Goal: Contribute content: Contribute content

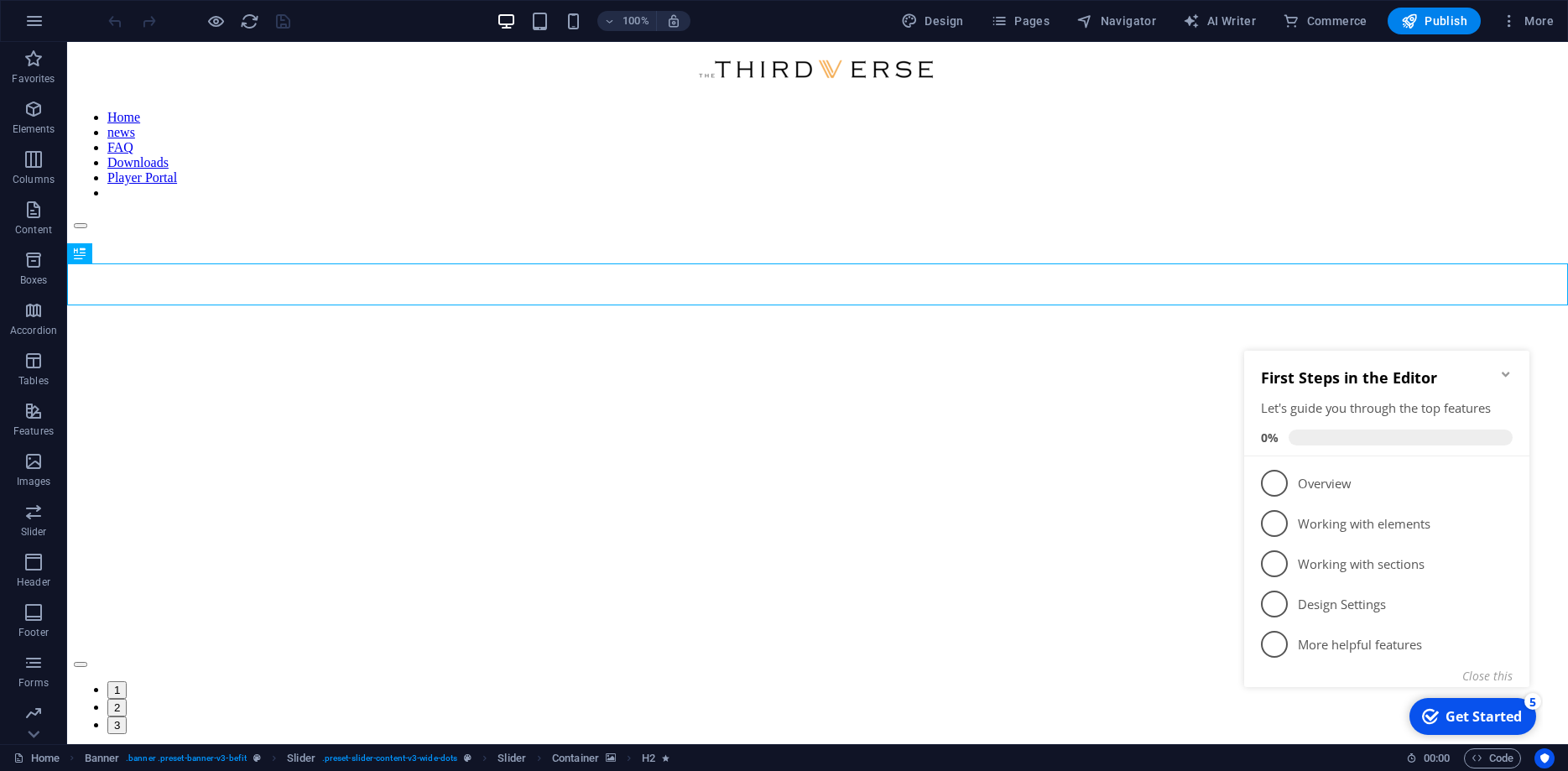
click at [1510, 374] on icon "Minimize checklist" at bounding box center [1506, 375] width 14 height 14
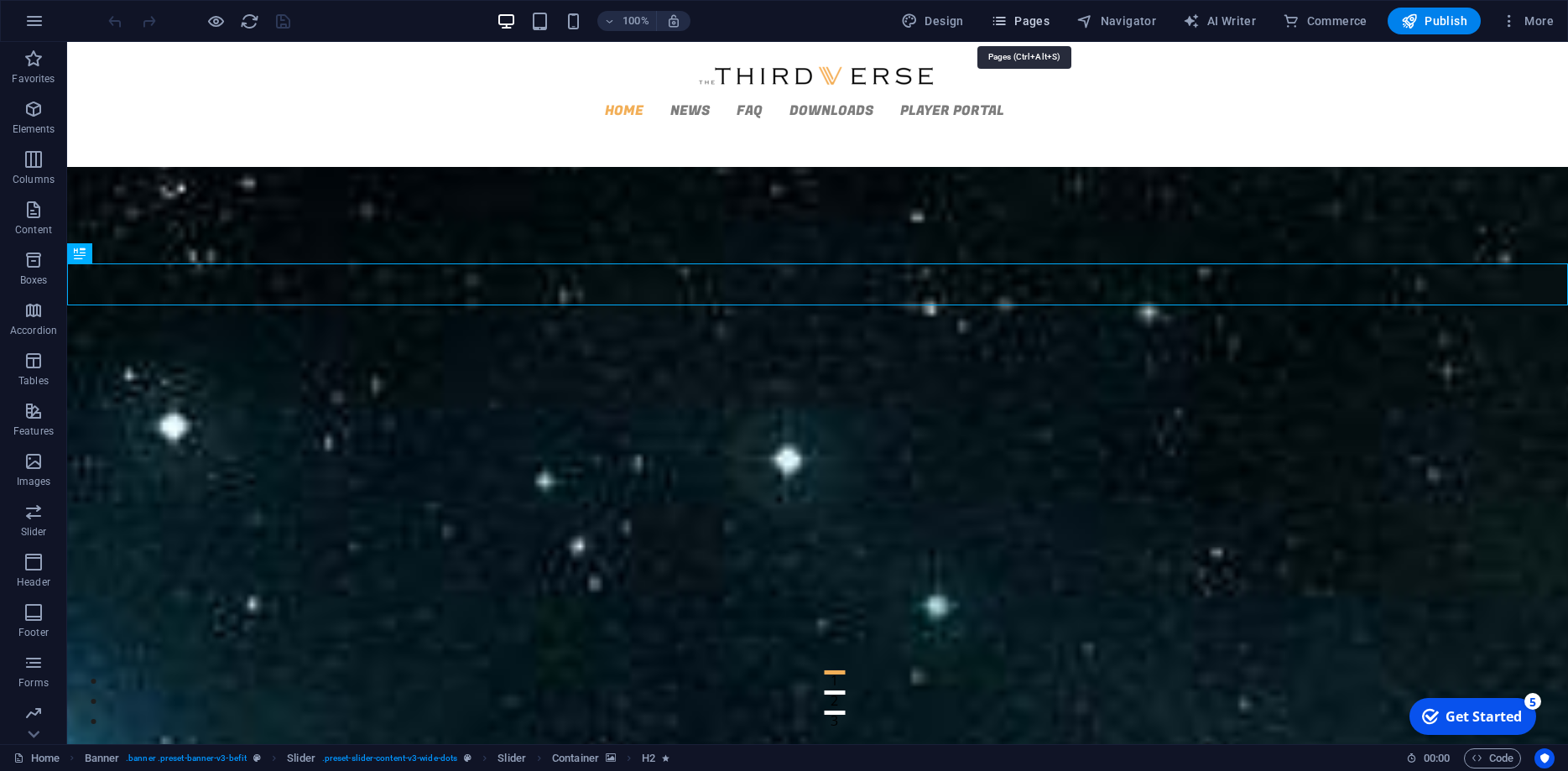
click at [1030, 15] on span "Pages" at bounding box center [1020, 21] width 59 height 17
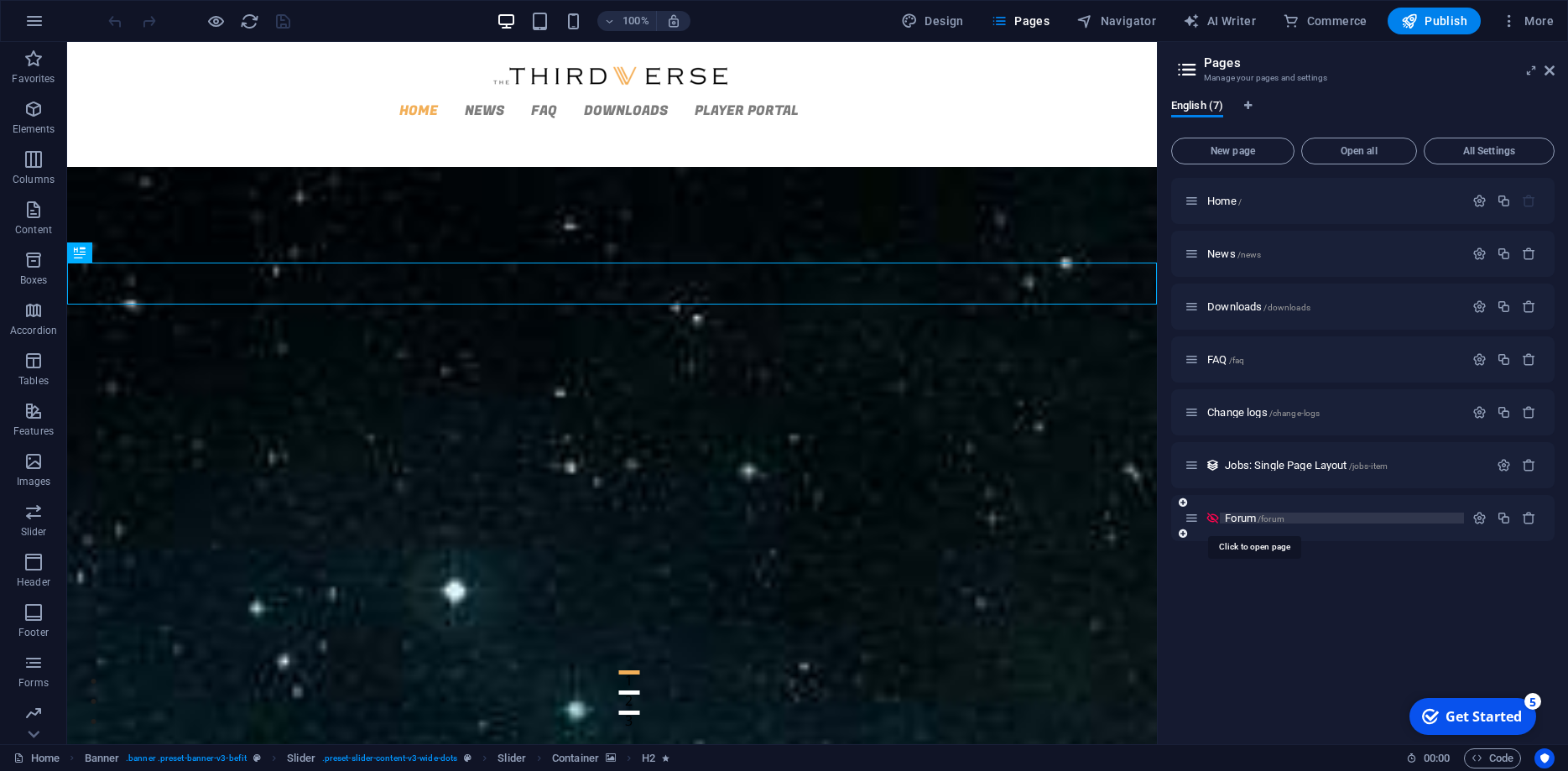
click at [1255, 516] on span "Forum /forum" at bounding box center [1254, 517] width 60 height 13
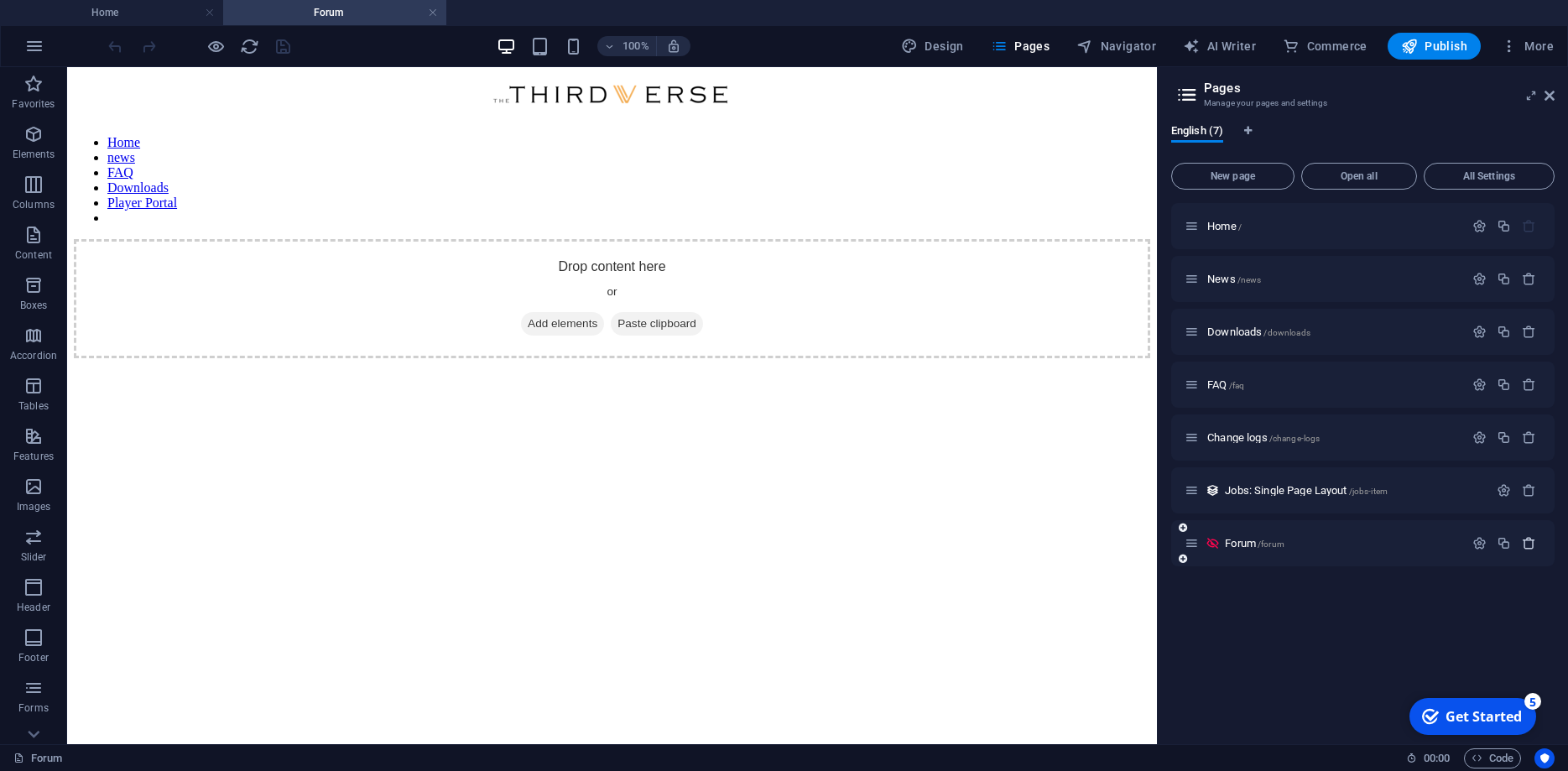
click at [1523, 542] on icon "button" at bounding box center [1529, 543] width 15 height 15
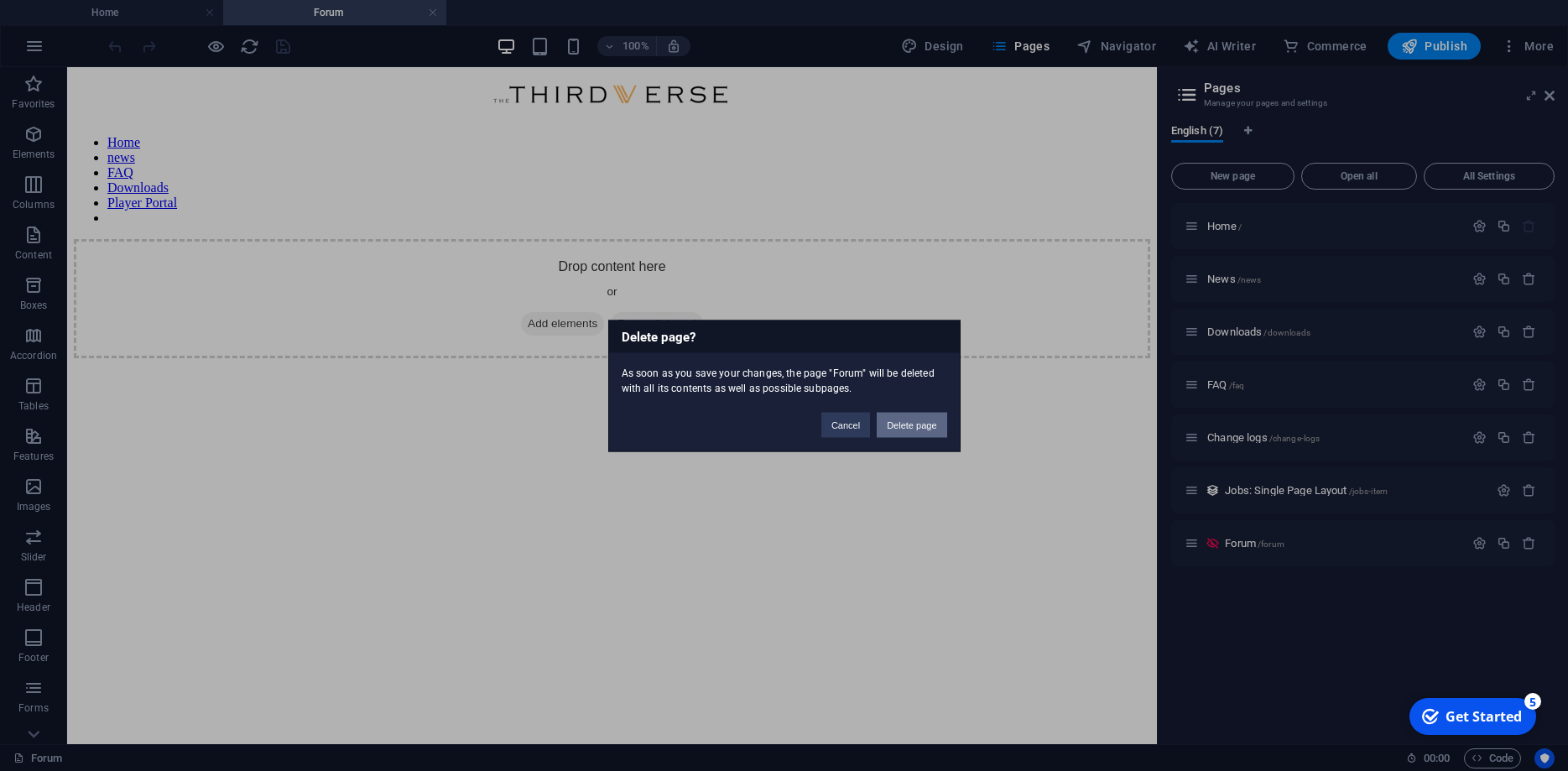
click at [924, 433] on button "Delete page" at bounding box center [911, 425] width 70 height 26
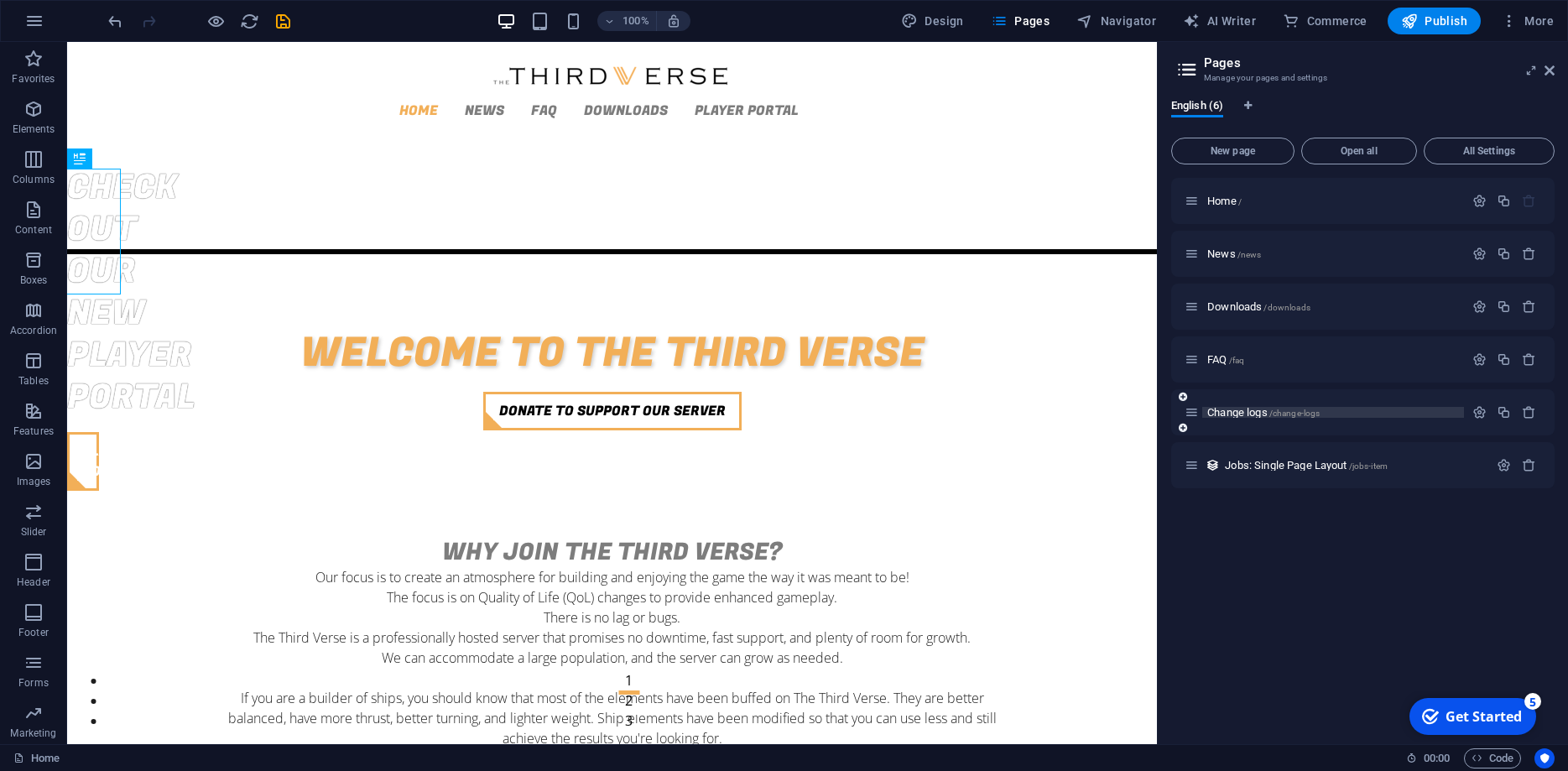
click at [1270, 412] on span "Change logs /change-logs" at bounding box center [1263, 412] width 112 height 13
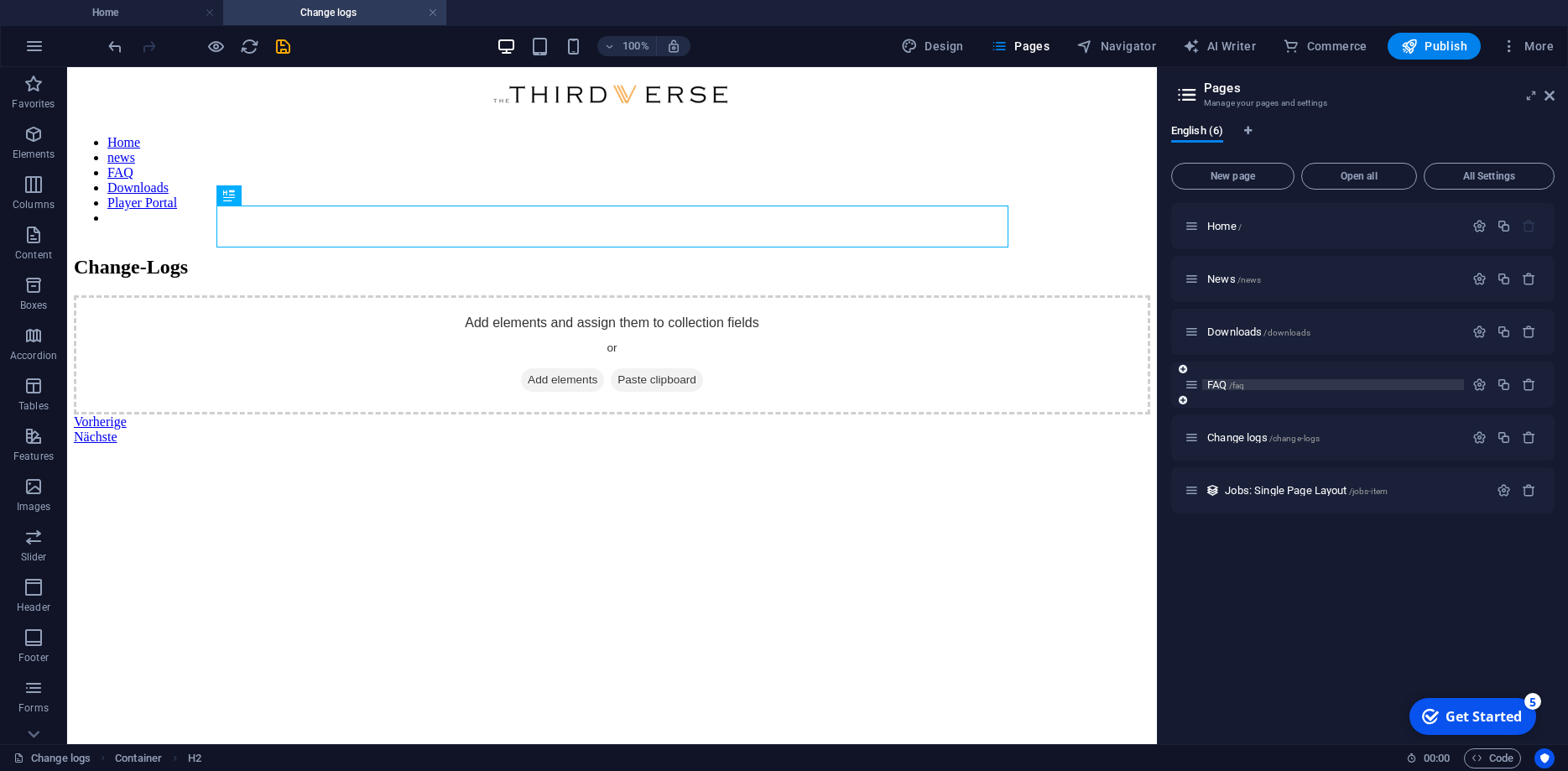
click at [1215, 388] on span "FAQ /faq" at bounding box center [1226, 385] width 37 height 13
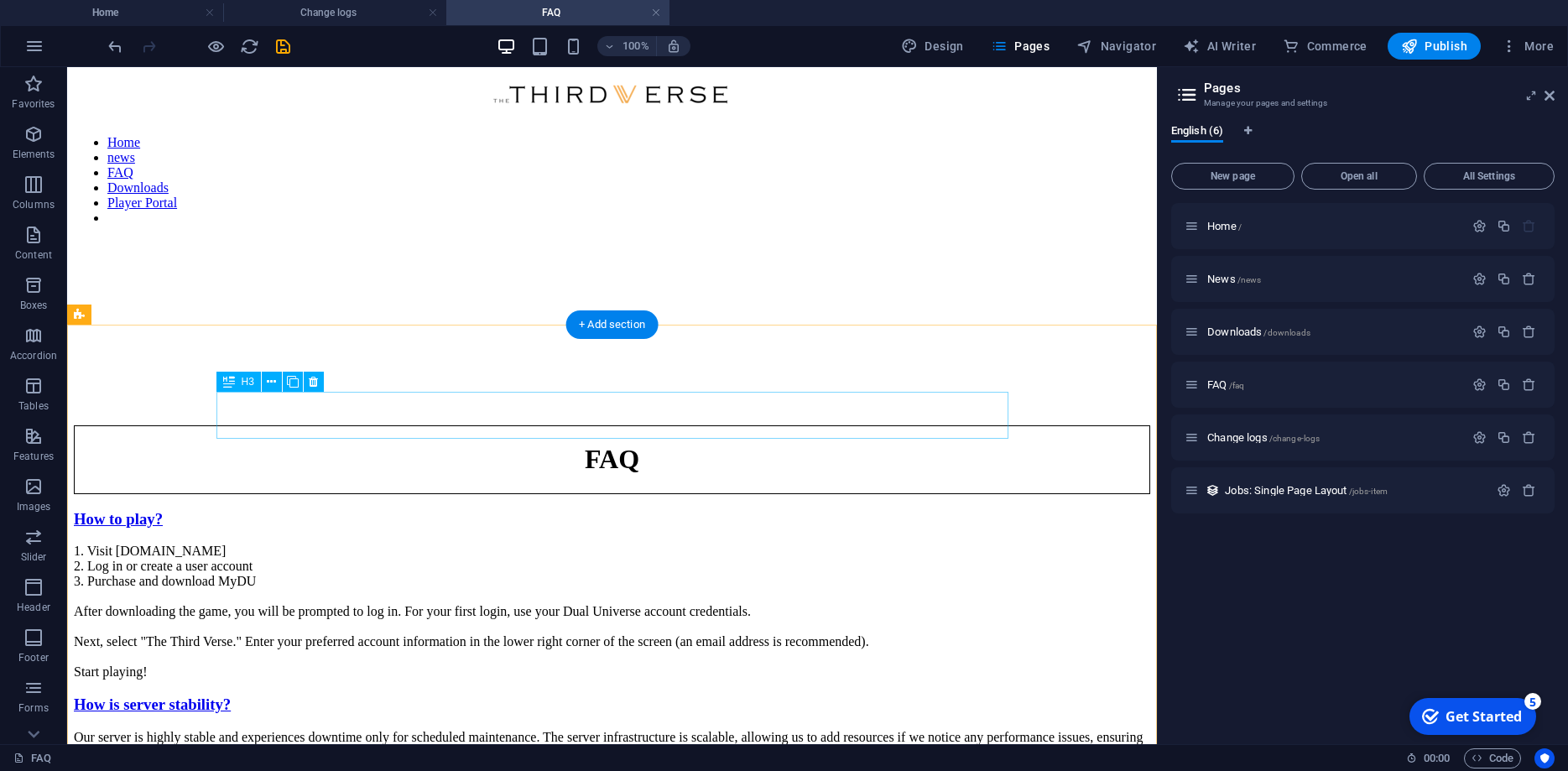
click at [990, 510] on div "How to play?" at bounding box center [612, 519] width 1076 height 19
click at [1058, 510] on div "How to play? 1. Visit [DOMAIN_NAME] 2. Log in or create a user account 3. Purch…" at bounding box center [612, 708] width 1076 height 395
click at [979, 510] on div "How to play?" at bounding box center [612, 519] width 1076 height 19
click at [1041, 510] on div "How to play? 1. Visit [DOMAIN_NAME] 2. Log in or create a user account 3. Purch…" at bounding box center [612, 708] width 1076 height 395
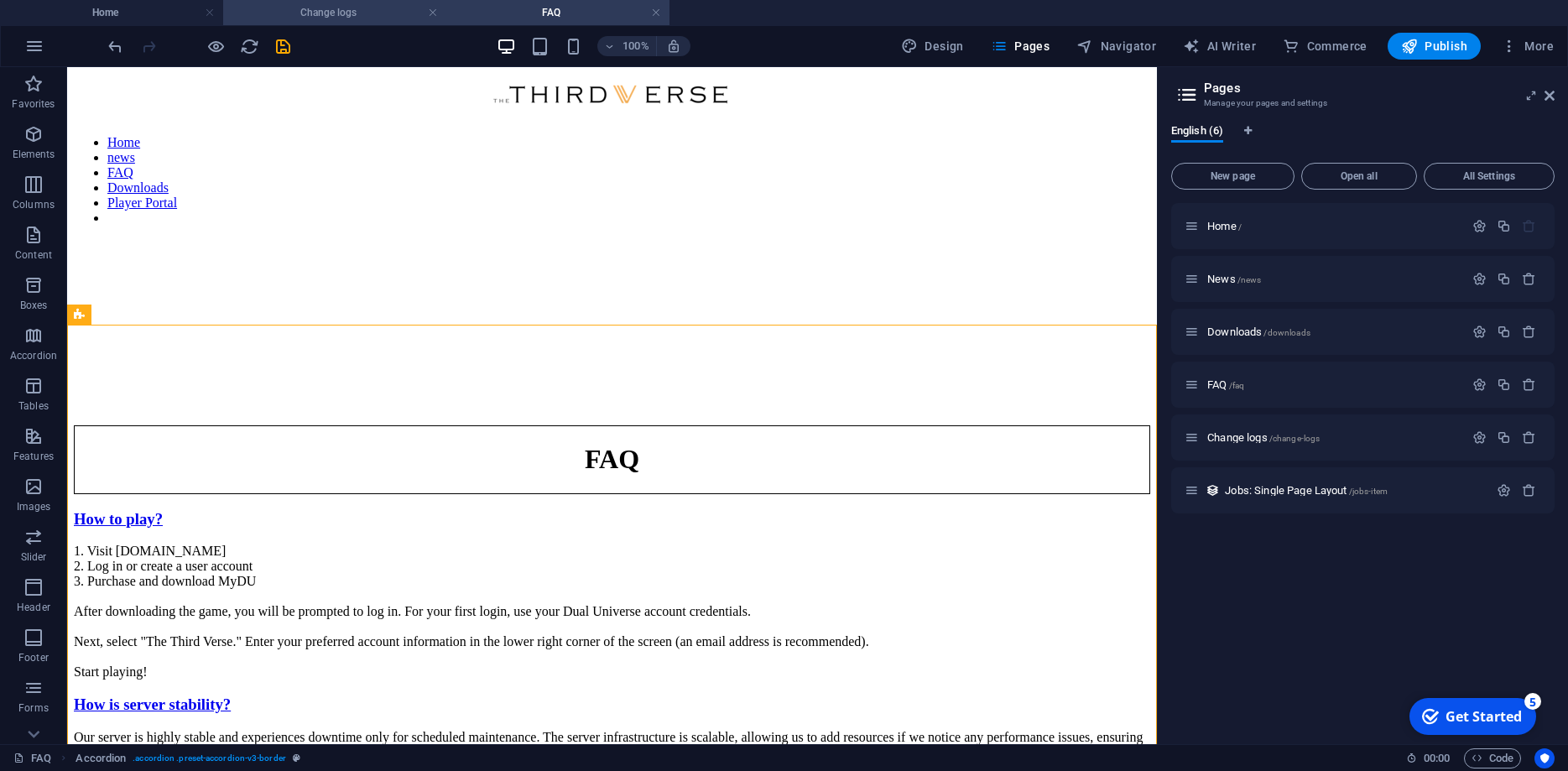
click at [341, 14] on h4 "Change logs" at bounding box center [334, 12] width 223 height 19
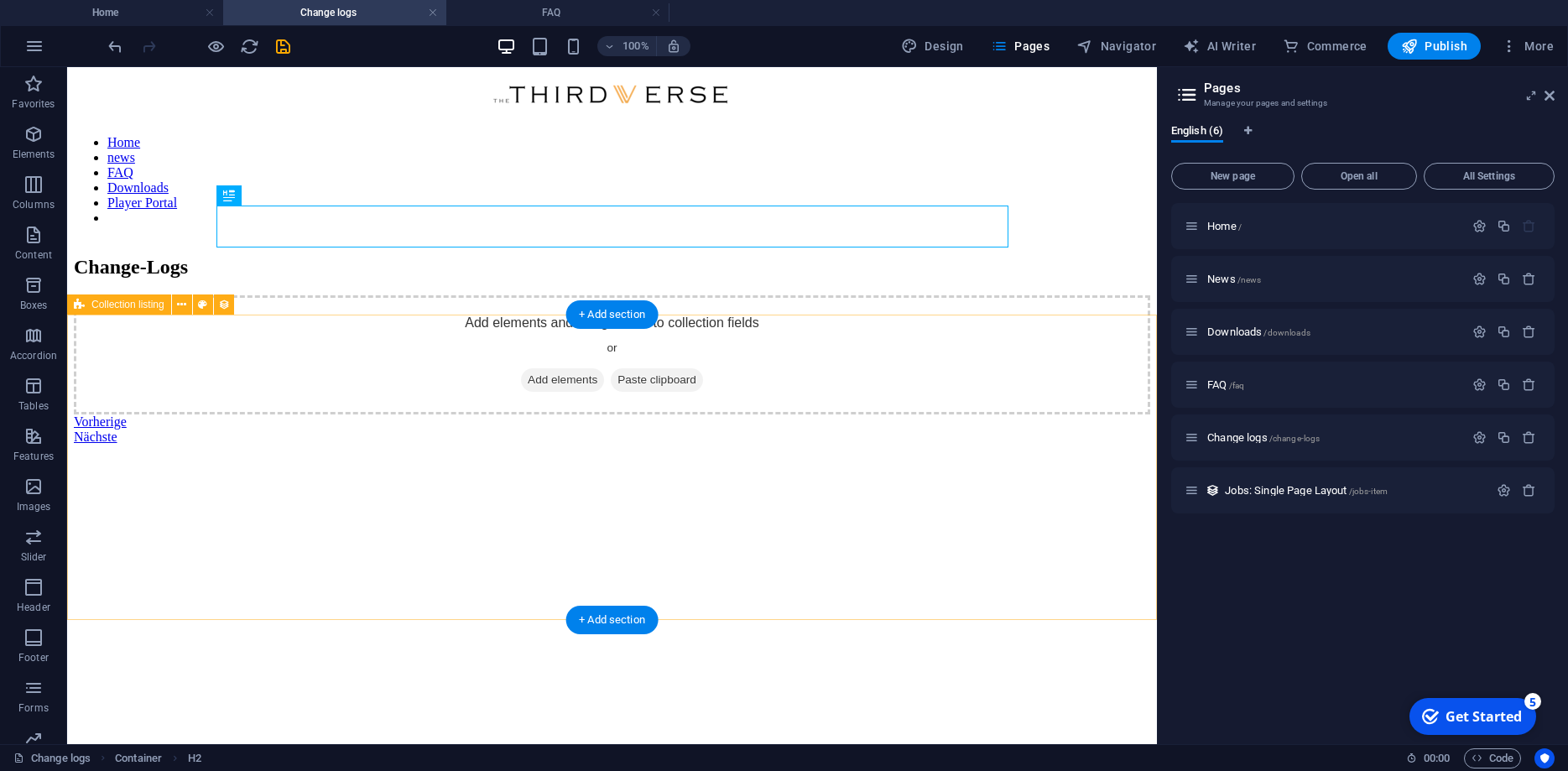
click at [620, 441] on div "Add elements and assign them to collection fields or Add elements Paste clipboa…" at bounding box center [612, 370] width 1076 height 149
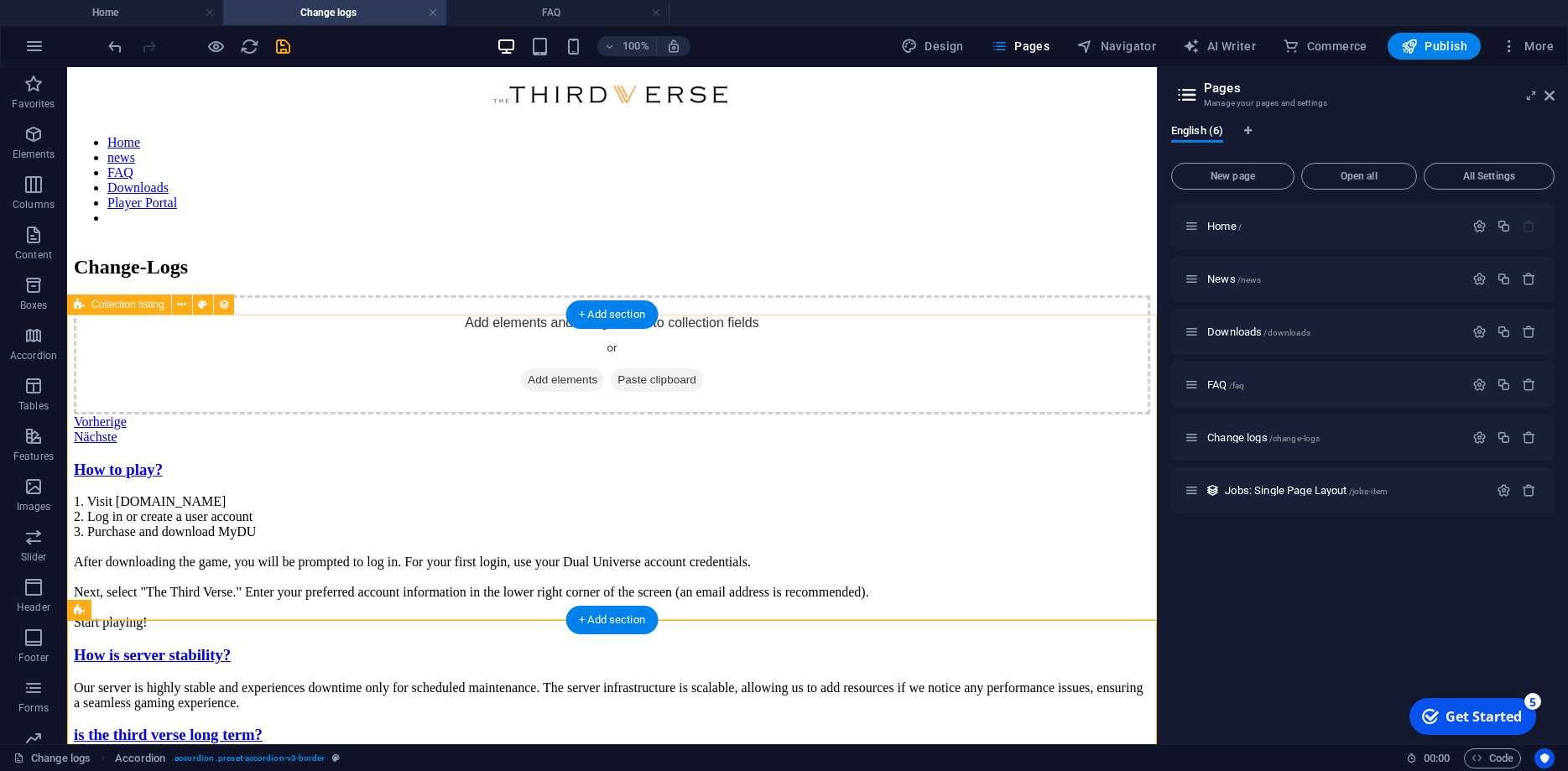
click at [857, 383] on div "Add elements and assign them to collection fields or Add elements Paste clipboa…" at bounding box center [612, 370] width 1076 height 149
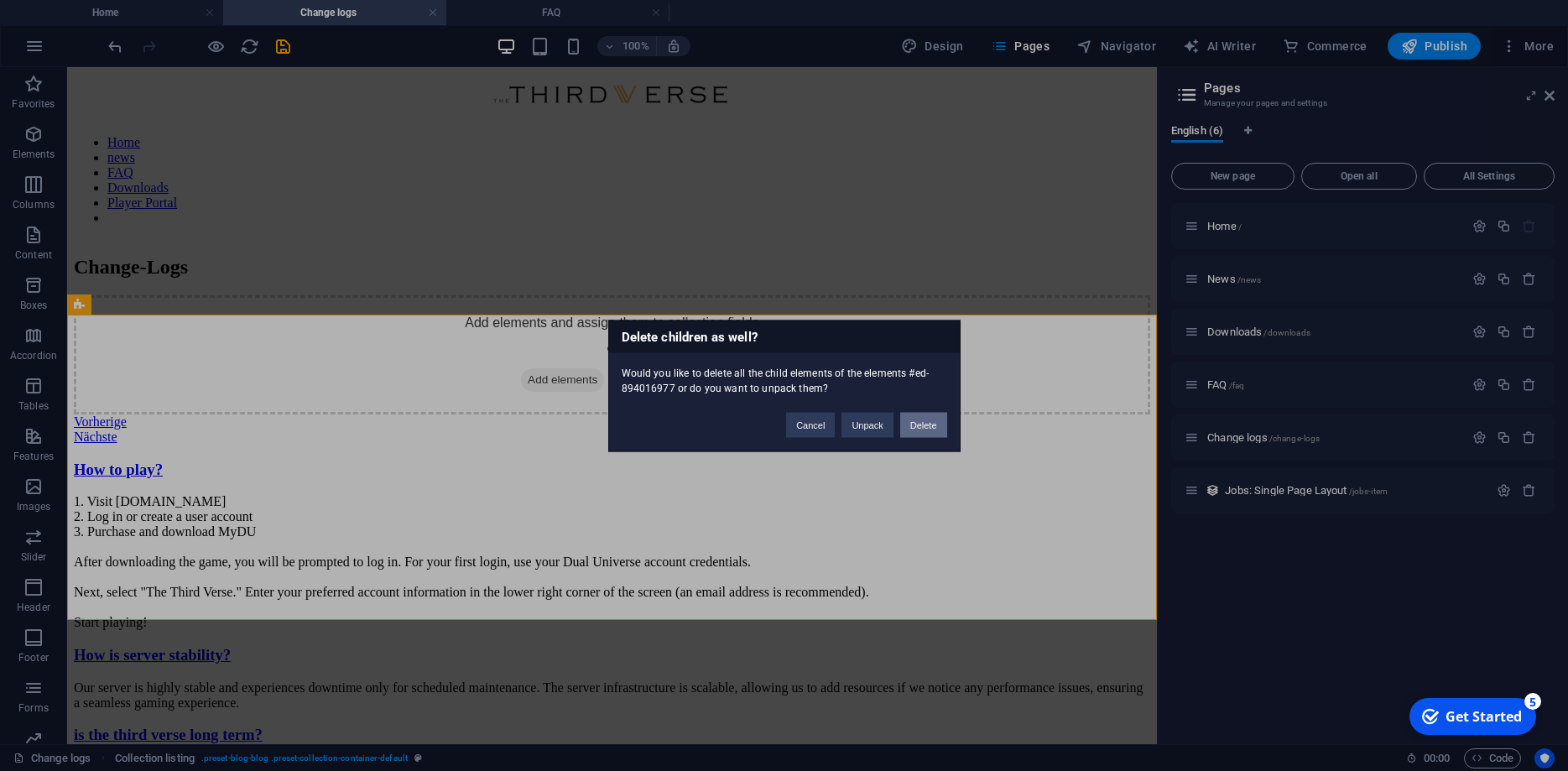
click at [920, 421] on button "Delete" at bounding box center [924, 425] width 47 height 26
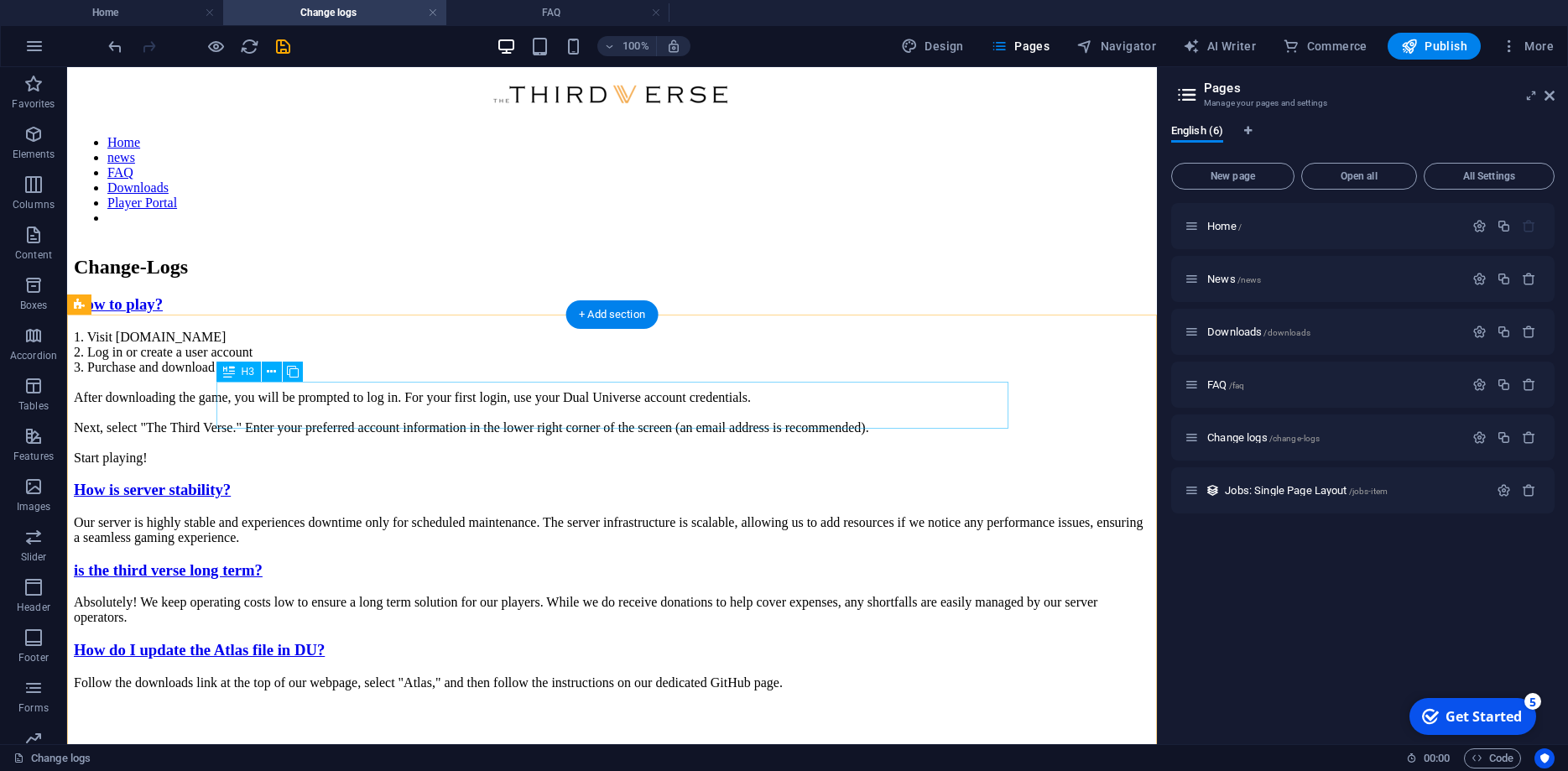
click at [993, 314] on div "How to play?" at bounding box center [612, 304] width 1076 height 19
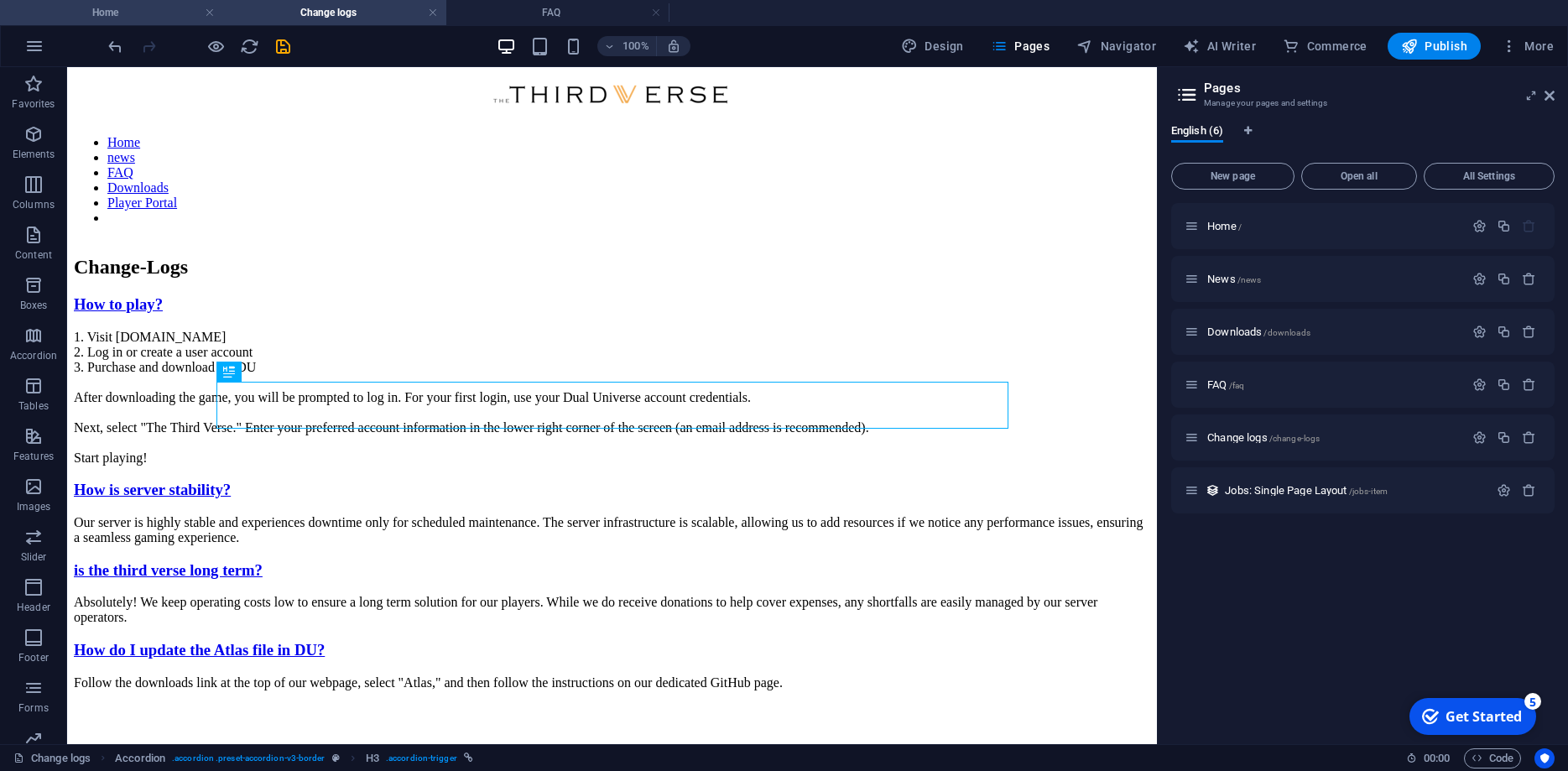
click at [145, 8] on h4 "Home" at bounding box center [111, 12] width 223 height 19
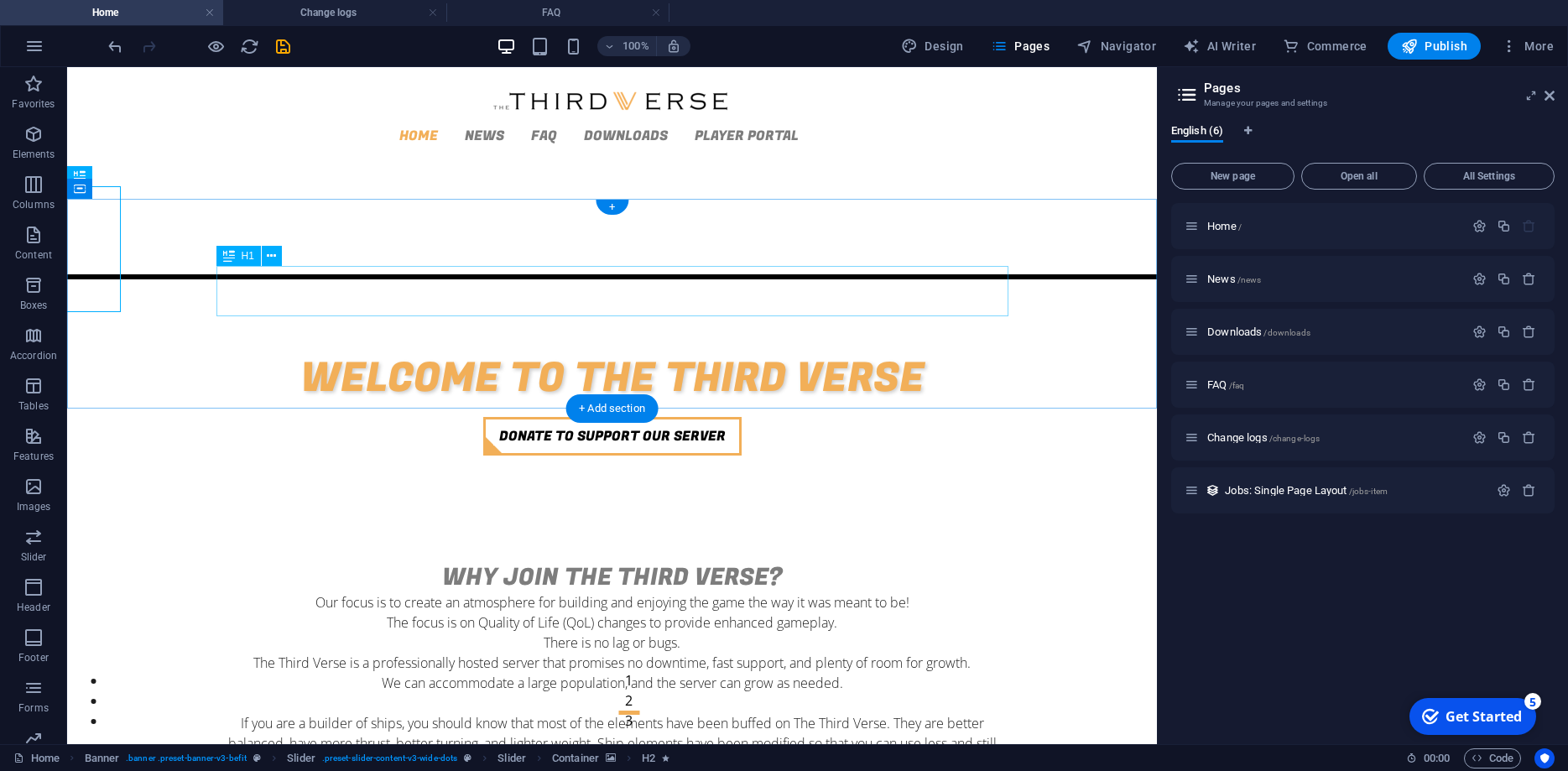
click at [647, 353] on div "Welcome to the Third Verse" at bounding box center [612, 378] width 792 height 50
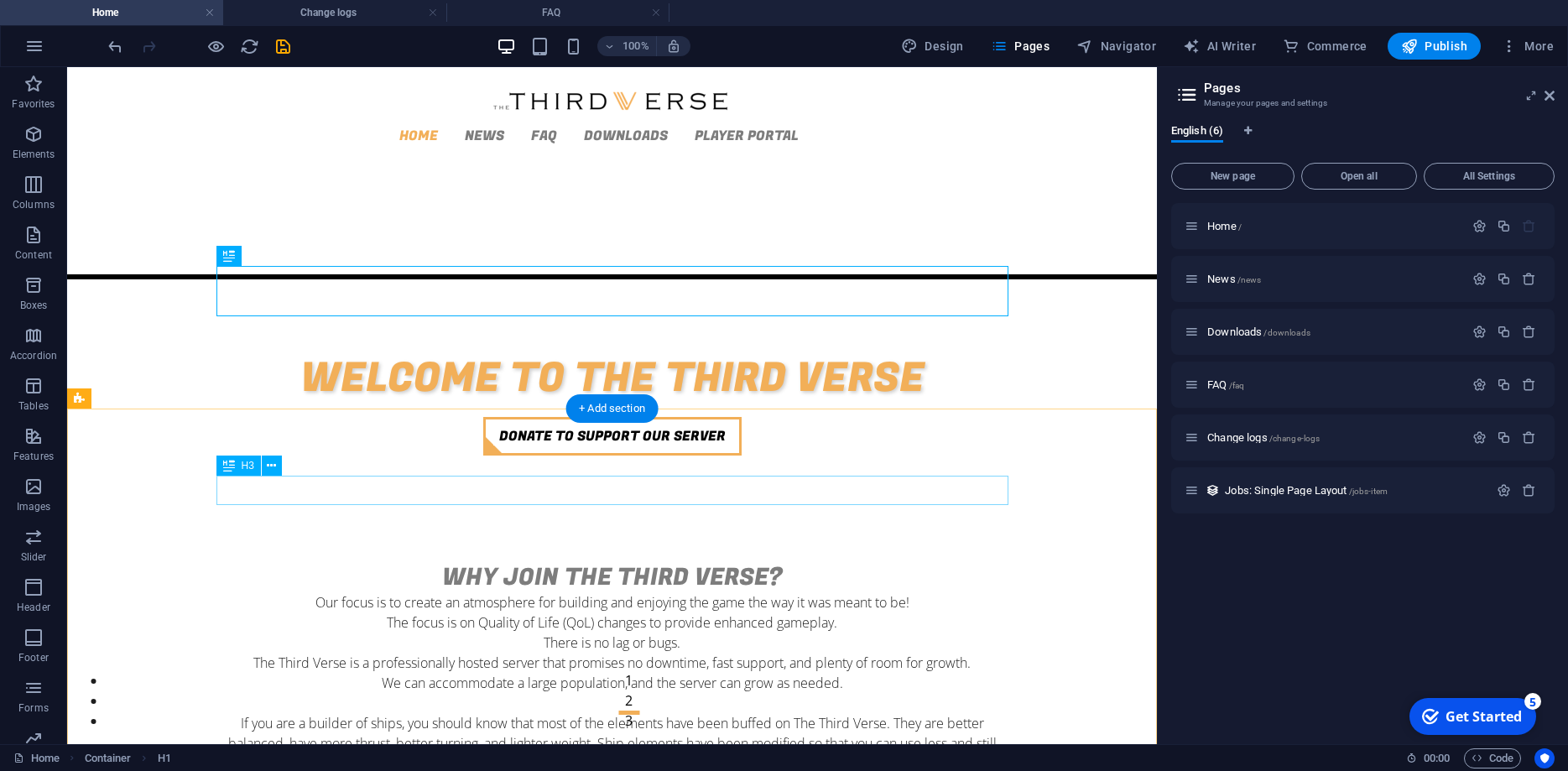
click at [622, 563] on div "Why Join the Third Verse?" at bounding box center [612, 577] width 792 height 30
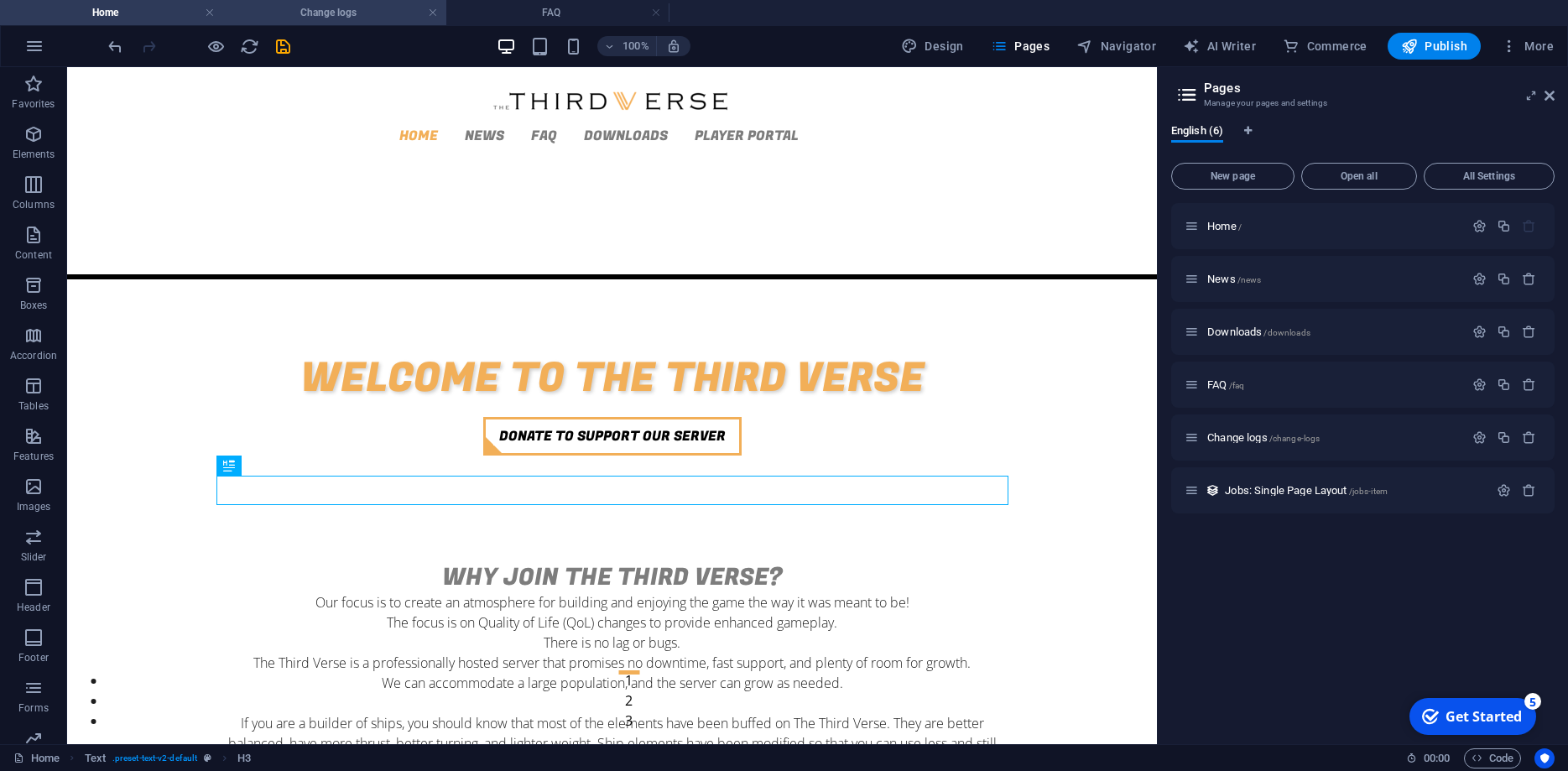
click at [362, 16] on h4 "Change logs" at bounding box center [334, 12] width 223 height 19
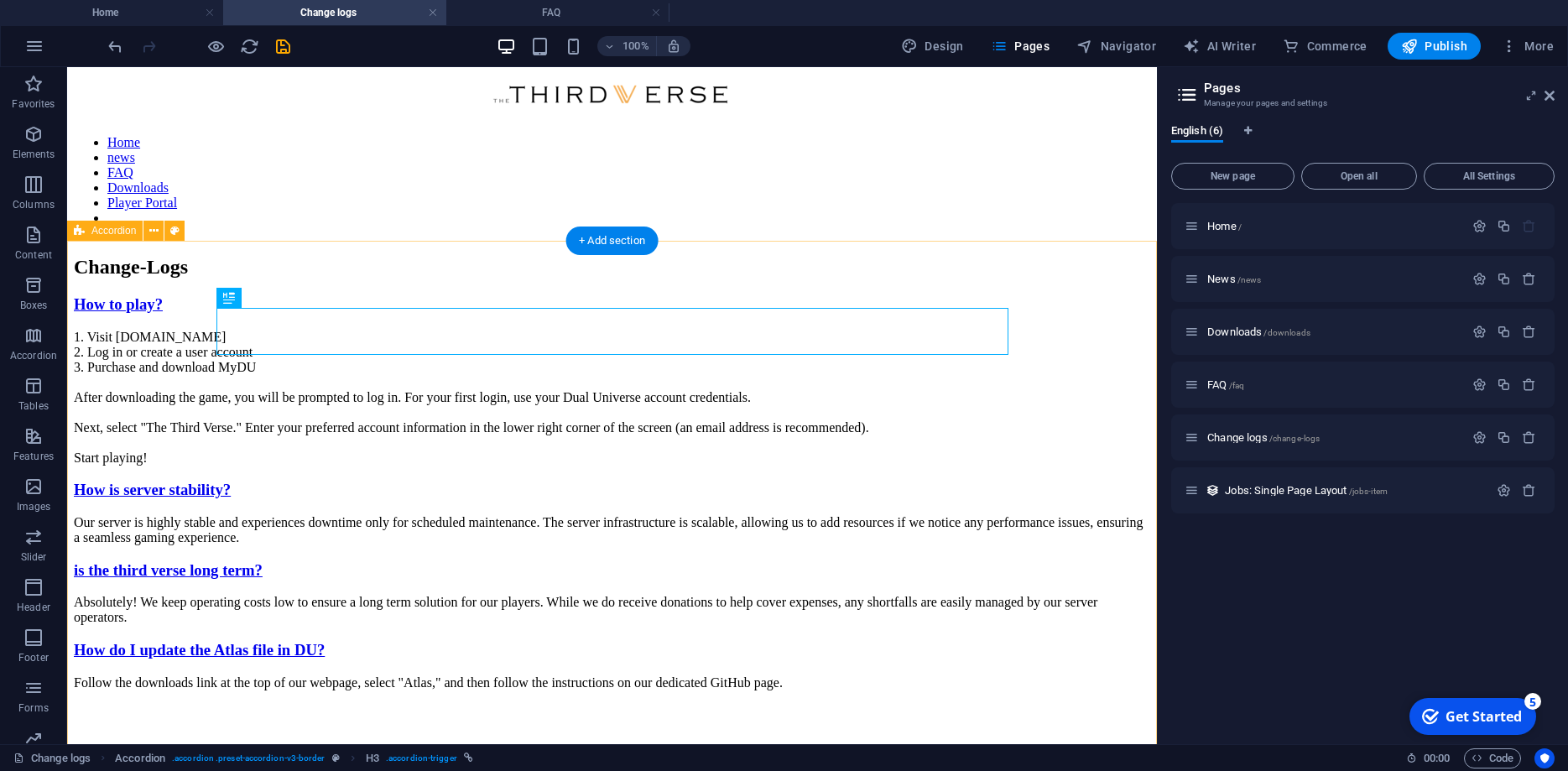
scroll to position [86, 0]
click at [625, 295] on div "How to play? 1. Visit [DOMAIN_NAME] 2. Log in or create a user account 3. Purch…" at bounding box center [612, 493] width 1076 height 395
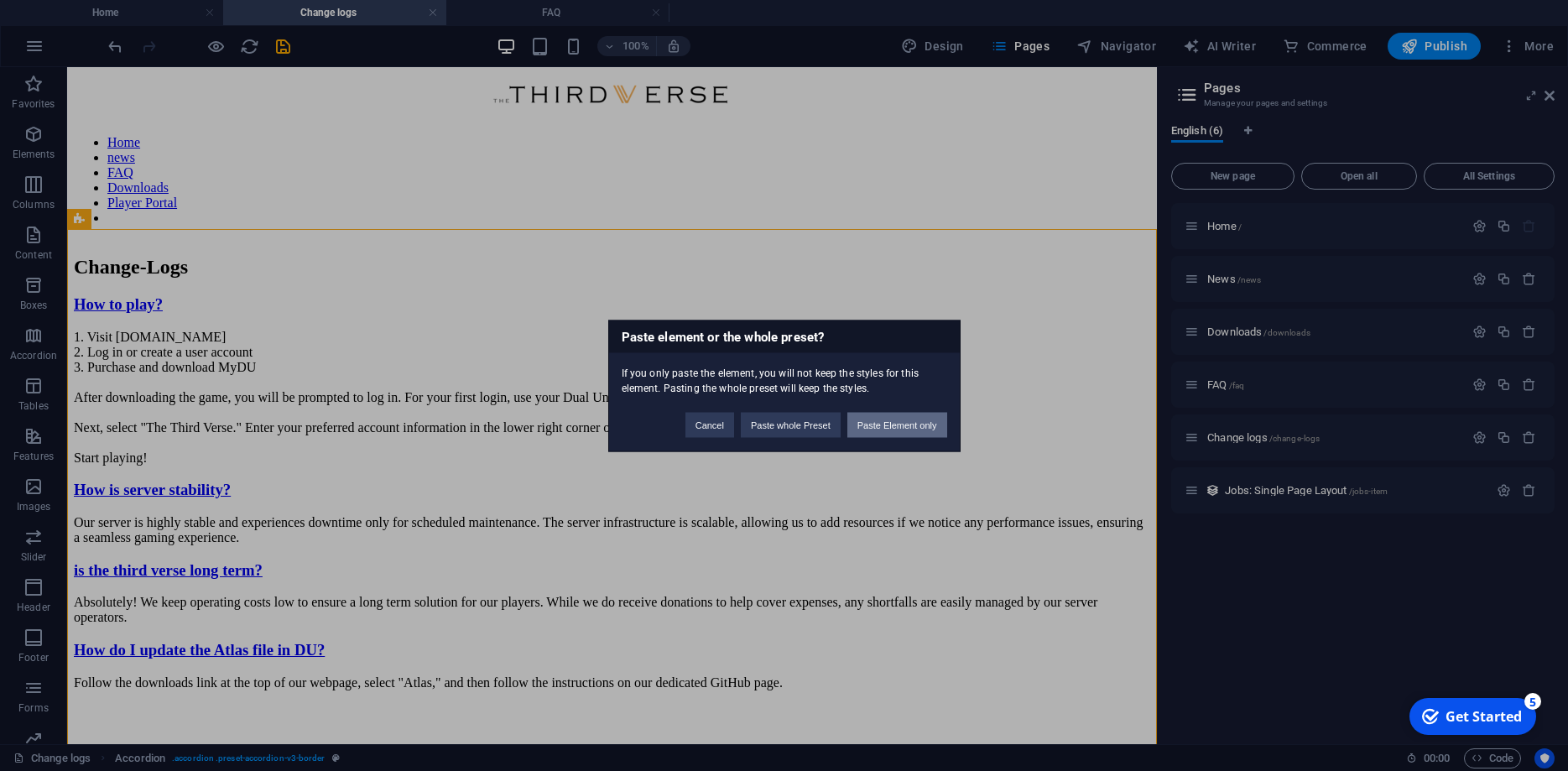
click at [865, 429] on button "Paste Element only" at bounding box center [898, 425] width 100 height 26
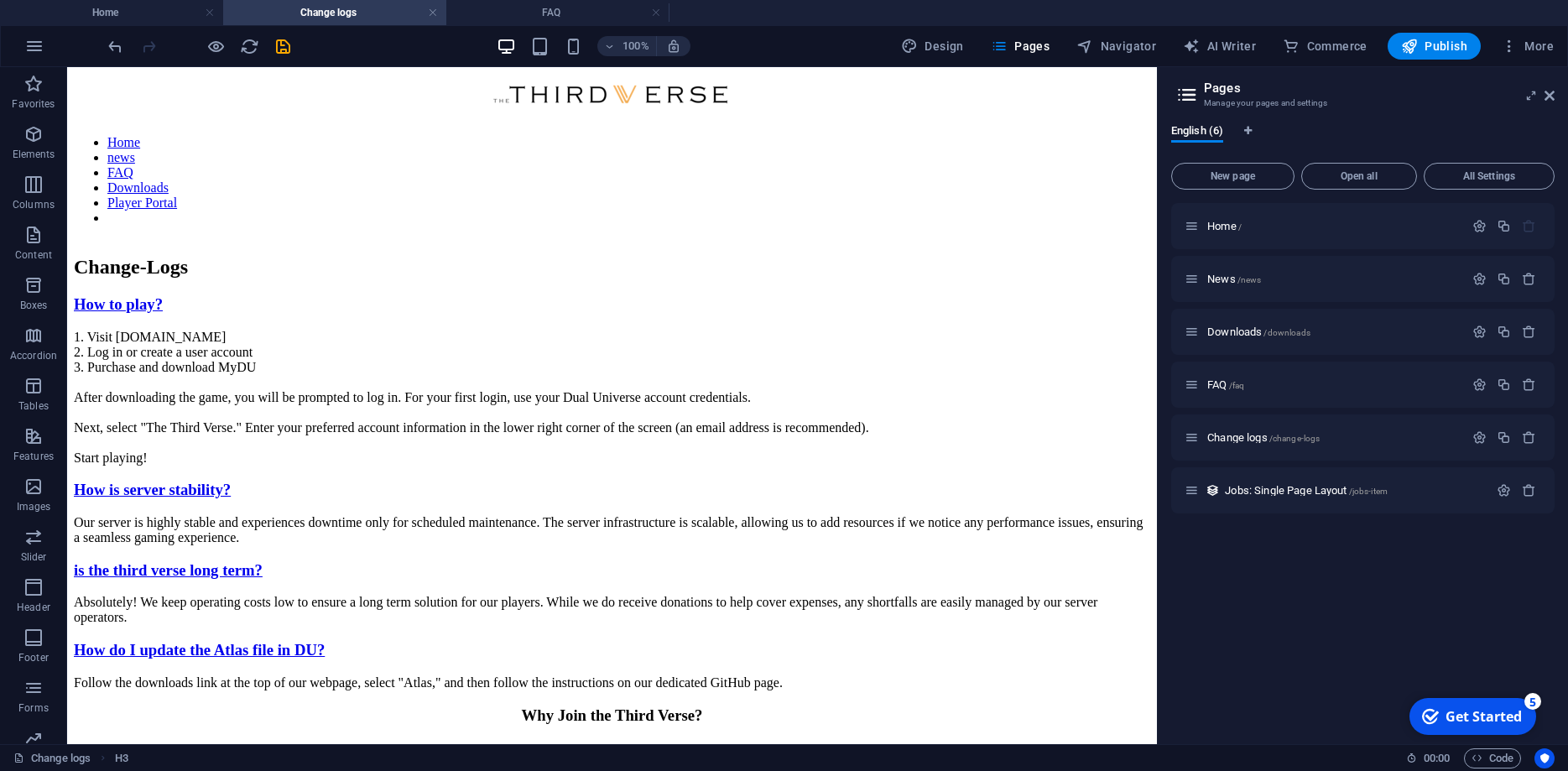
scroll to position [0, 0]
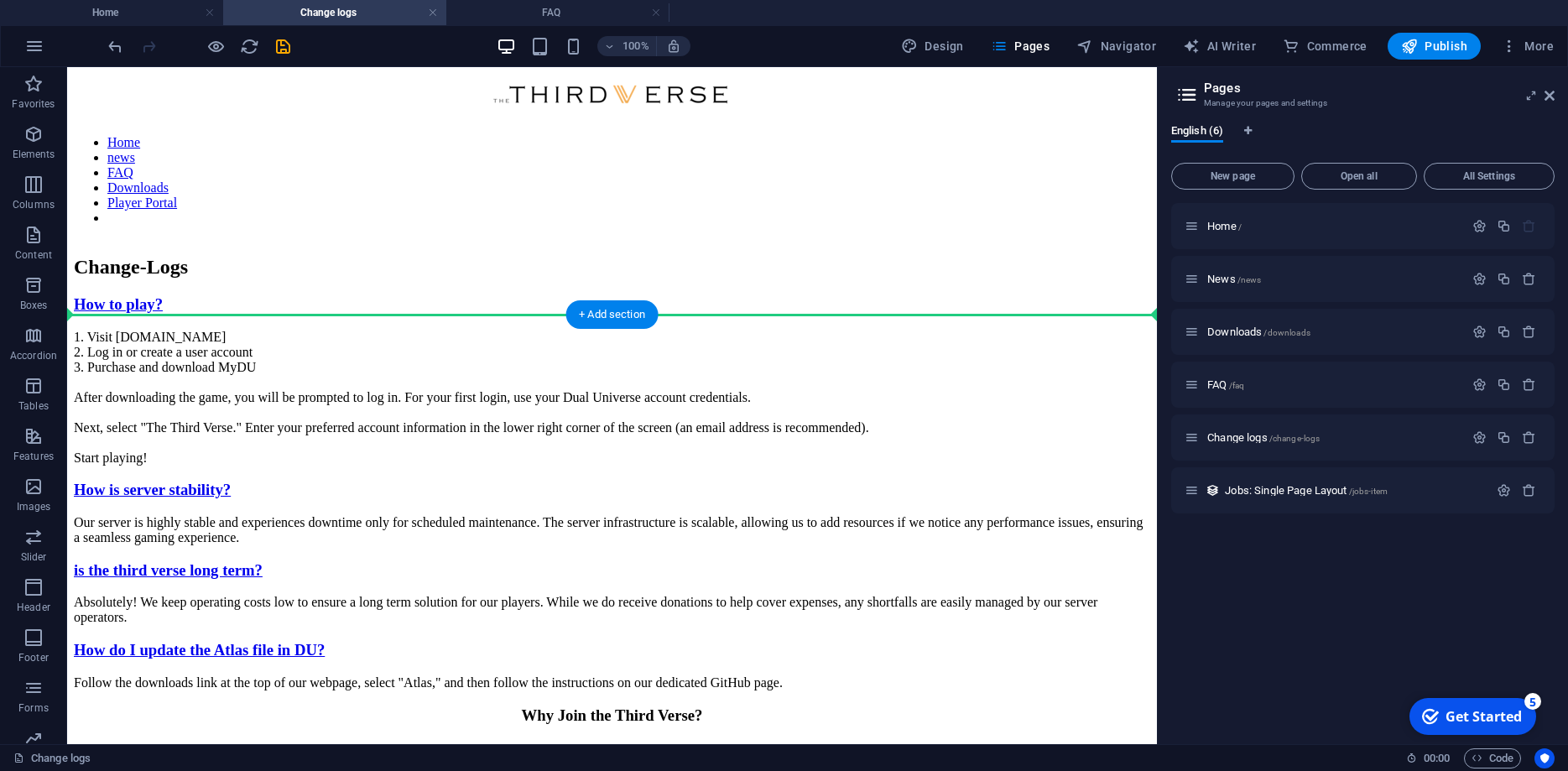
drag, startPoint x: 739, startPoint y: 728, endPoint x: 644, endPoint y: 344, distance: 395.6
click at [644, 344] on div "Home news FAQ Downloads Player Portal Change-Logs How to play? 1. Visit [DOMAIN…" at bounding box center [612, 399] width 1076 height 651
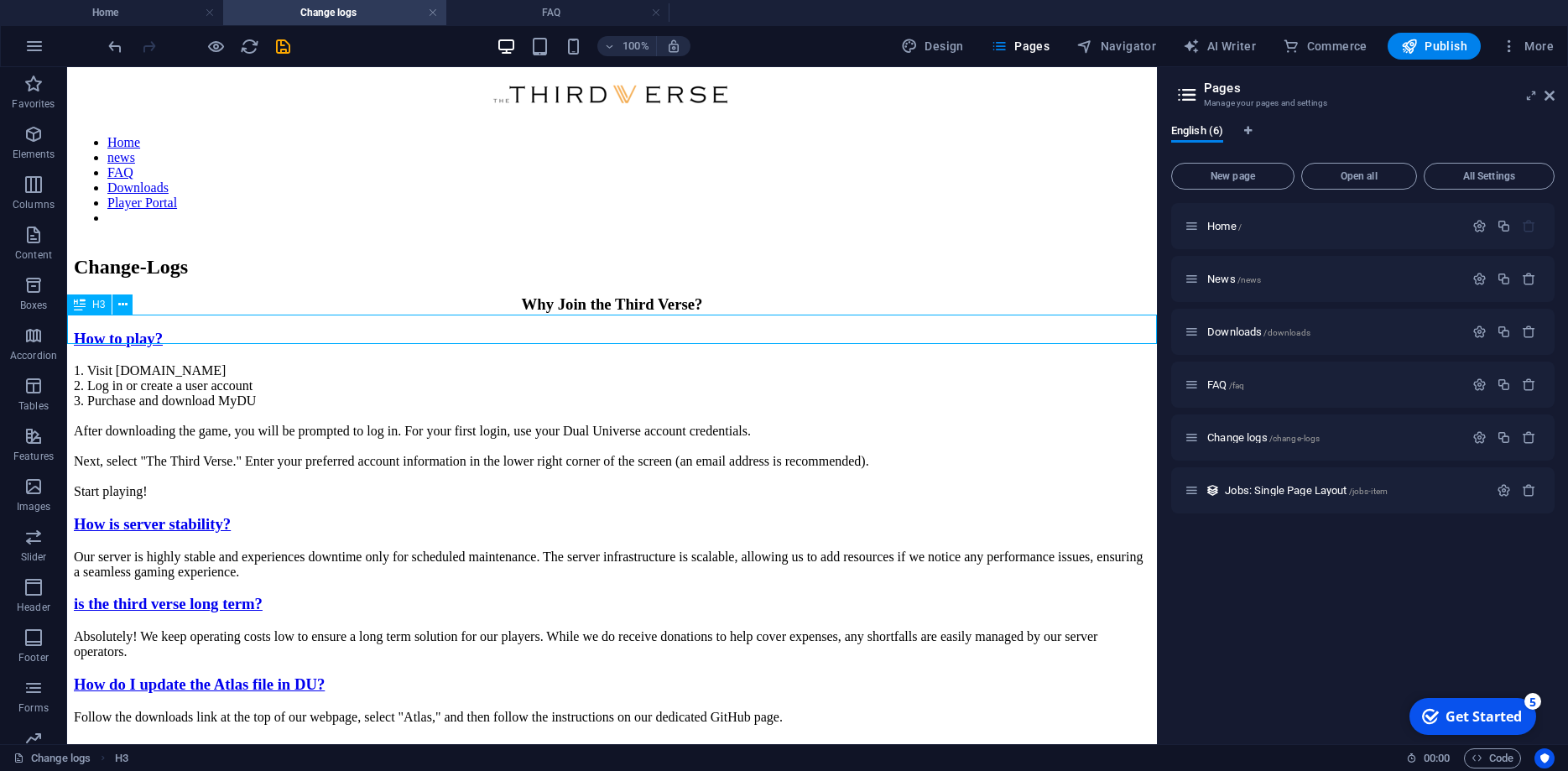
click at [754, 314] on div "Why Join the Third Verse?" at bounding box center [612, 304] width 1076 height 19
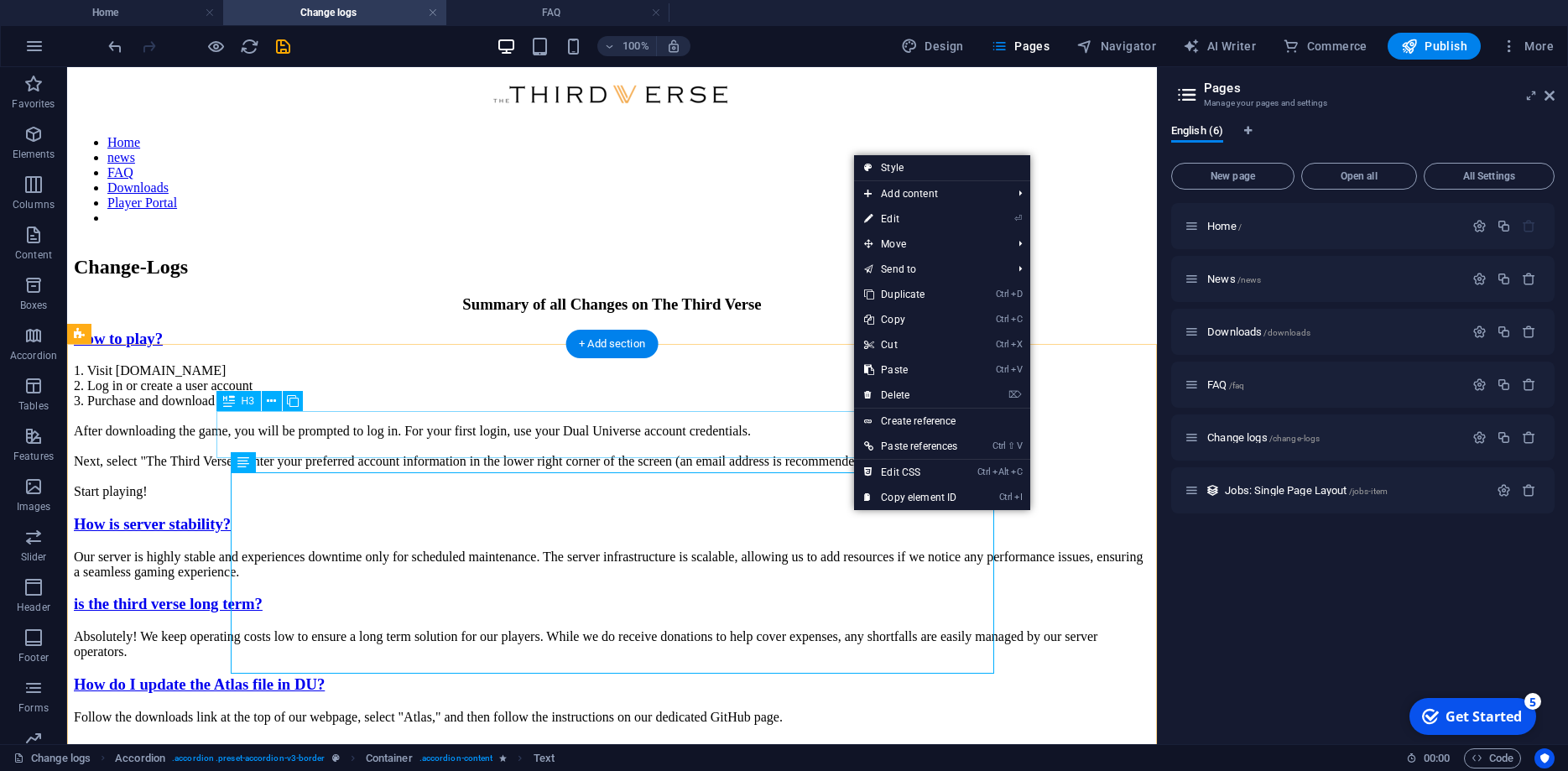
click at [712, 348] on div "How to play?" at bounding box center [612, 338] width 1076 height 19
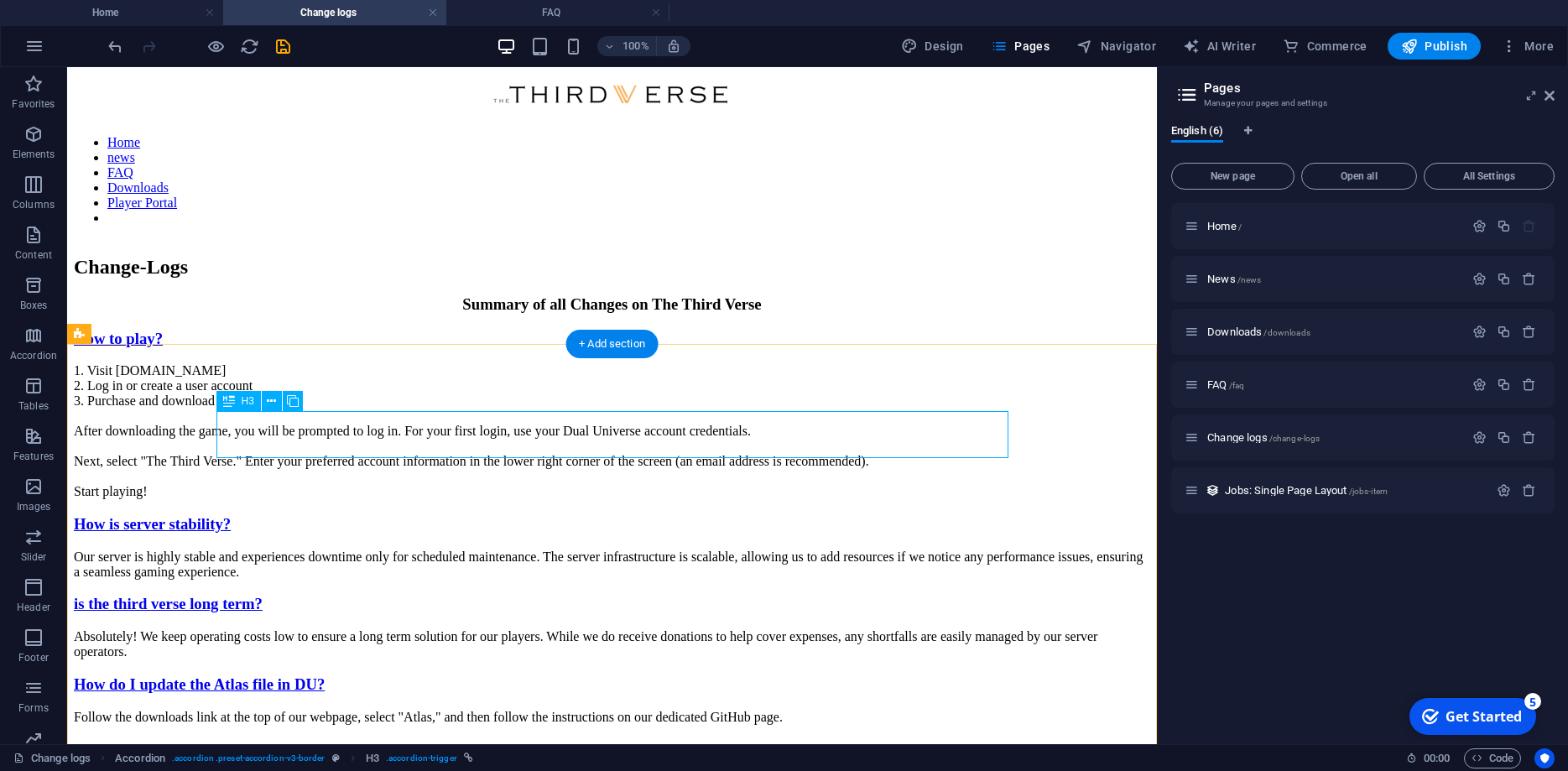
click at [578, 348] on div "How to play?" at bounding box center [612, 338] width 1076 height 19
click at [602, 348] on div "How to play?" at bounding box center [612, 338] width 1076 height 19
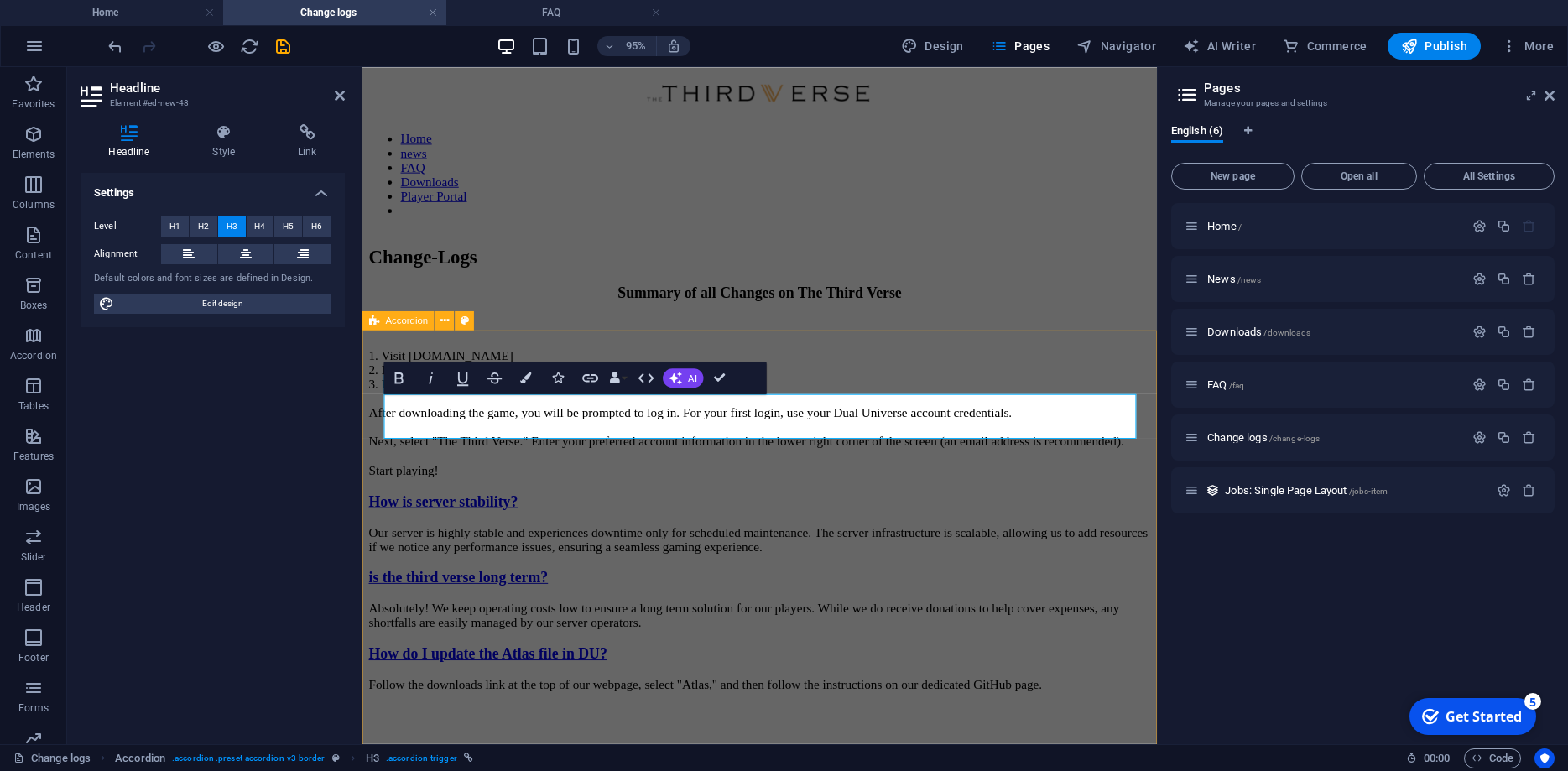
click at [1087, 350] on div "​ 1. Visit [DOMAIN_NAME] 2. Log in or create a user account 3. Purchase and dow…" at bounding box center [780, 527] width 823 height 395
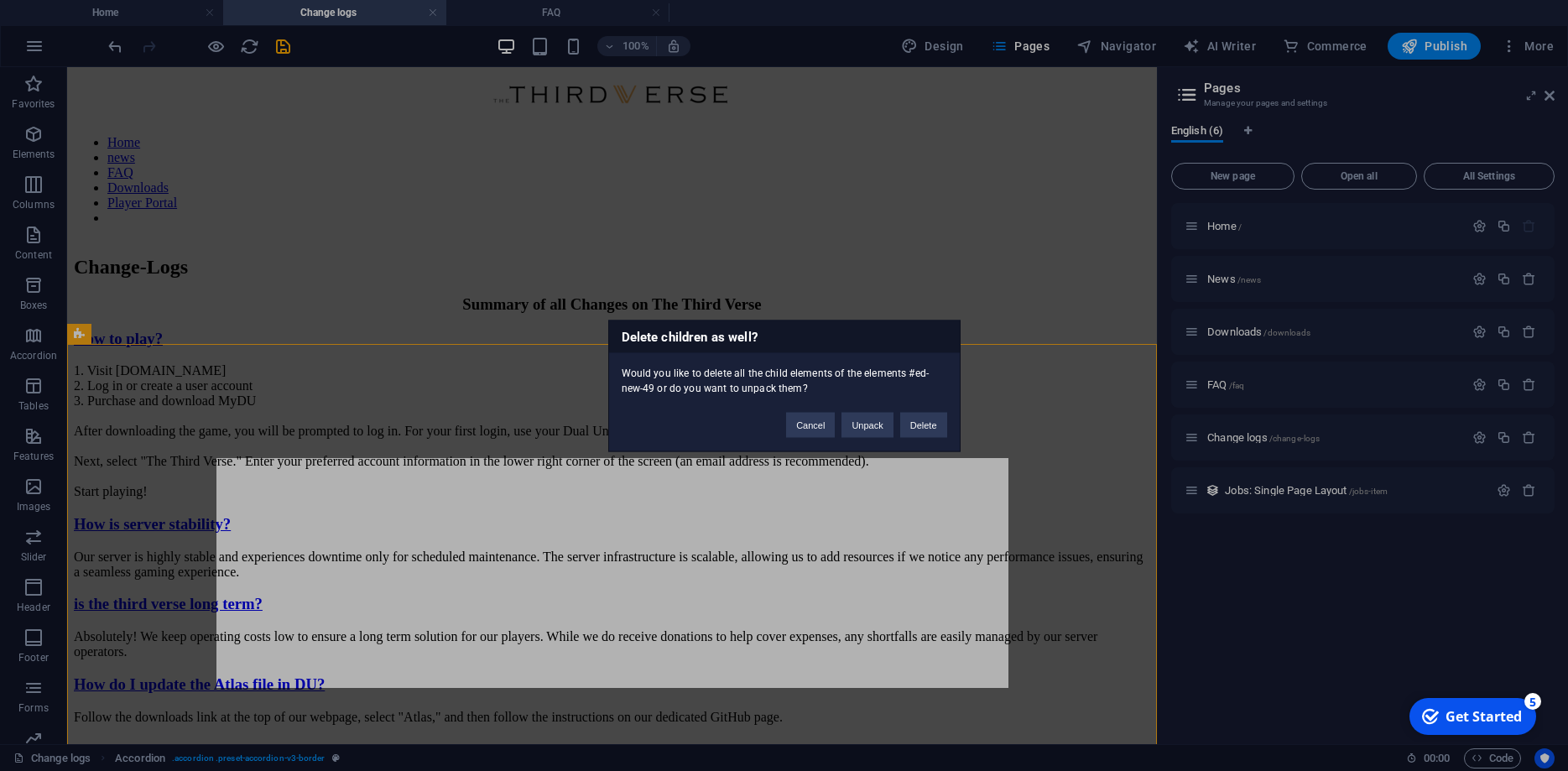
click at [1036, 261] on div "Delete children as well? Would you like to delete all the child elements of the…" at bounding box center [784, 386] width 1568 height 771
click at [1025, 221] on div "Delete children as well? Would you like to delete all the child elements of the…" at bounding box center [784, 386] width 1568 height 771
click at [809, 428] on button "Cancel" at bounding box center [810, 425] width 48 height 26
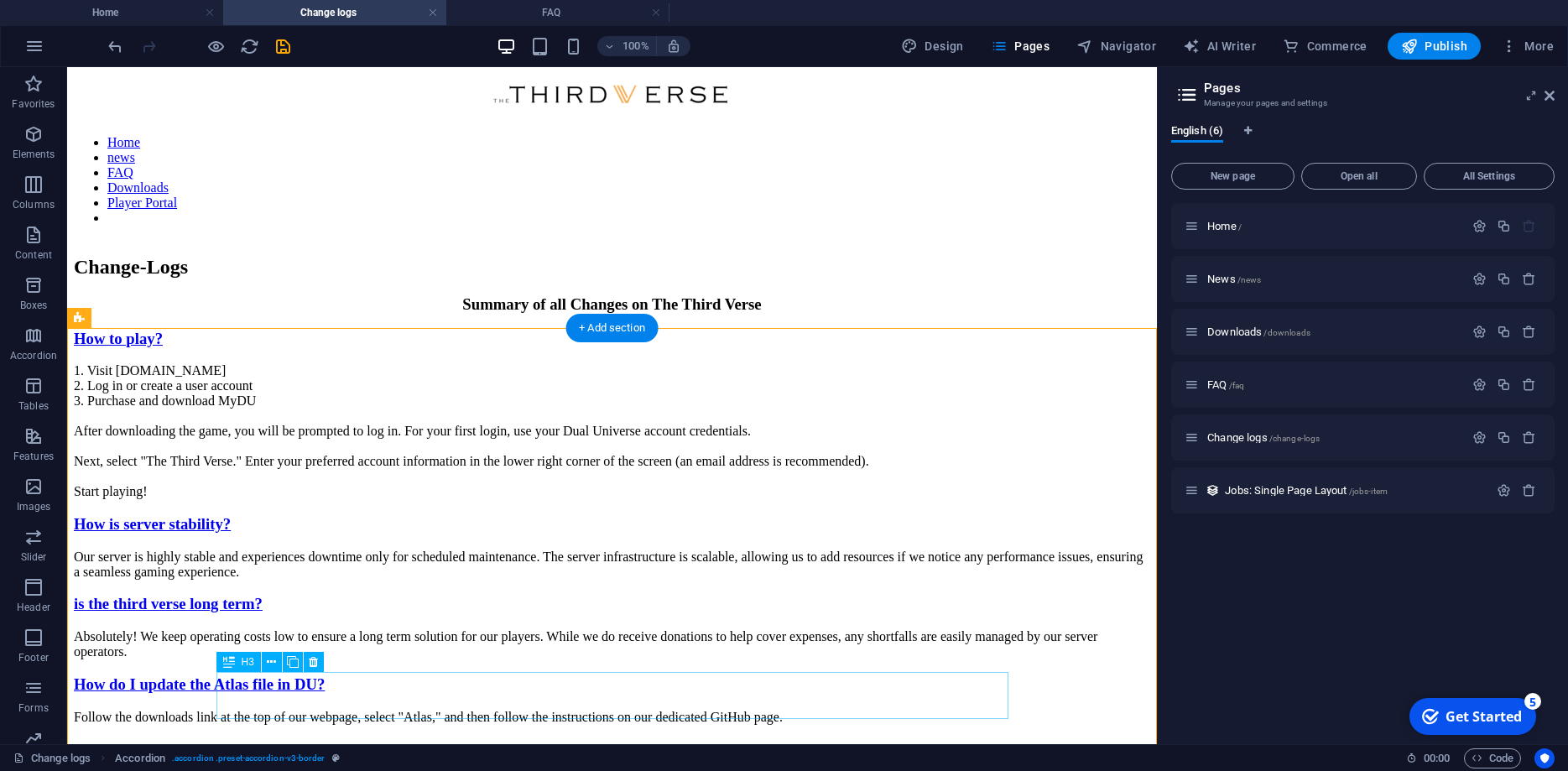
scroll to position [16, 0]
click at [314, 355] on div "How to play? 1. Visit [DOMAIN_NAME] 2. Log in or create a user account 3. Purch…" at bounding box center [612, 527] width 1076 height 395
click at [43, 127] on icon "button" at bounding box center [33, 134] width 20 height 20
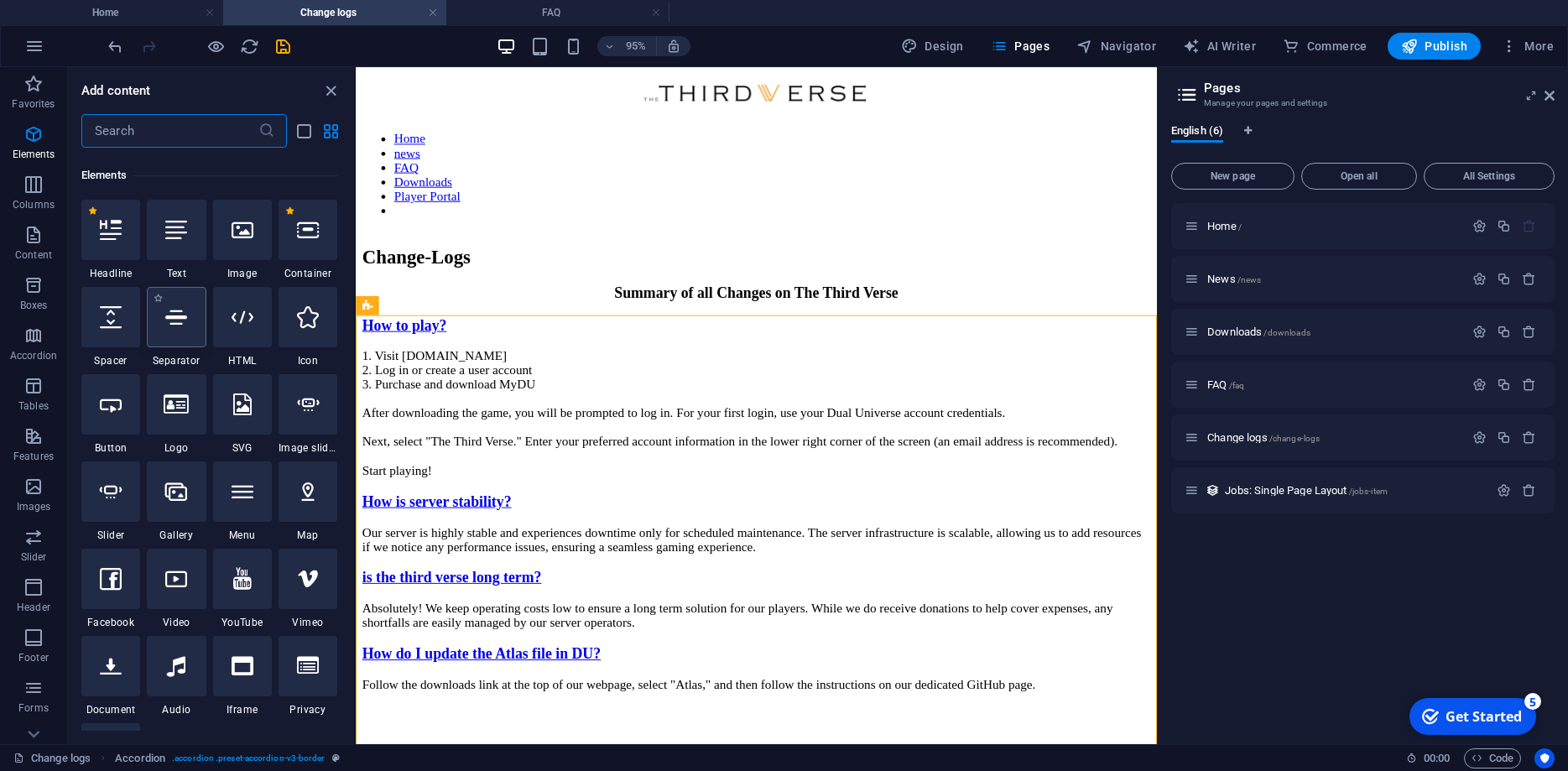
scroll to position [179, 0]
click at [176, 244] on div at bounding box center [176, 225] width 59 height 60
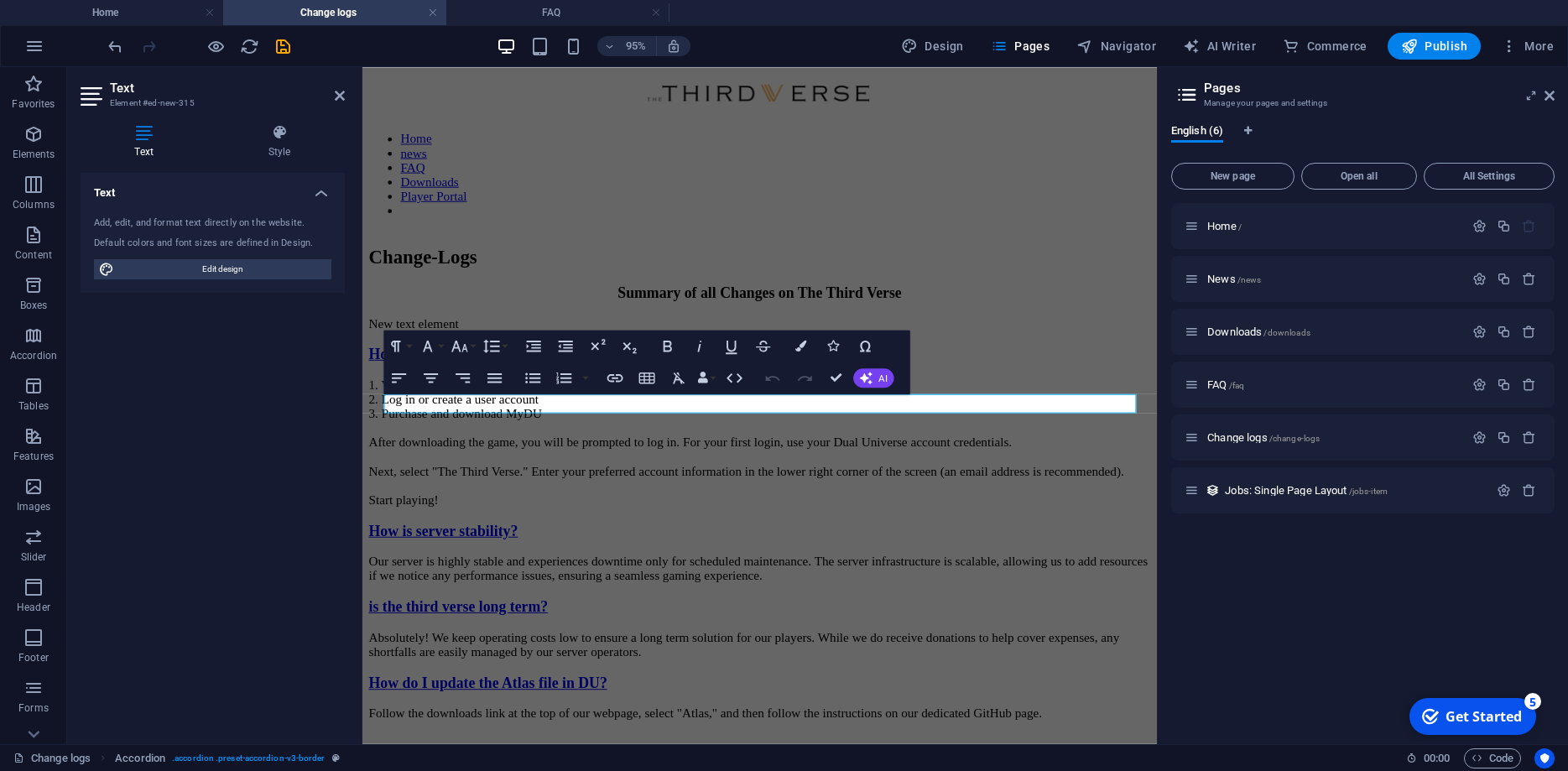
scroll to position [0, 0]
click at [856, 345] on p "New text element" at bounding box center [780, 336] width 823 height 15
drag, startPoint x: 856, startPoint y: 426, endPoint x: 678, endPoint y: 423, distance: 178.0
click at [678, 345] on p "New text element" at bounding box center [780, 336] width 823 height 15
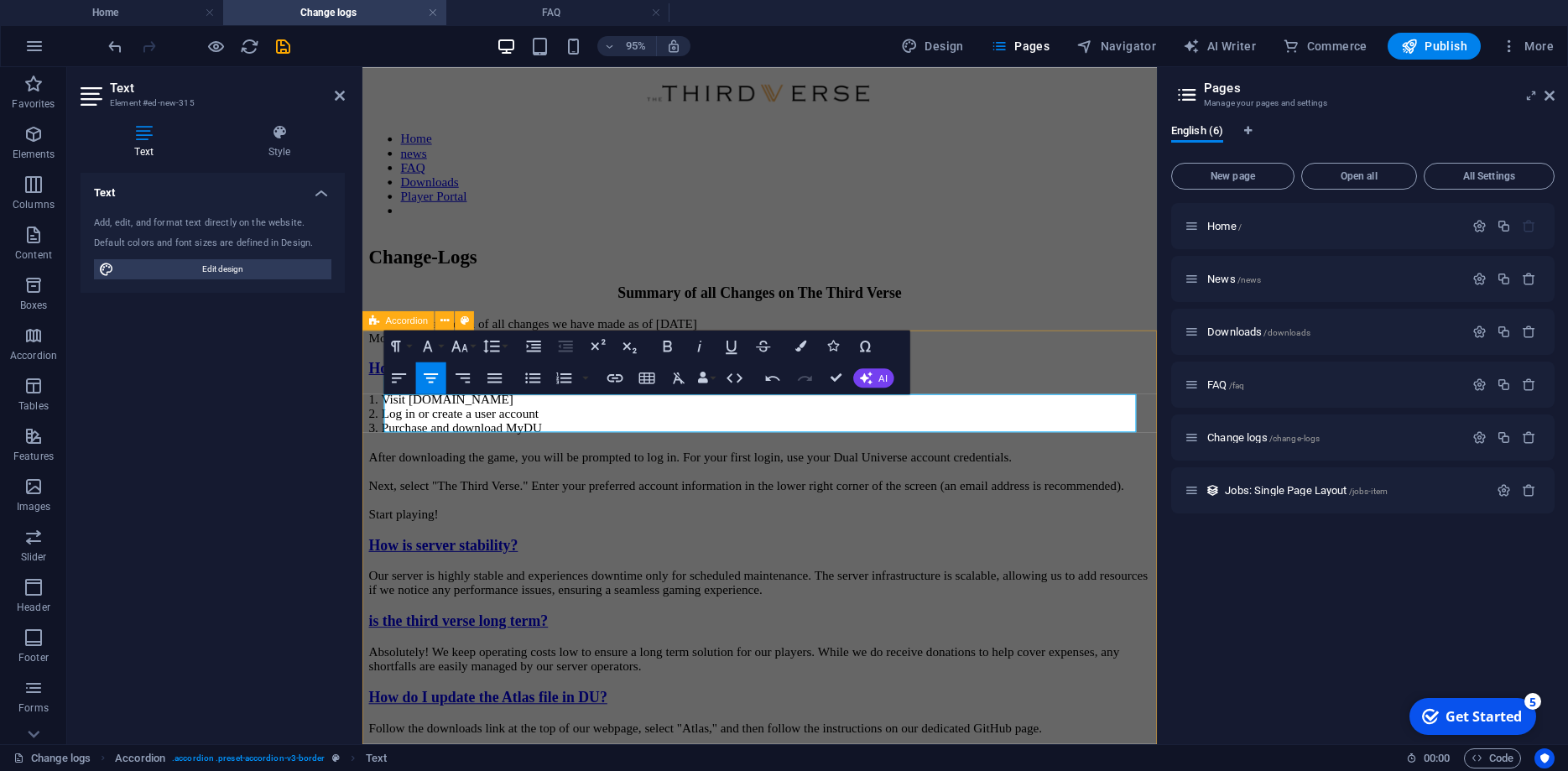
click at [1100, 383] on div "This is a break down of all changes we have made as of [DATE] Moving forward we…" at bounding box center [780, 550] width 823 height 442
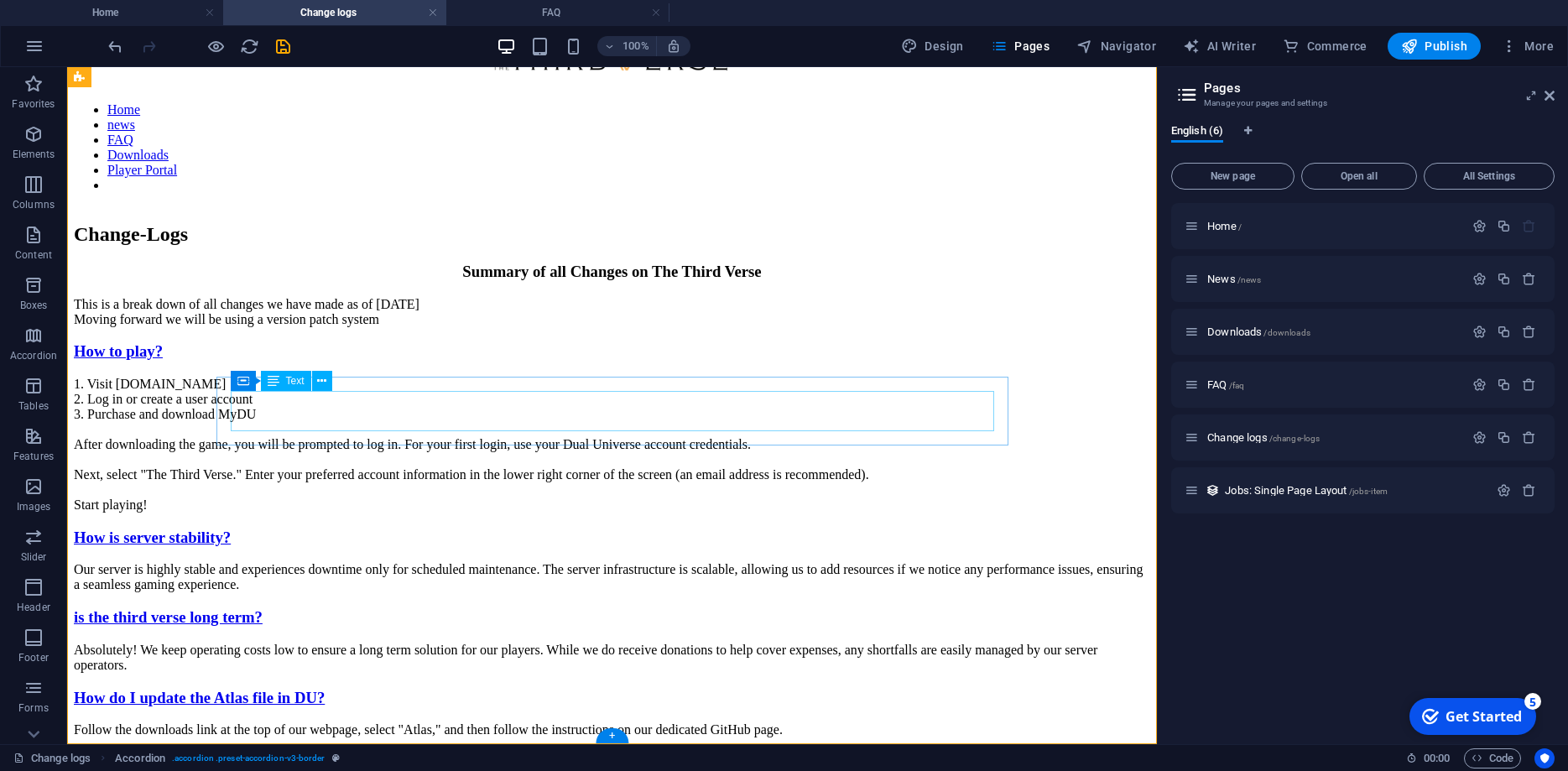
scroll to position [56, 0]
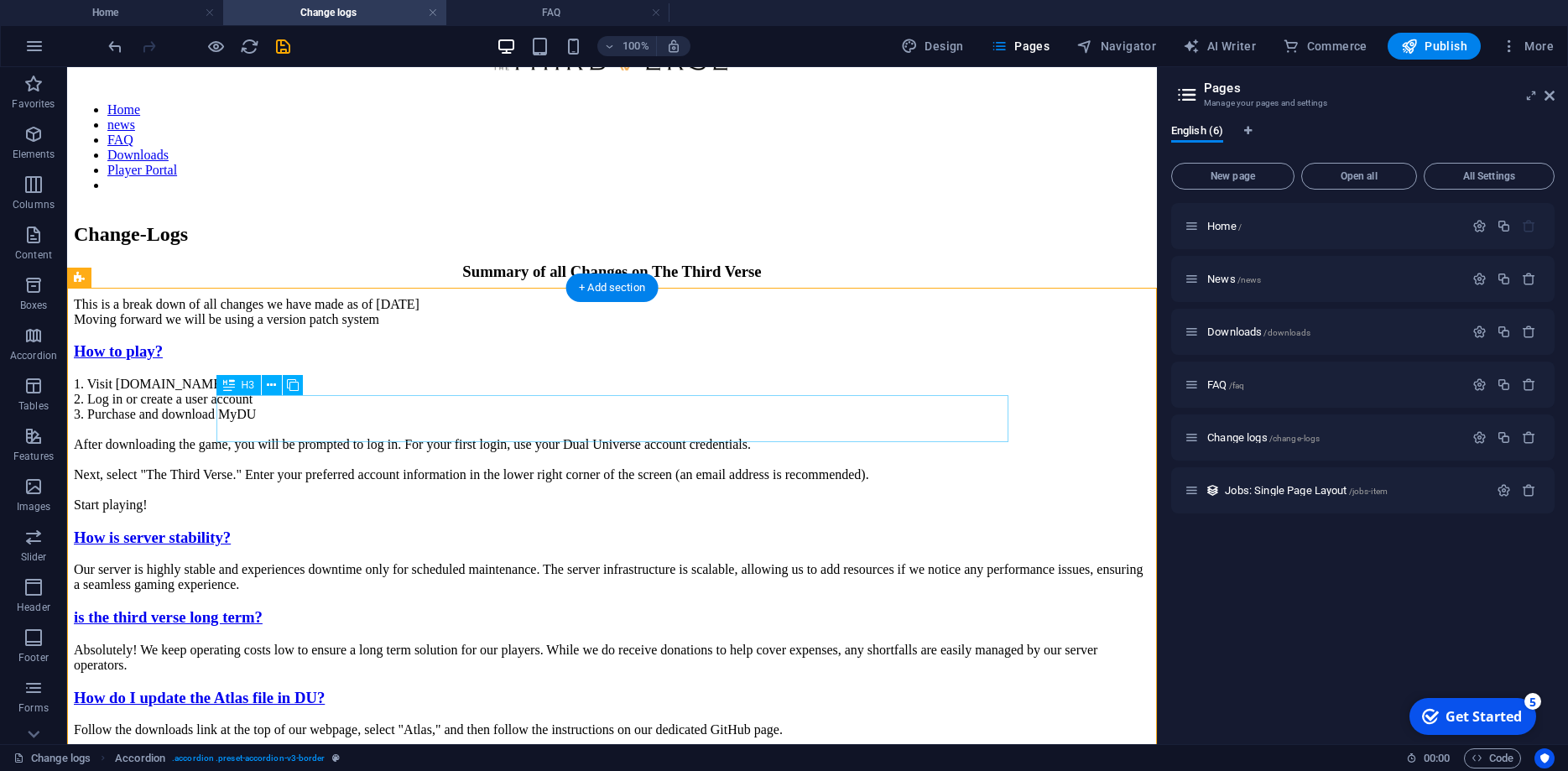
click at [671, 361] on div "How to play?" at bounding box center [612, 351] width 1076 height 19
click at [591, 361] on div "How to play?" at bounding box center [612, 351] width 1076 height 19
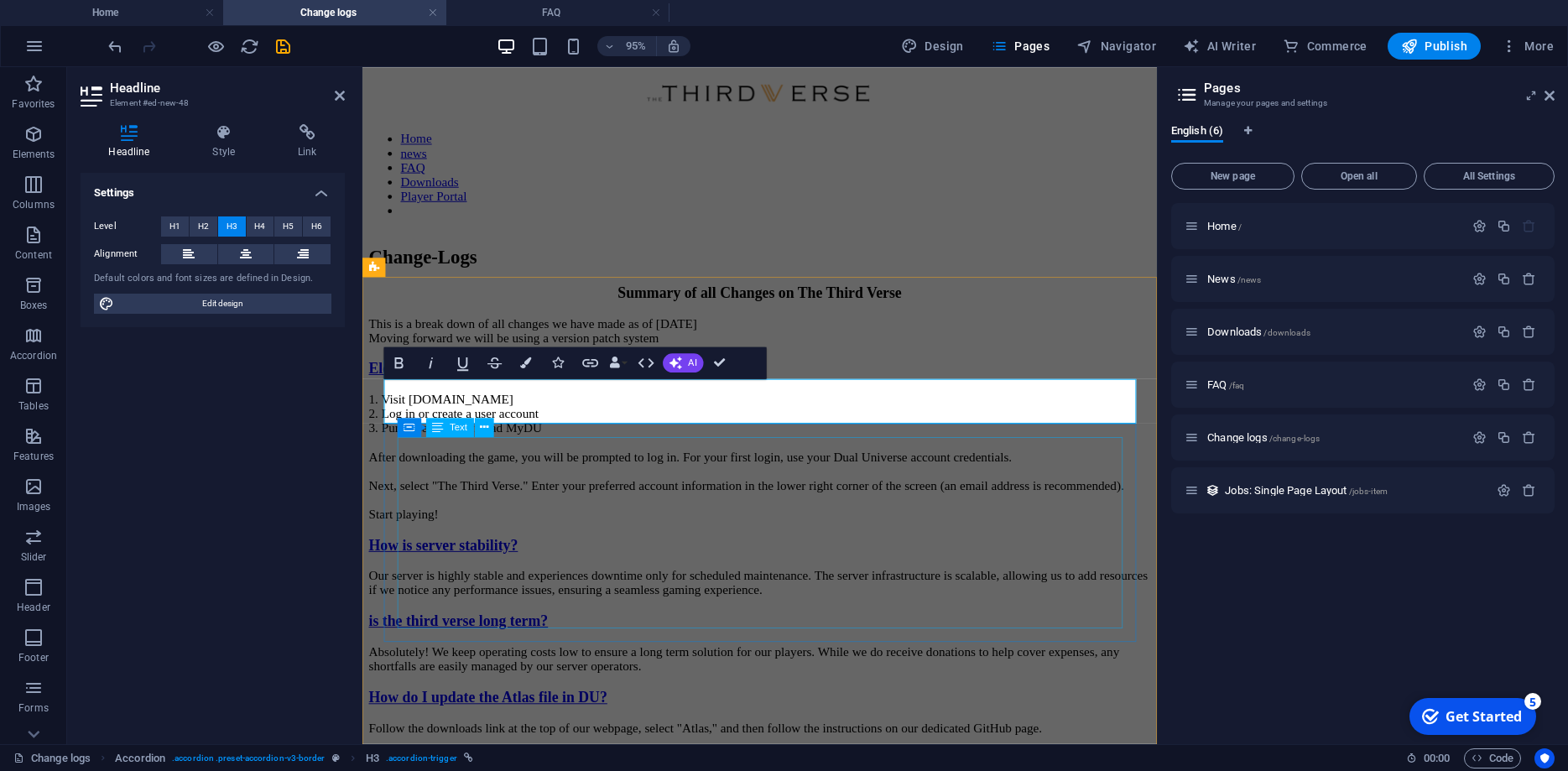
click at [918, 545] on div "1. Visit [DOMAIN_NAME] 2. Log in or create a user account 3. Purchase and downl…" at bounding box center [780, 477] width 823 height 136
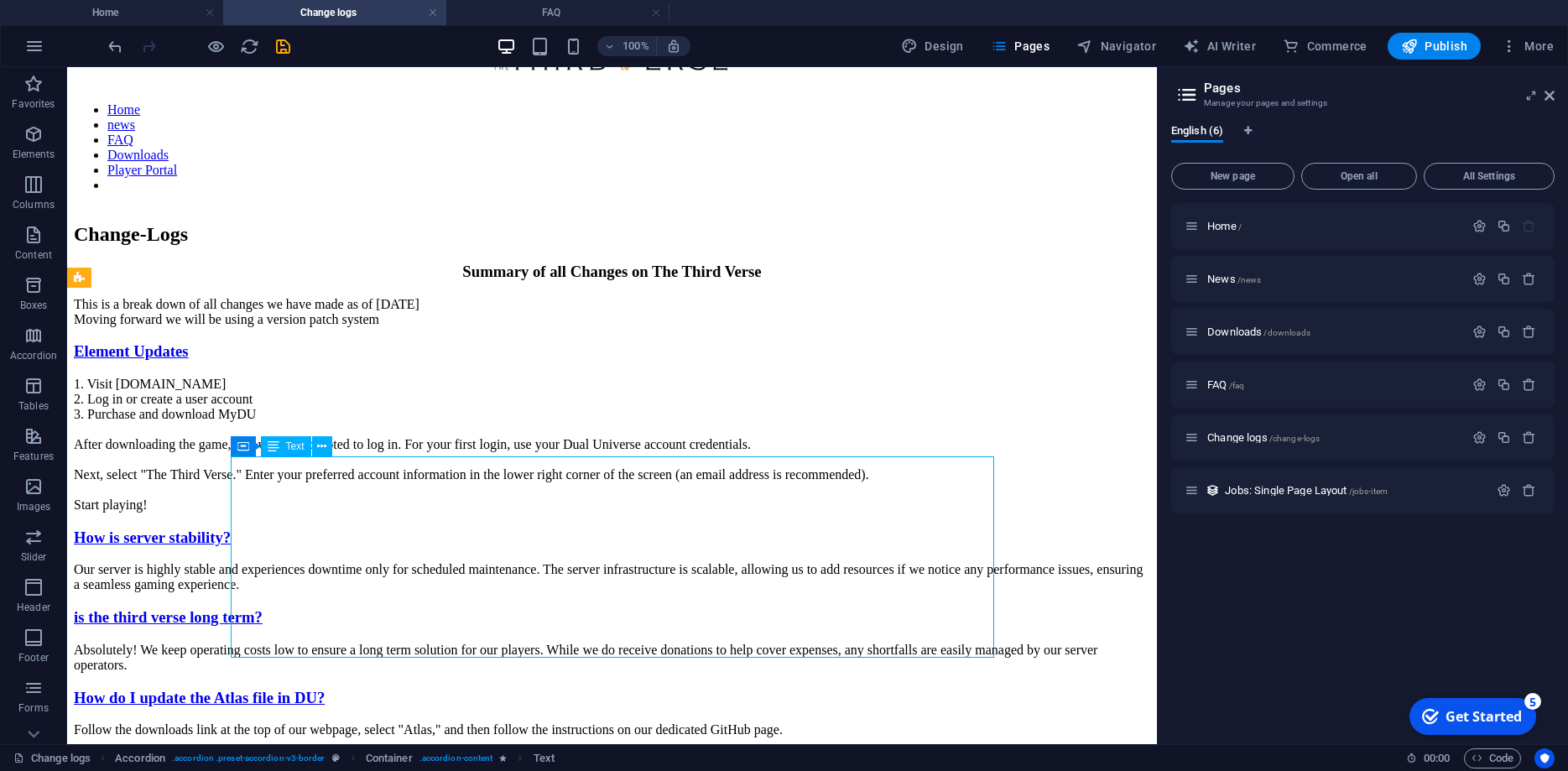
click at [821, 512] on div "1. Visit [DOMAIN_NAME] 2. Log in or create a user account 3. Purchase and downl…" at bounding box center [612, 445] width 1076 height 136
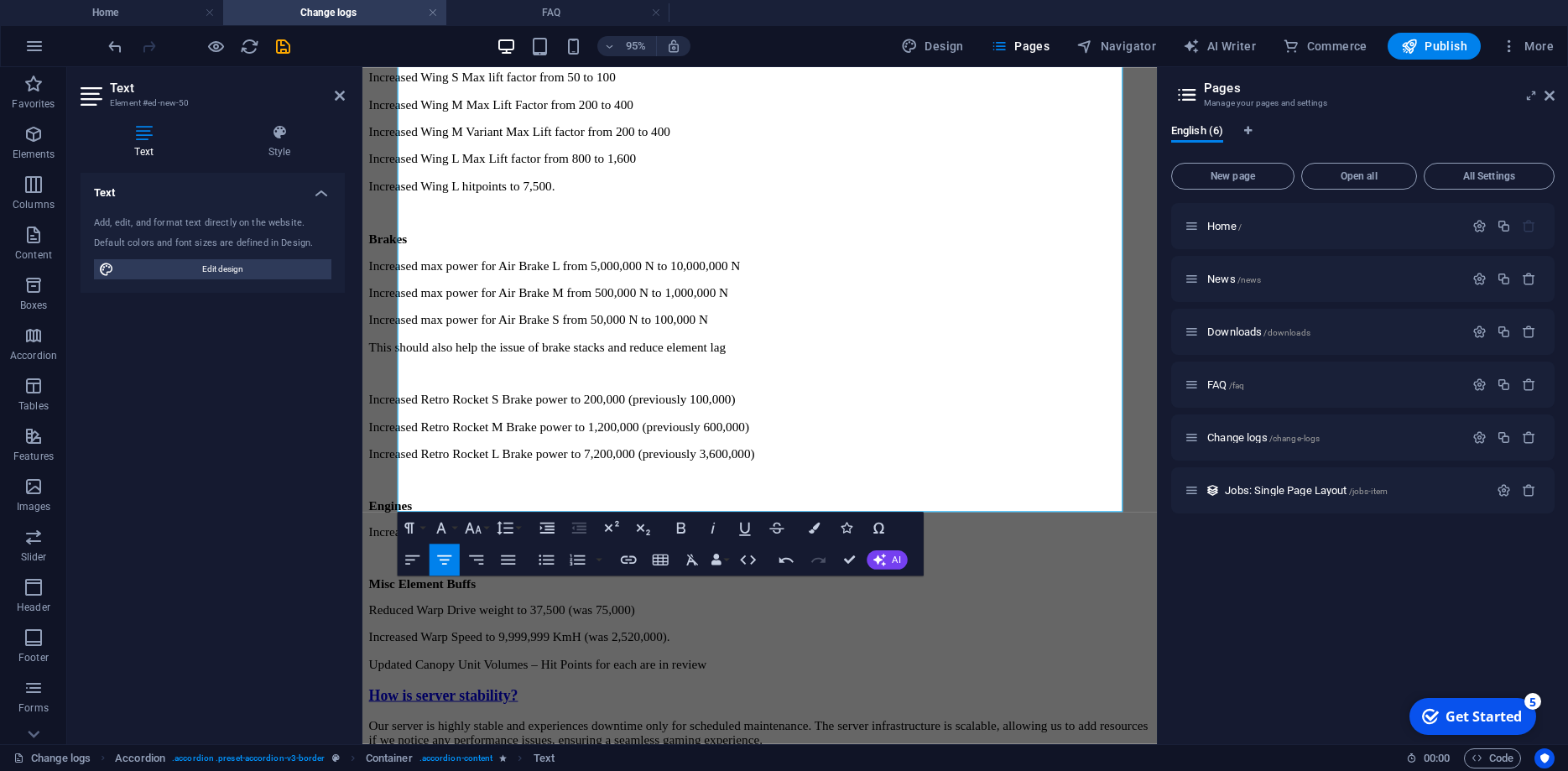
scroll to position [568, 0]
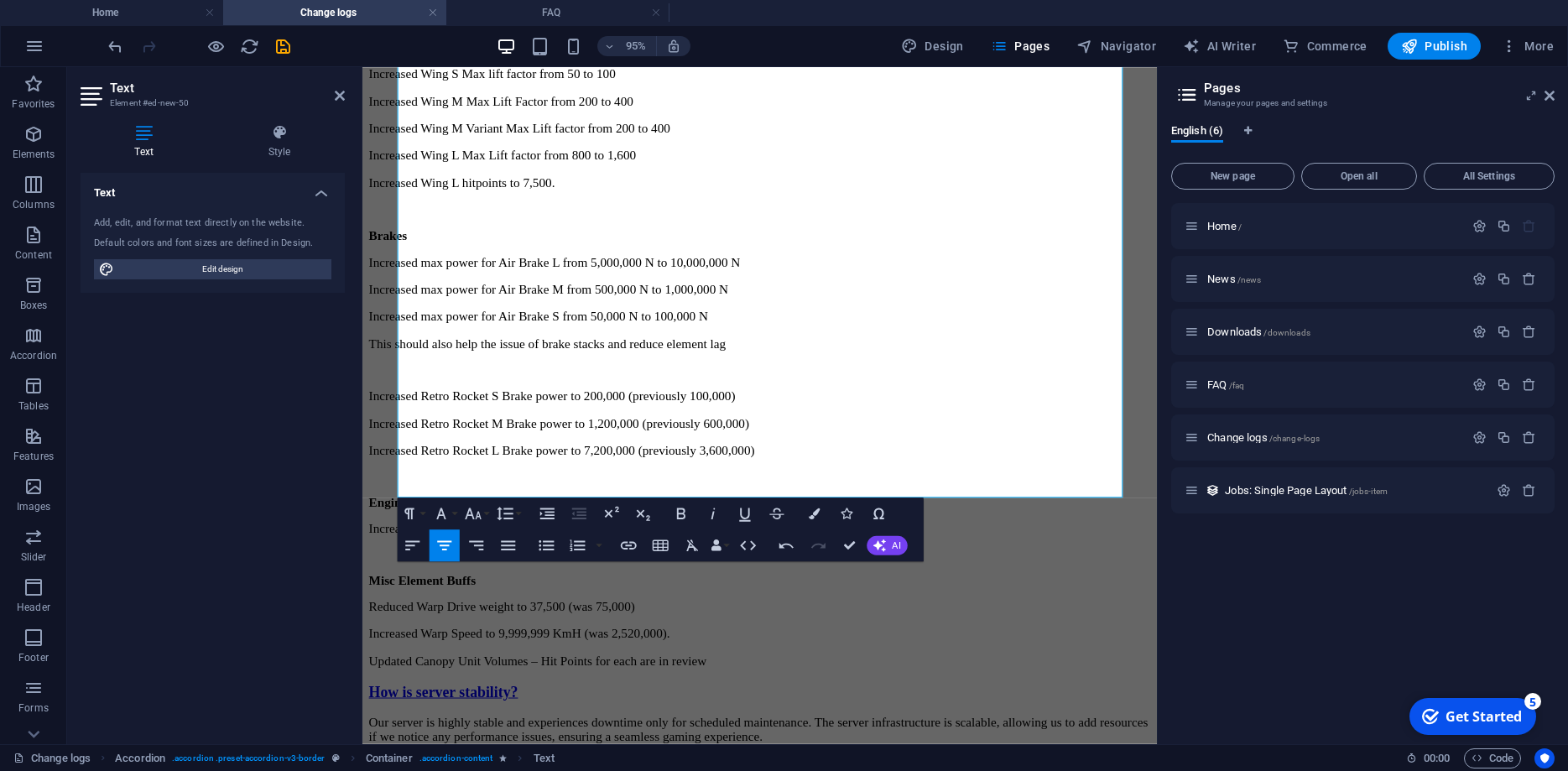
click at [181, 456] on div "Text Add, edit, and format text directly on the website. Default colors and fon…" at bounding box center [212, 451] width 265 height 558
click at [1111, 749] on div "Our server is highly stable and experiences downtime only for scheduled mainten…" at bounding box center [780, 764] width 823 height 30
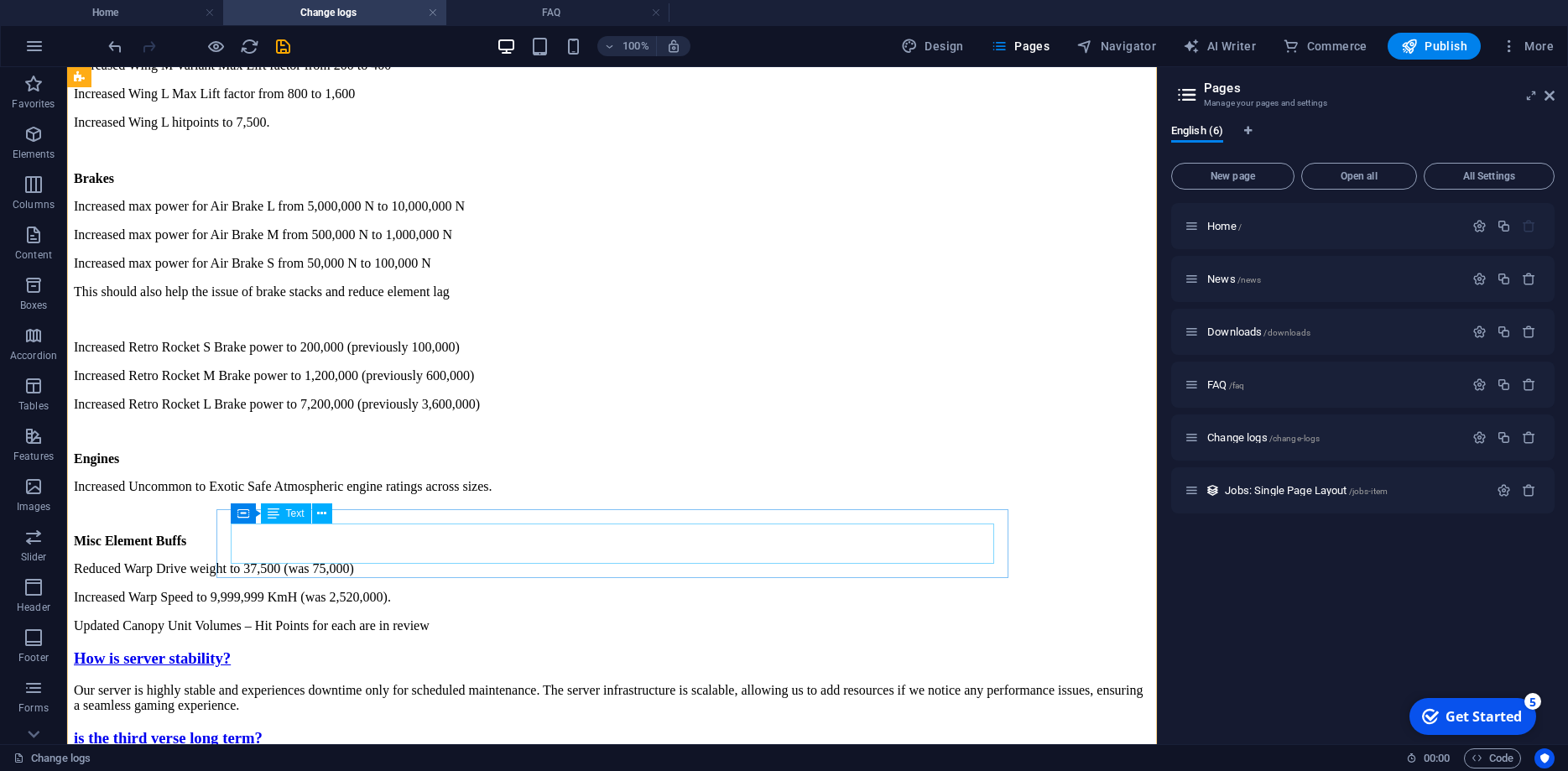
scroll to position [774, 0]
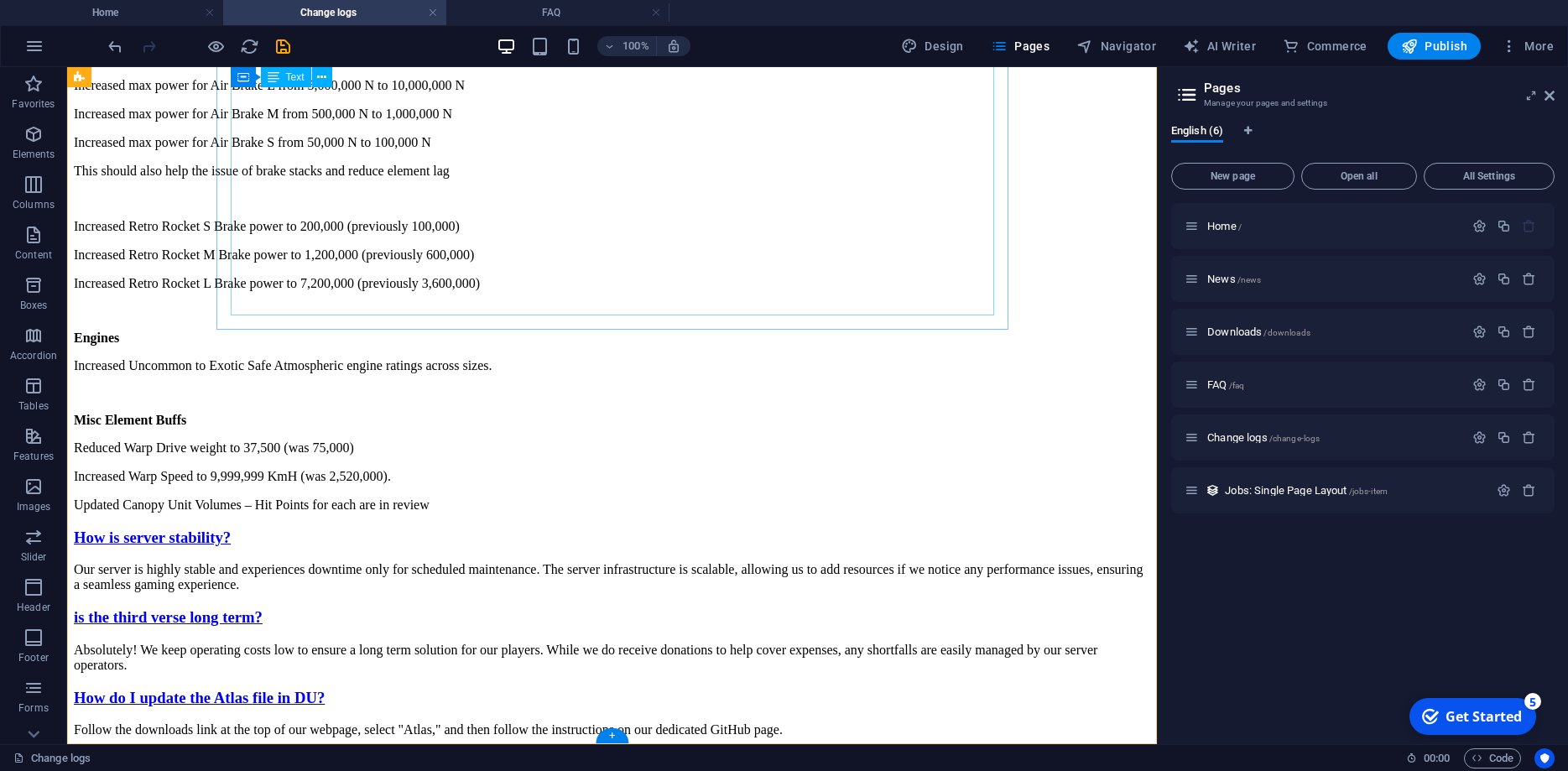
click at [859, 310] on div "Wings Increased max power Wing M lift from 1,000,000 N to 2,000,000 N Increased…" at bounding box center [612, 83] width 1076 height 859
click at [853, 305] on div "Wings Increased max power Wing M lift from 1,000,000 N to 2,000,000 N Increased…" at bounding box center [612, 83] width 1076 height 859
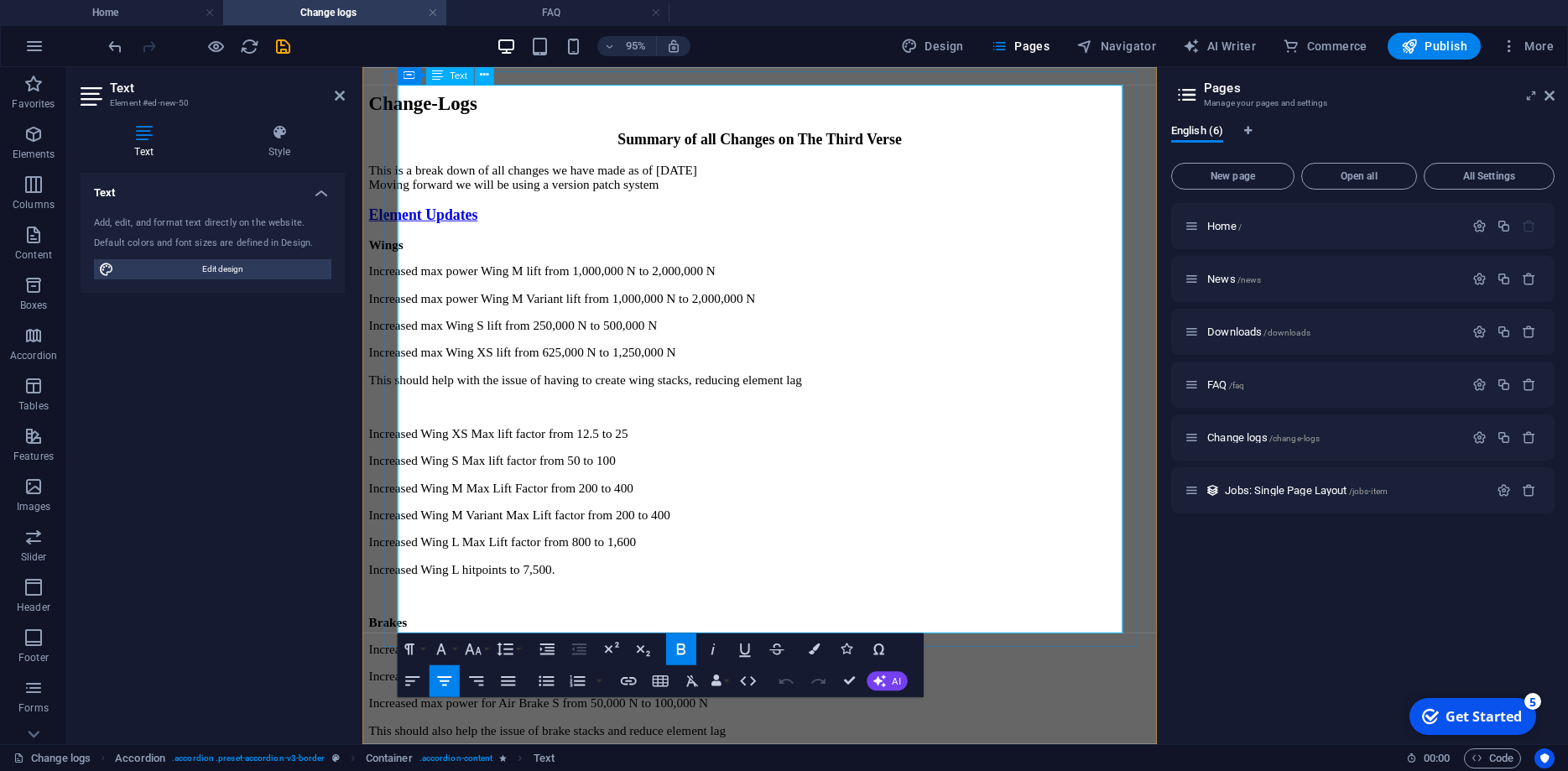
scroll to position [739, 0]
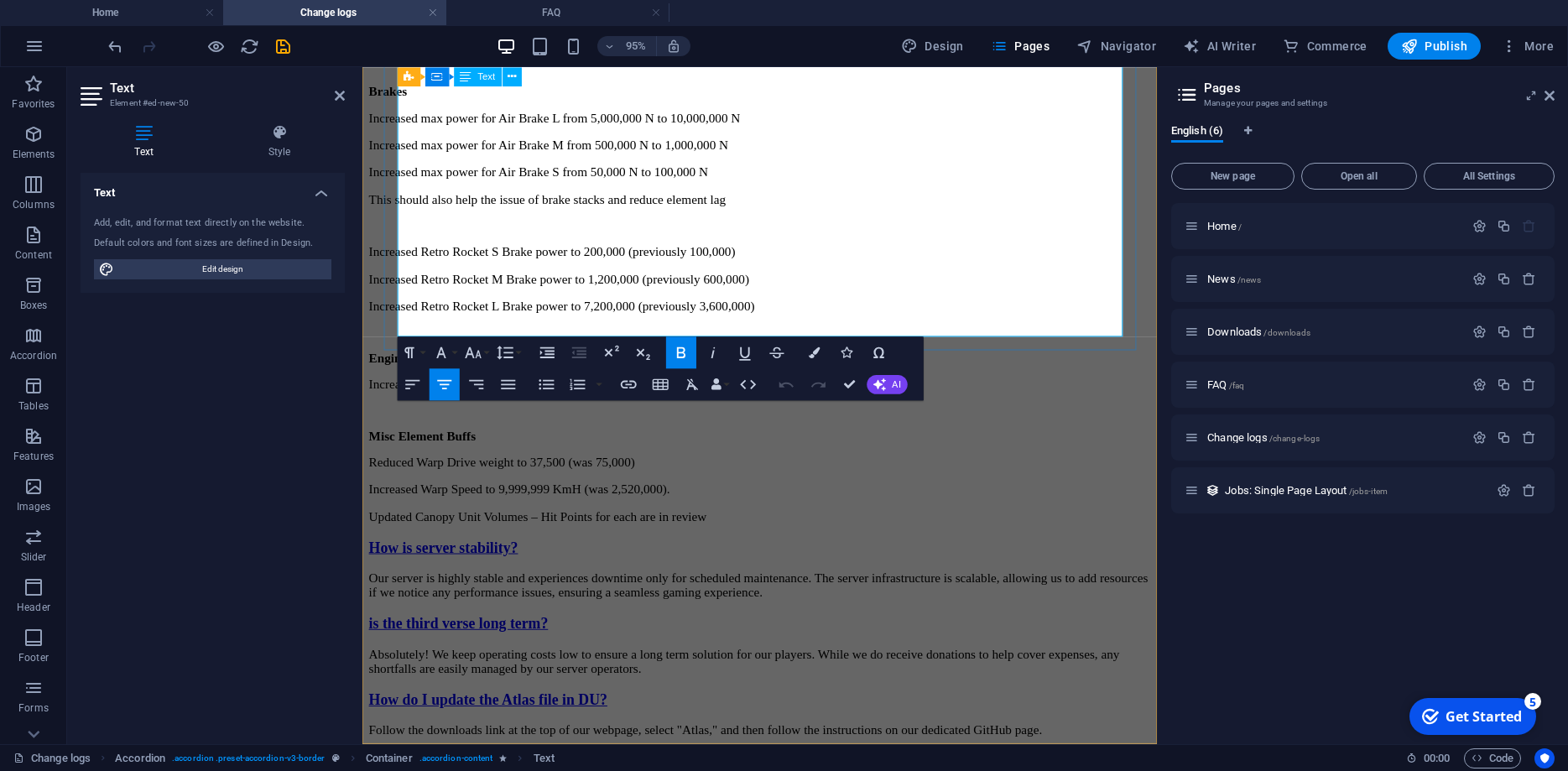
click at [995, 533] on p "Updated Canopy Unit Volumes – Hit Points for each are in review" at bounding box center [780, 540] width 823 height 15
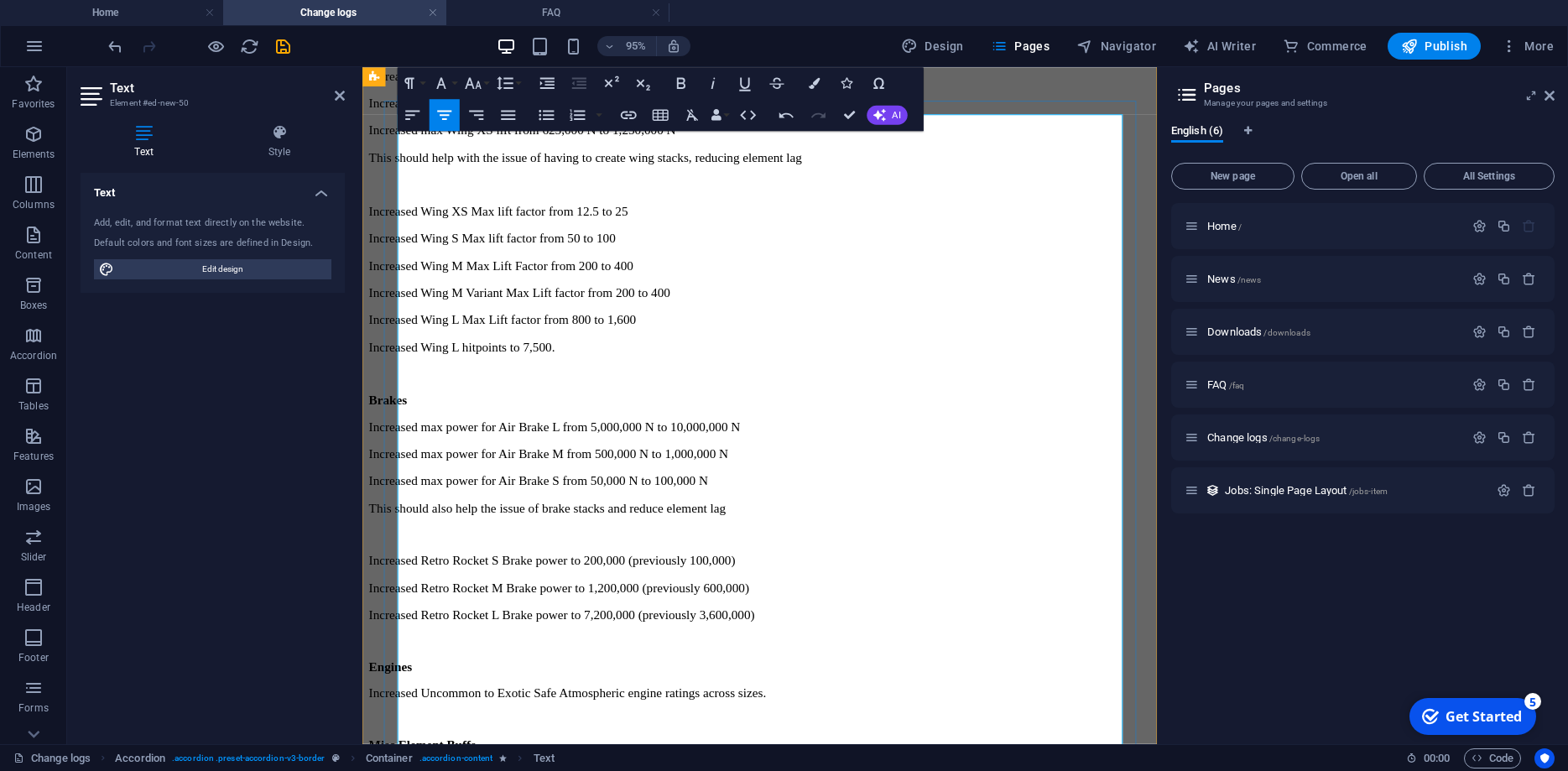
scroll to position [0, 0]
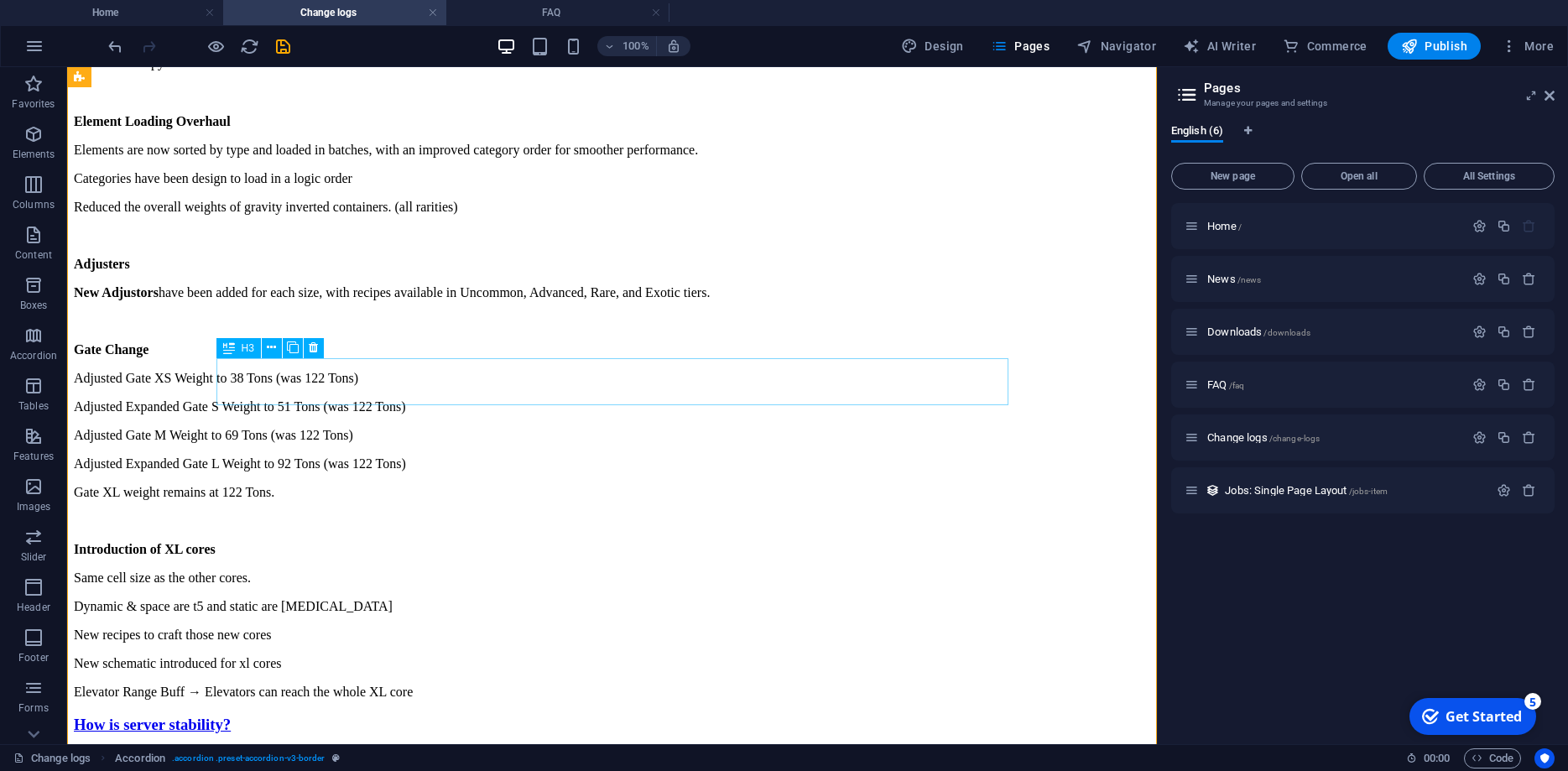
scroll to position [1237, 0]
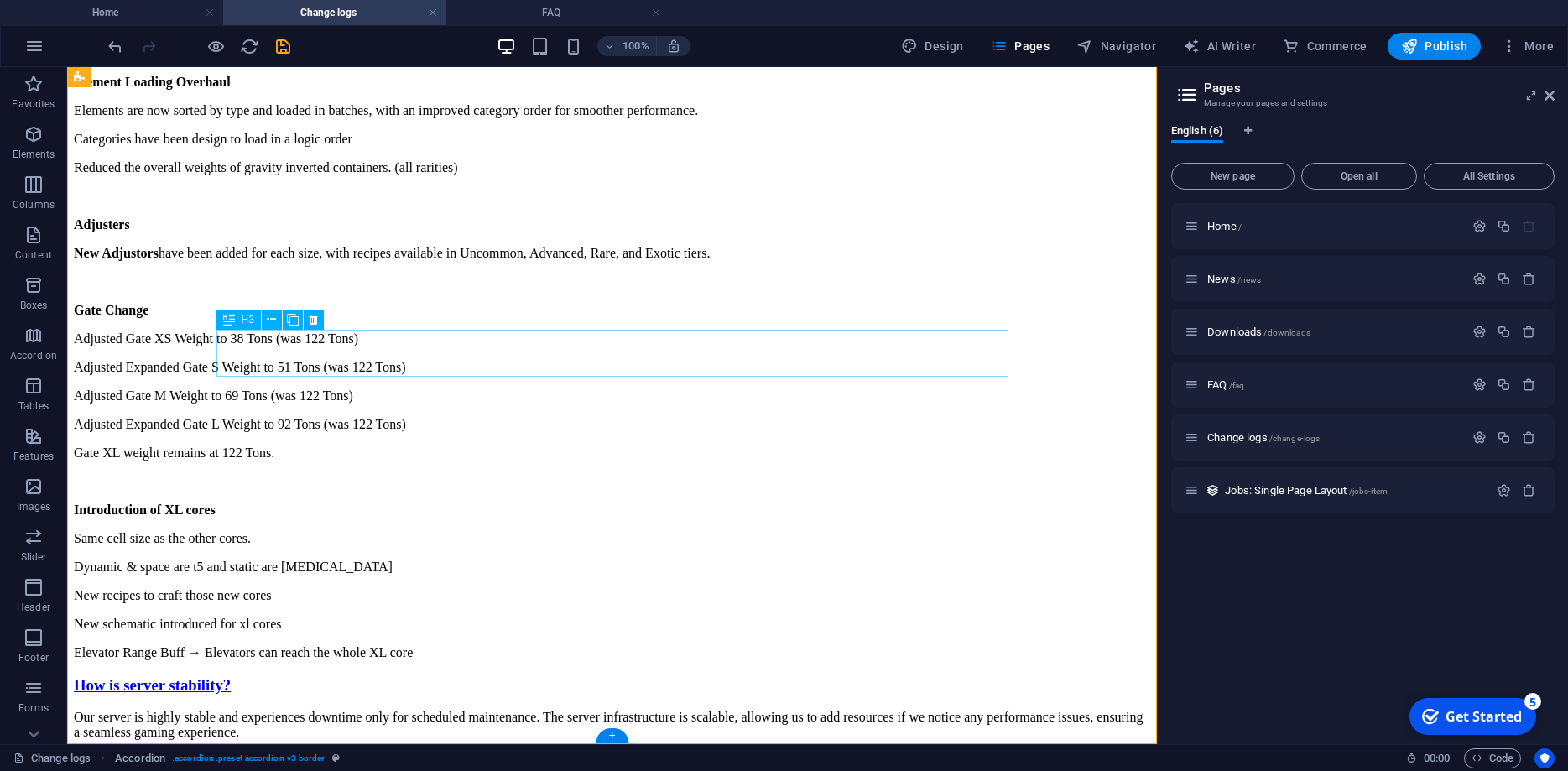
click at [583, 677] on div "How is server stability?" at bounding box center [612, 685] width 1076 height 19
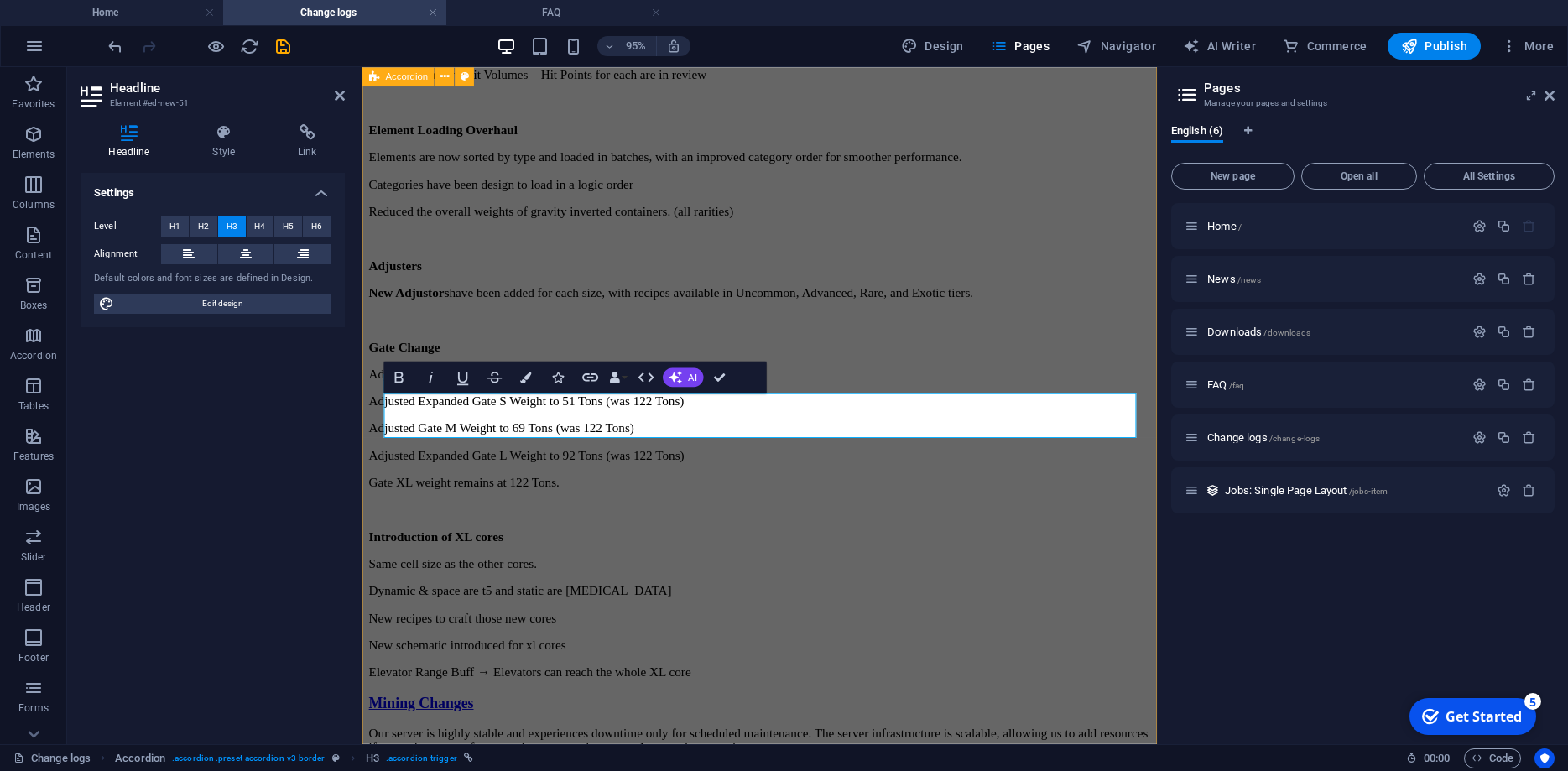
scroll to position [1202, 0]
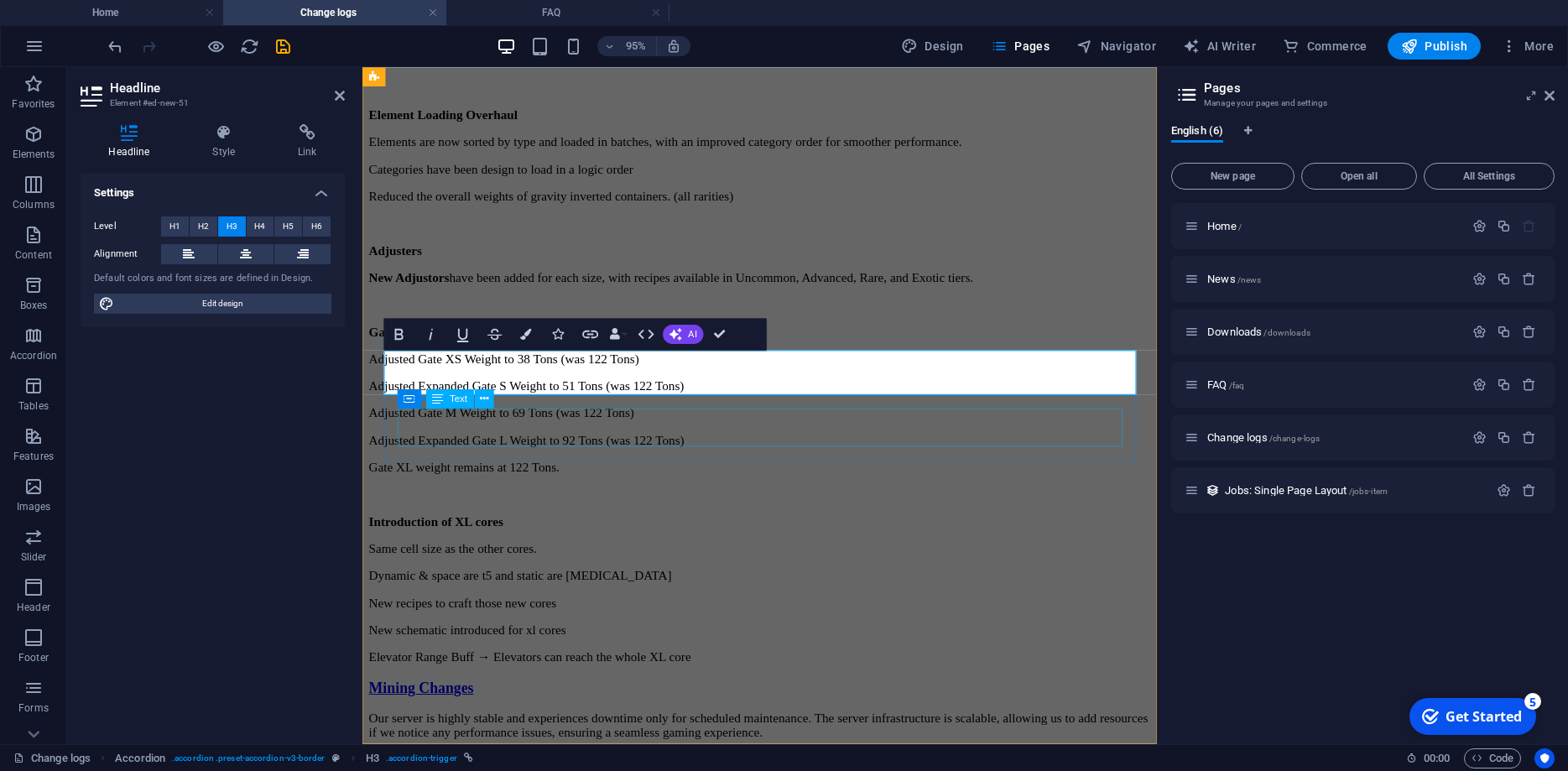
click at [983, 744] on div "Our server is highly stable and experiences downtime only for scheduled mainten…" at bounding box center [780, 759] width 823 height 30
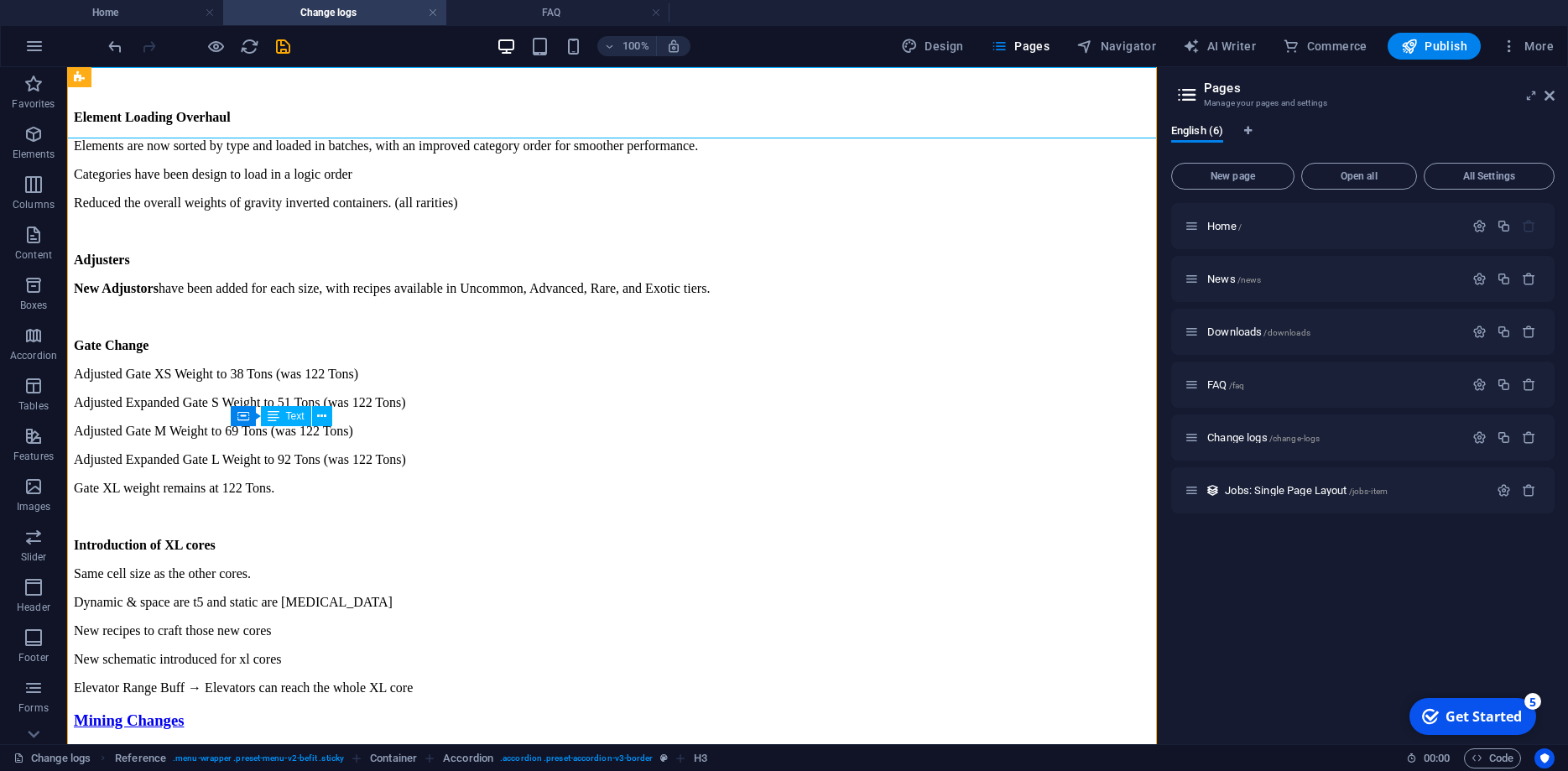
click at [950, 744] on div "Our server is highly stable and experiences downtime only for scheduled mainten…" at bounding box center [612, 759] width 1076 height 30
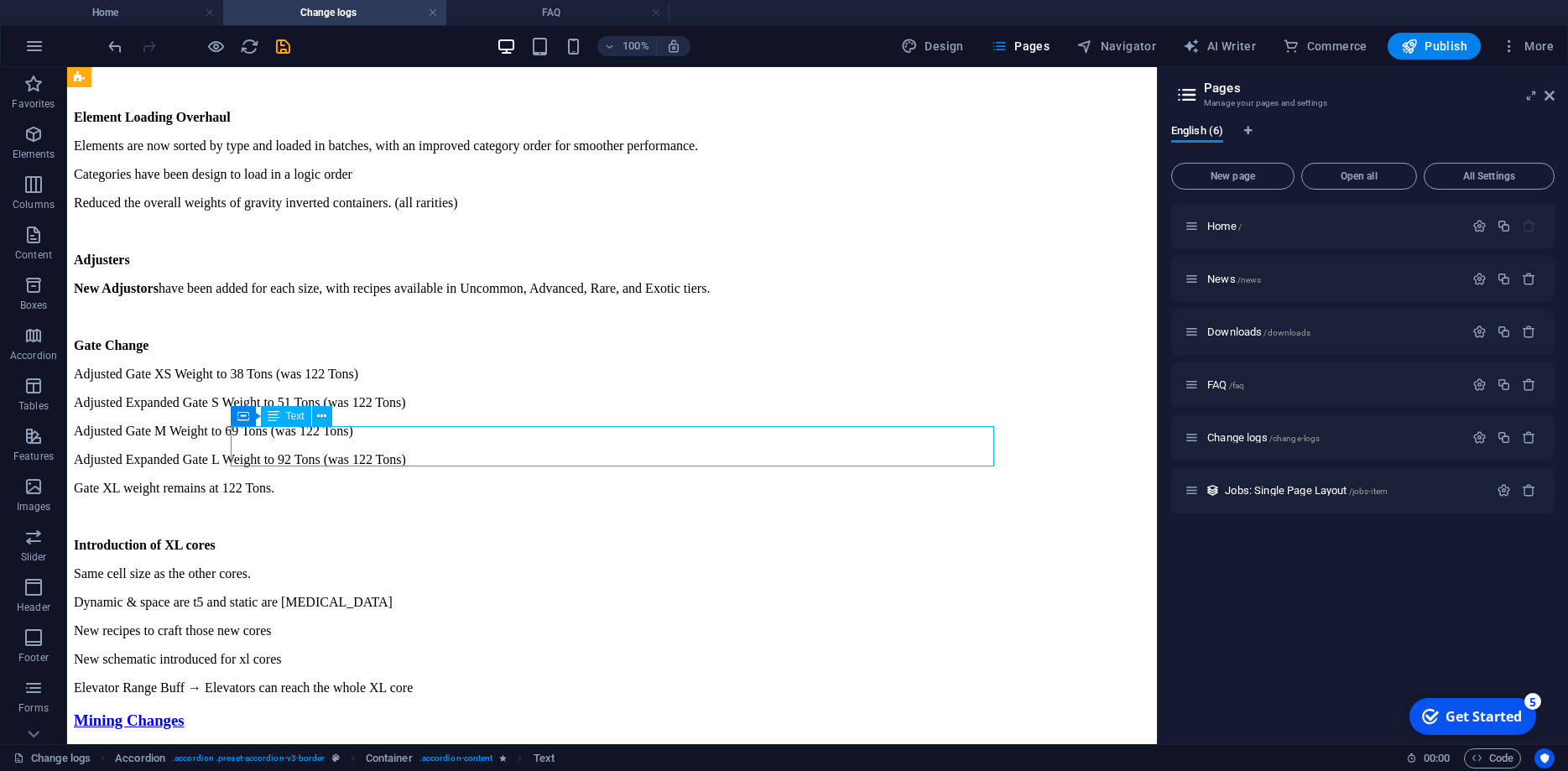
click at [950, 744] on div "Our server is highly stable and experiences downtime only for scheduled mainten…" at bounding box center [612, 759] width 1076 height 30
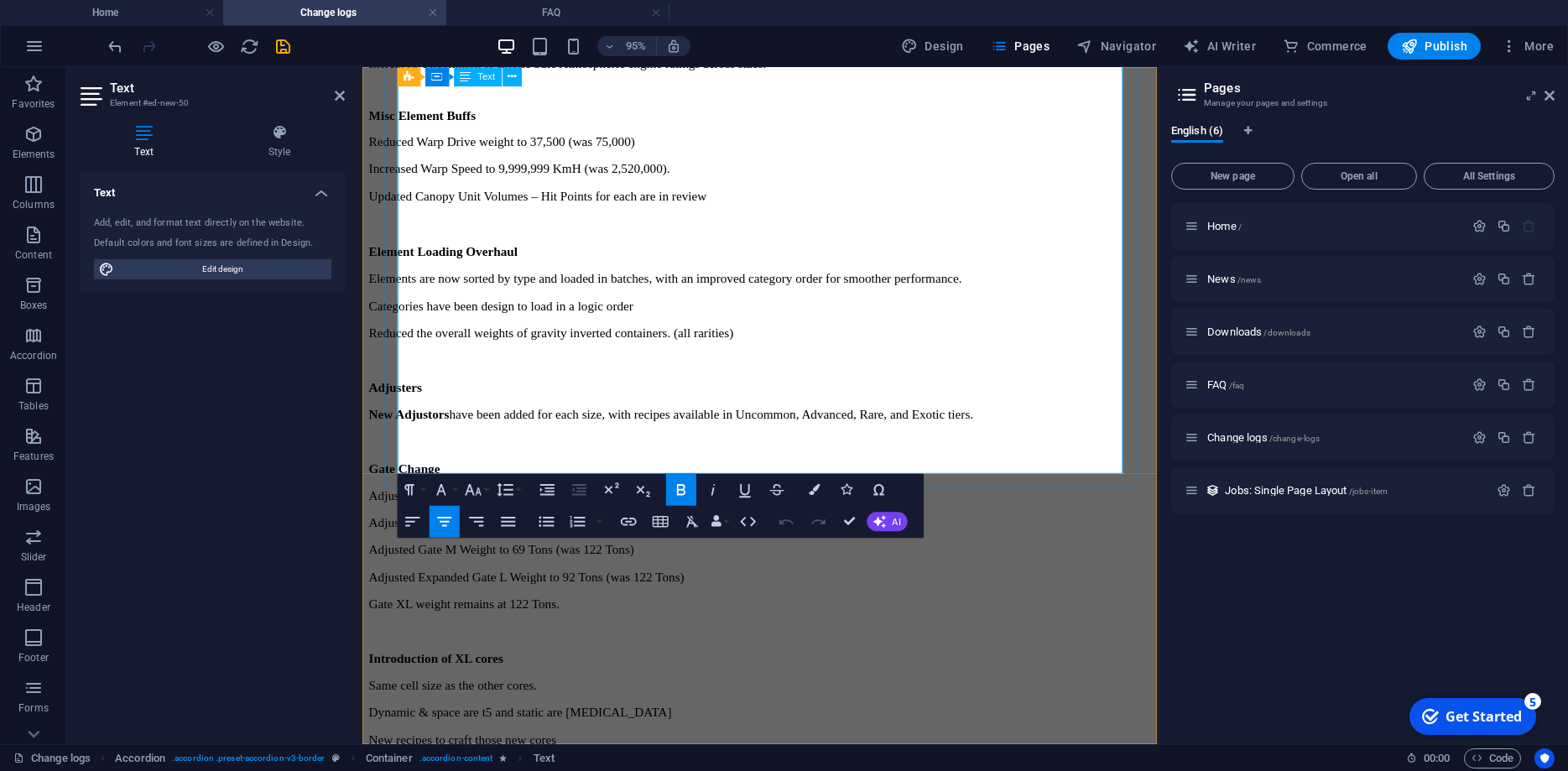
scroll to position [1144, 0]
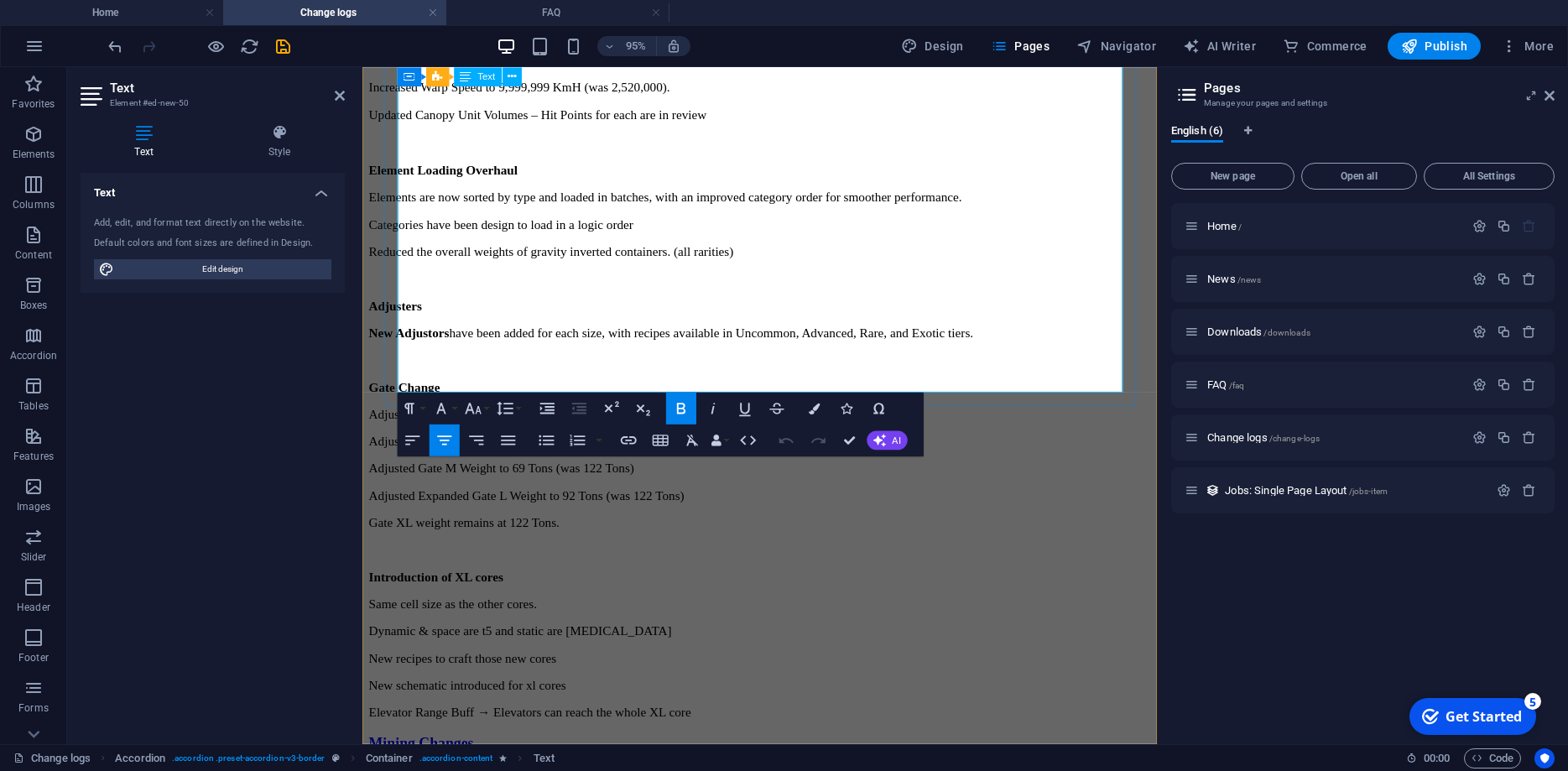
click at [967, 739] on p "Elevator Range Buff → Elevators can reach the whole XL core" at bounding box center [780, 745] width 823 height 15
click at [970, 739] on p "Elevator Range Buff → Elevators can reach the whole XL core" at bounding box center [780, 745] width 823 height 15
click at [967, 739] on p "Elevator Range Buff → Elevators can reach the whole XL core" at bounding box center [780, 745] width 823 height 15
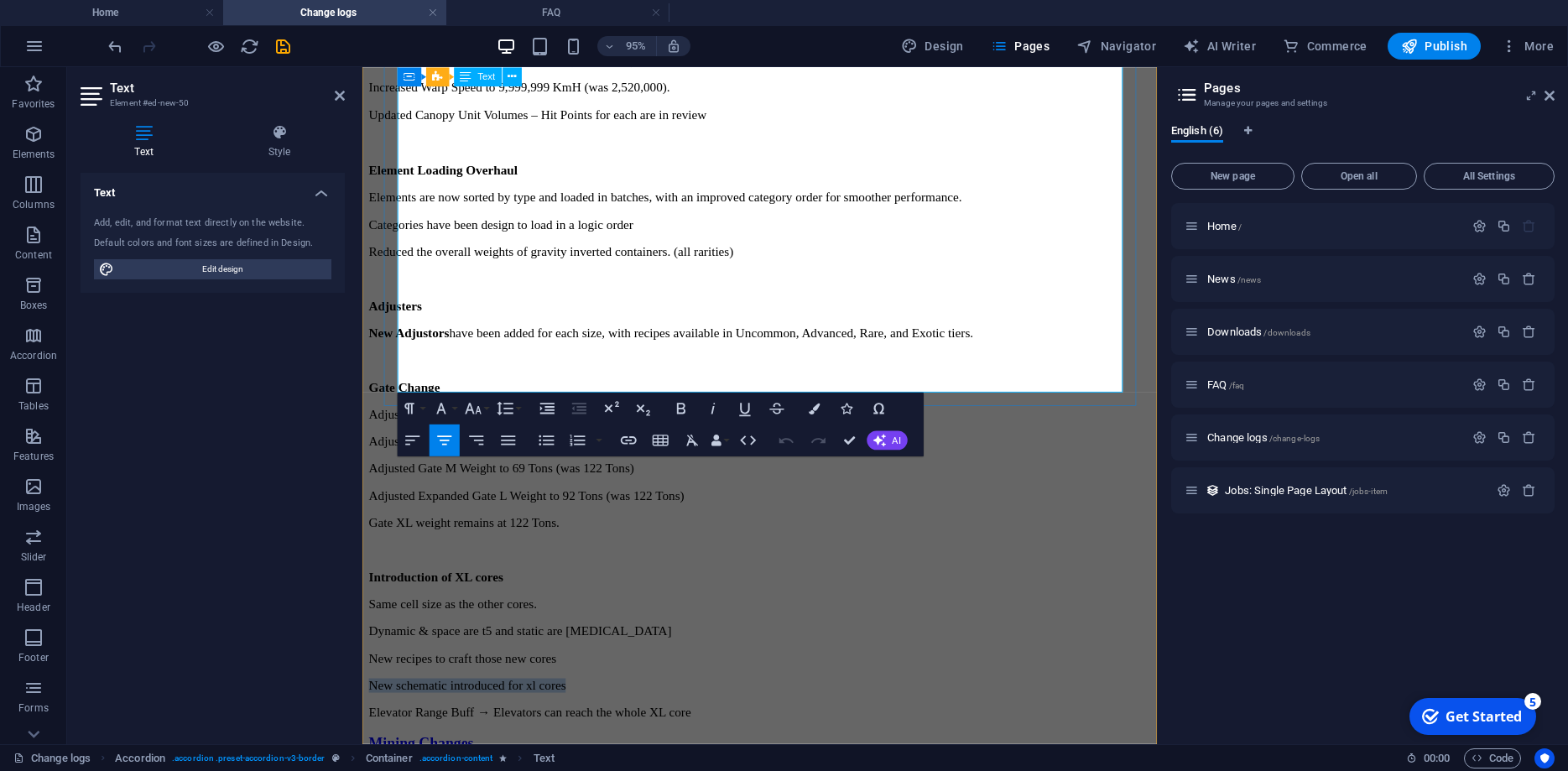
click at [967, 739] on p "Elevator Range Buff → Elevators can reach the whole XL core" at bounding box center [780, 745] width 823 height 15
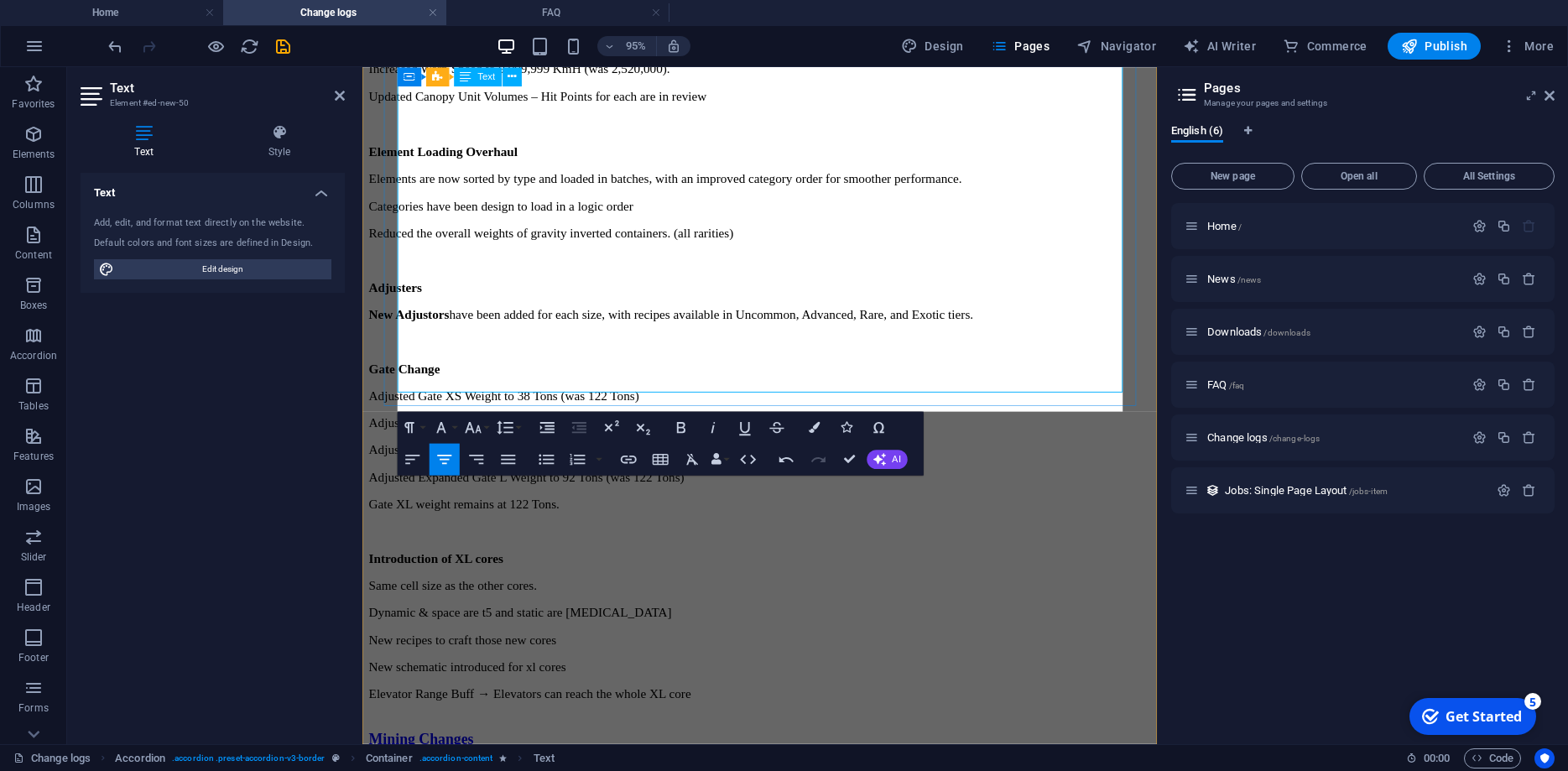
scroll to position [1184, 0]
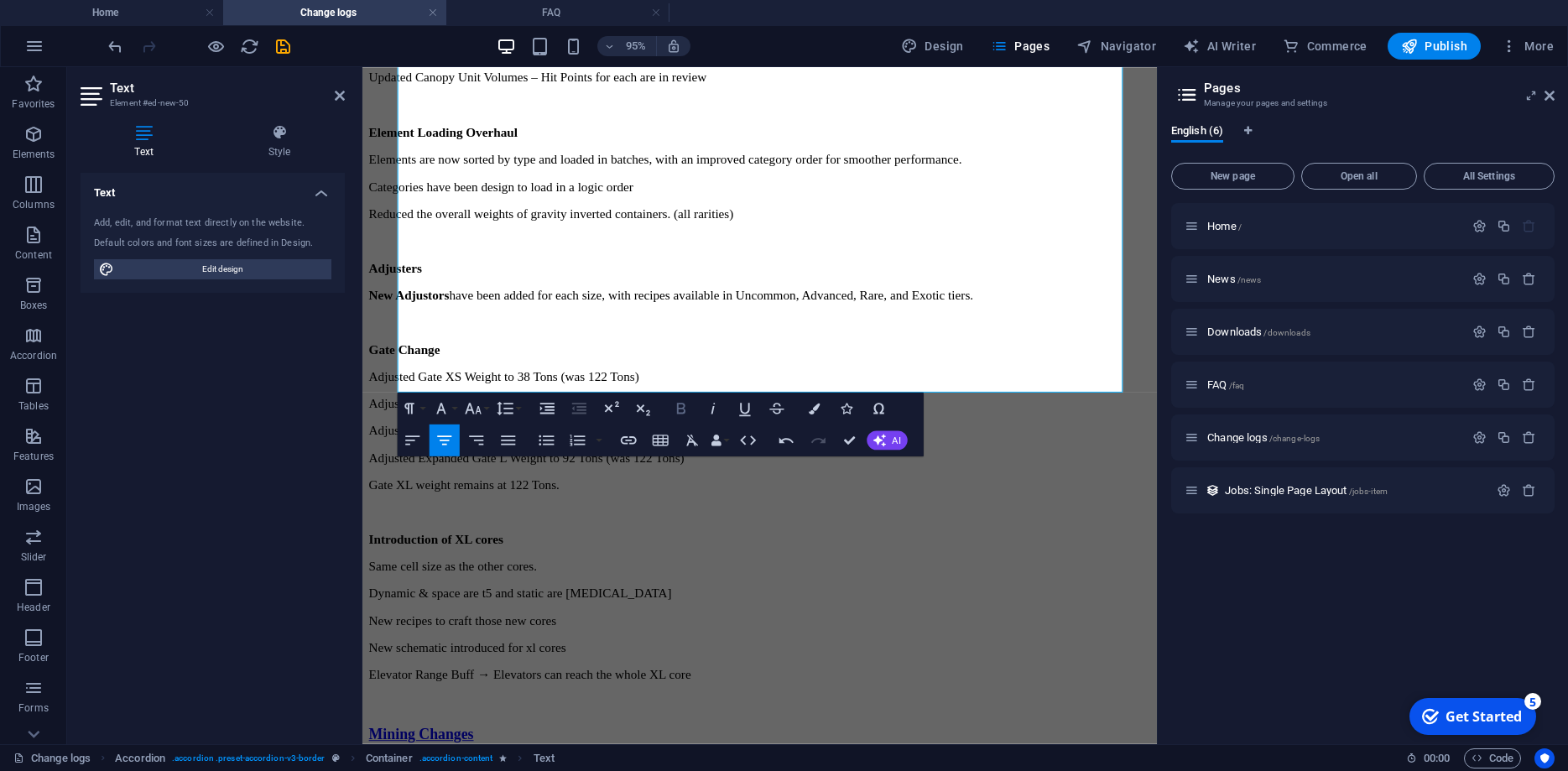
click at [674, 412] on icon "button" at bounding box center [681, 408] width 20 height 20
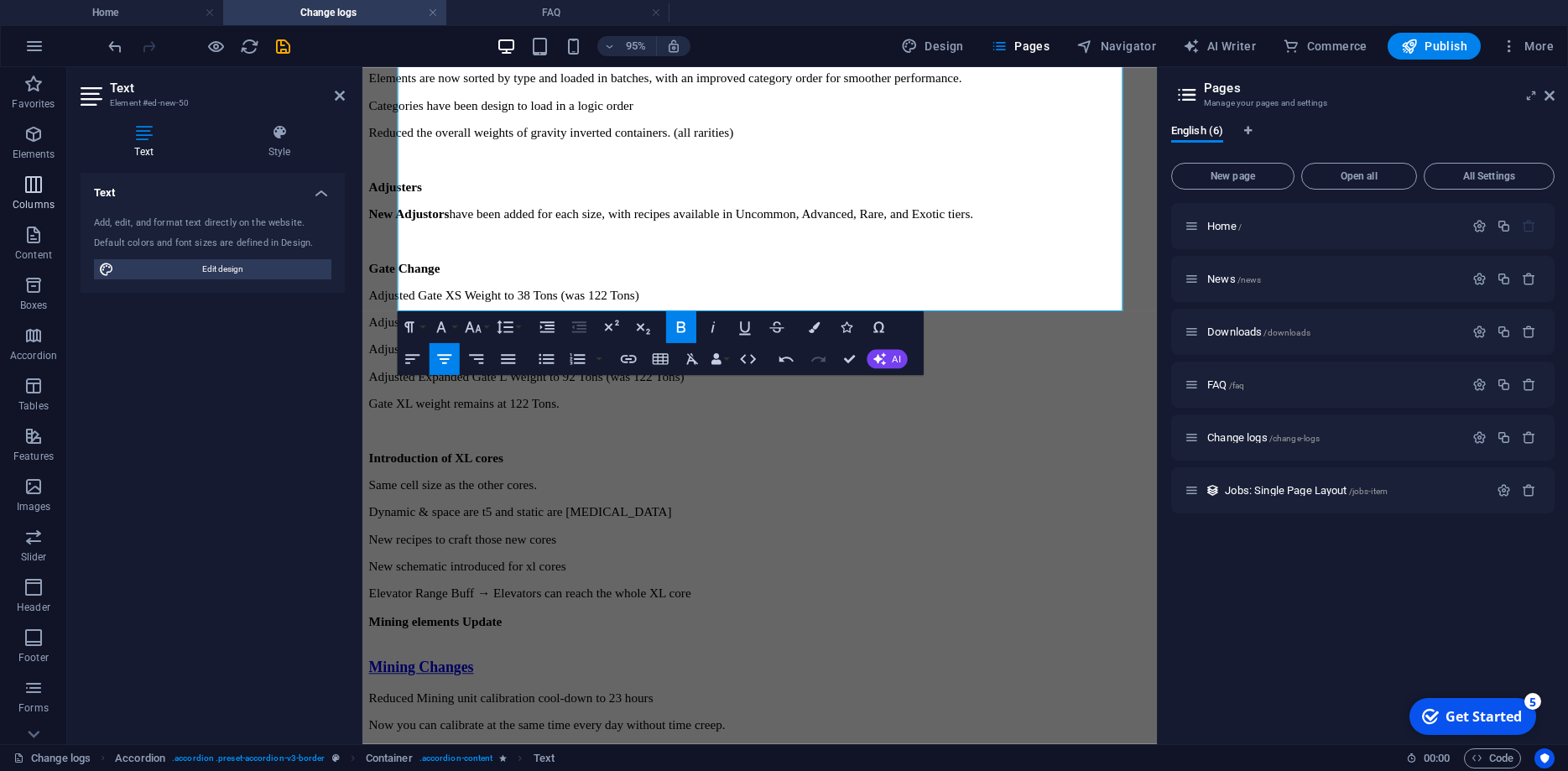
scroll to position [1289, 0]
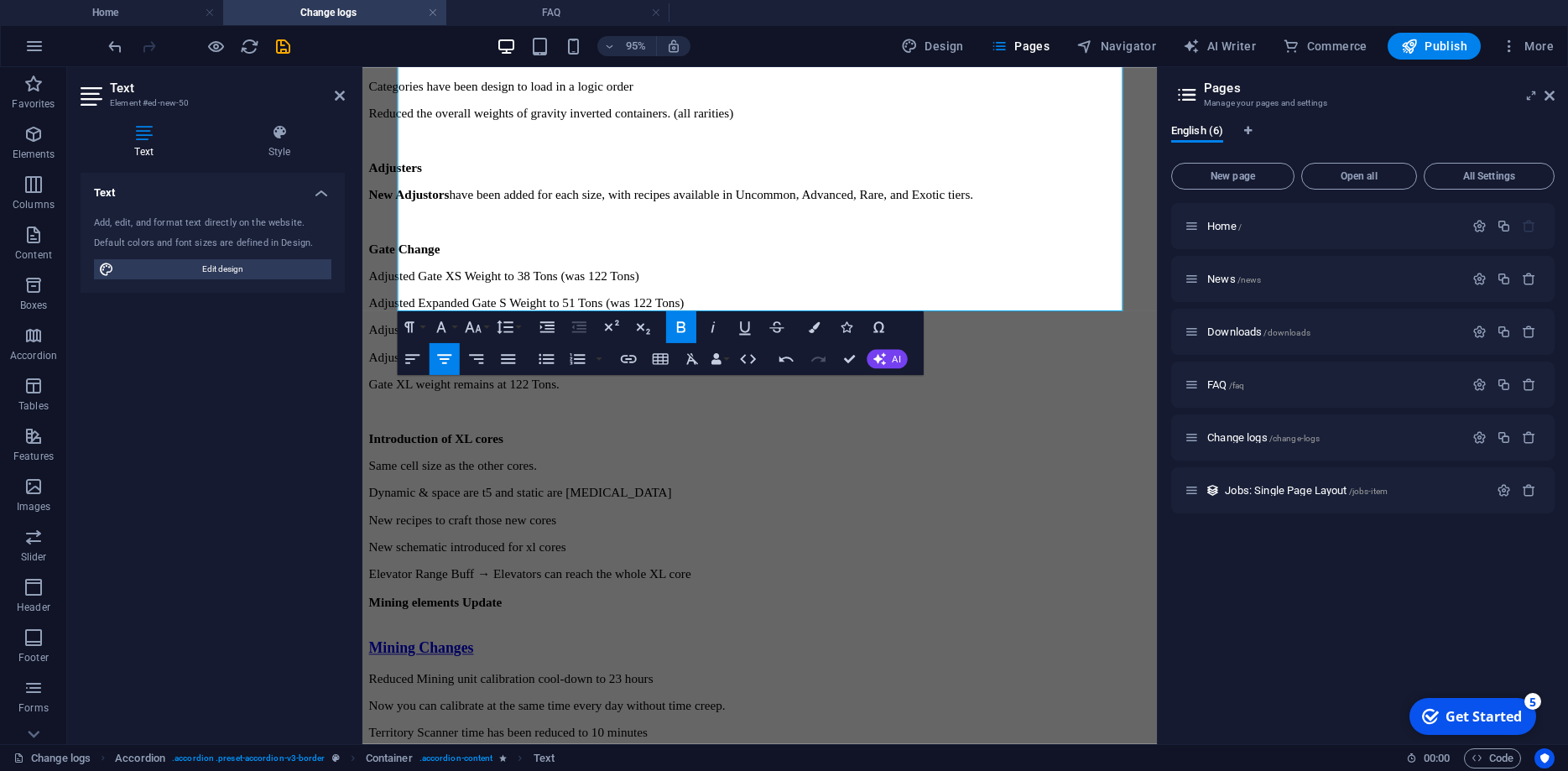
click at [683, 335] on icon "button" at bounding box center [681, 326] width 20 height 20
drag, startPoint x: 873, startPoint y: 294, endPoint x: 699, endPoint y: 291, distance: 174.0
click at [699, 593] on p "Elevator Range Buff → Elevators can reach the whole XL core Mining elements Upd…" at bounding box center [780, 623] width 823 height 60
click at [876, 593] on p "Elevator Range Buff → Elevators can reach the whole XL core Mining elements Upd…" at bounding box center [780, 623] width 823 height 60
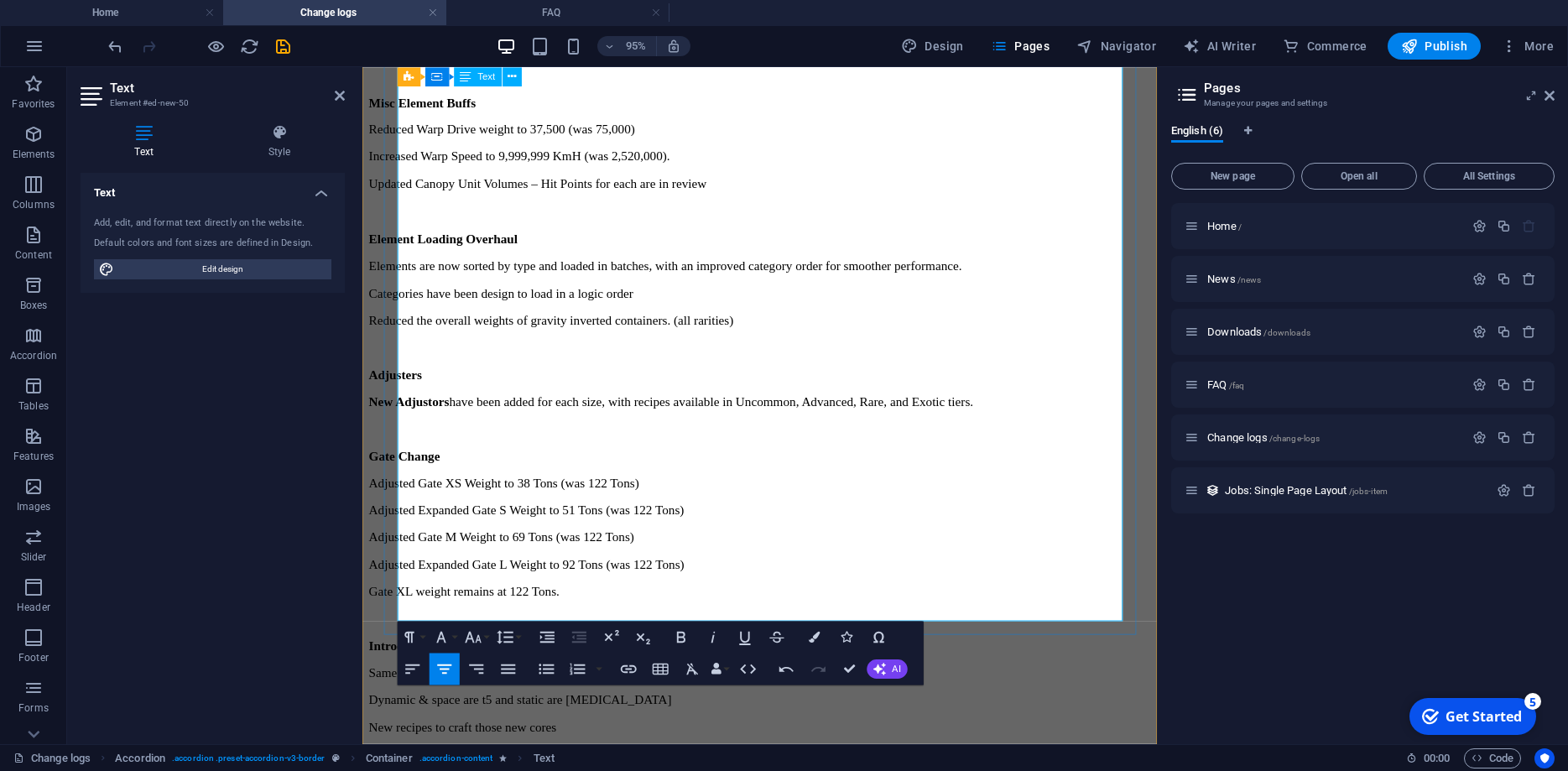
scroll to position [1047, 0]
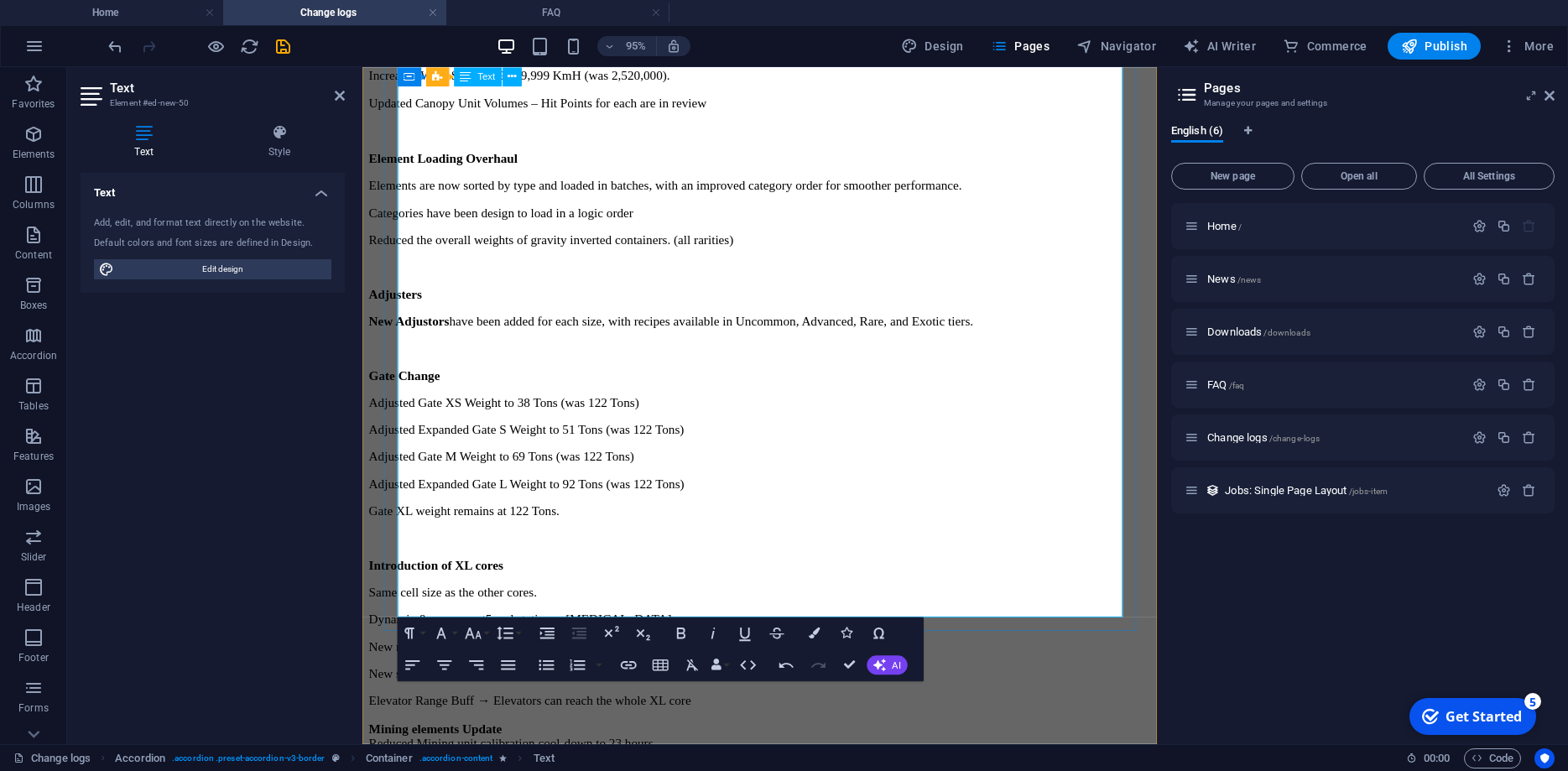
scroll to position [1218, 0]
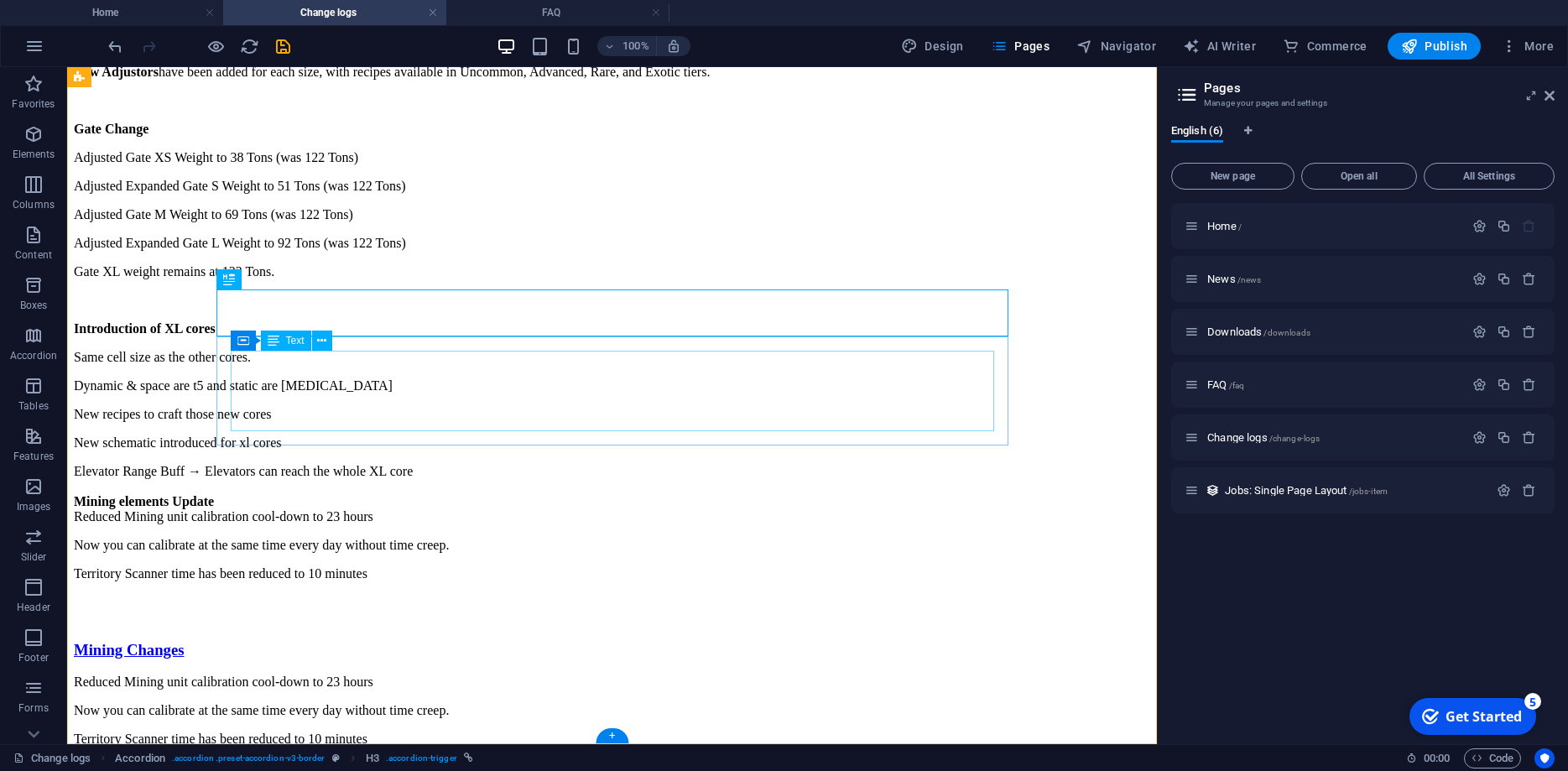
scroll to position [1333, 0]
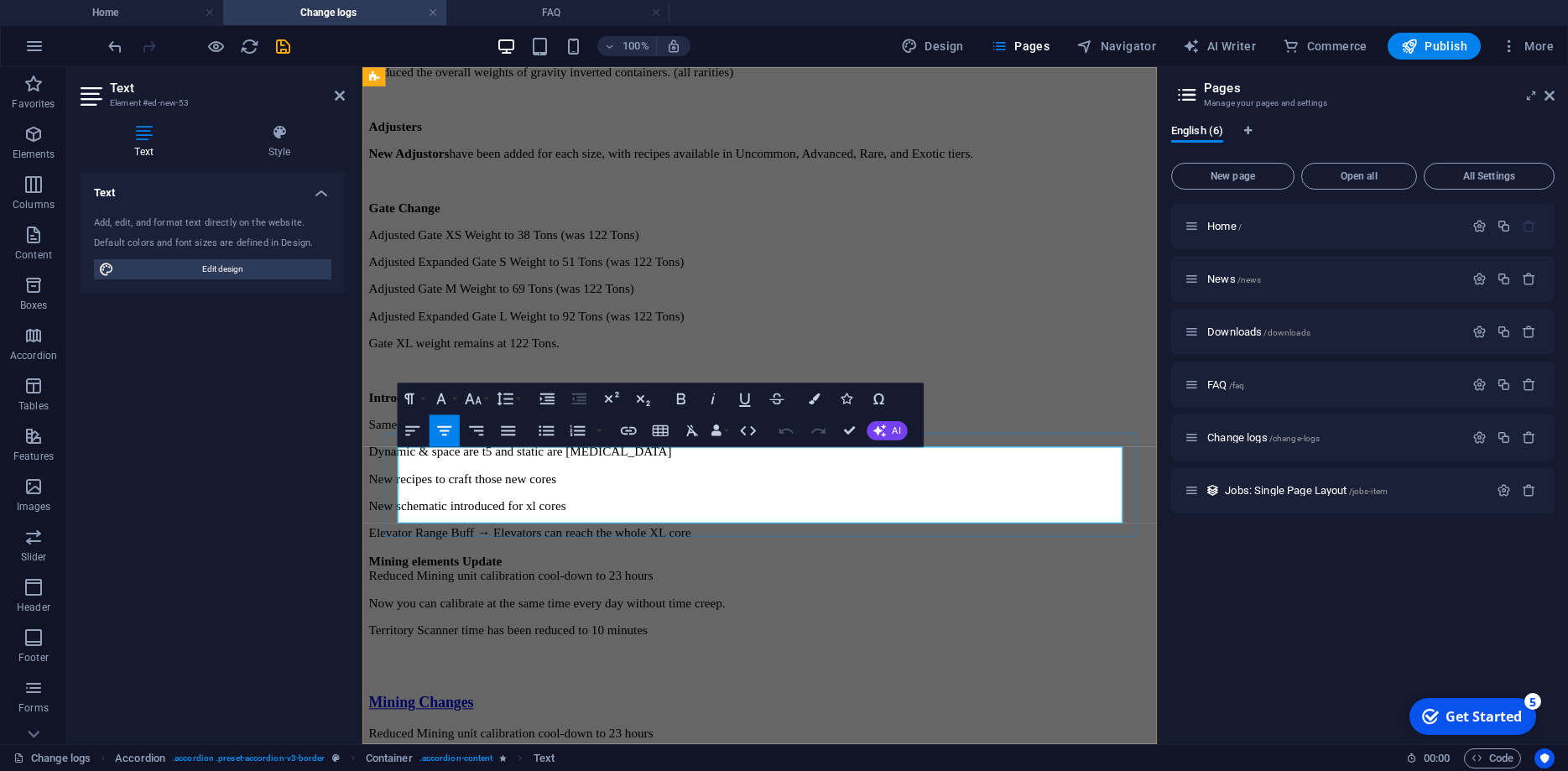
scroll to position [1303, 0]
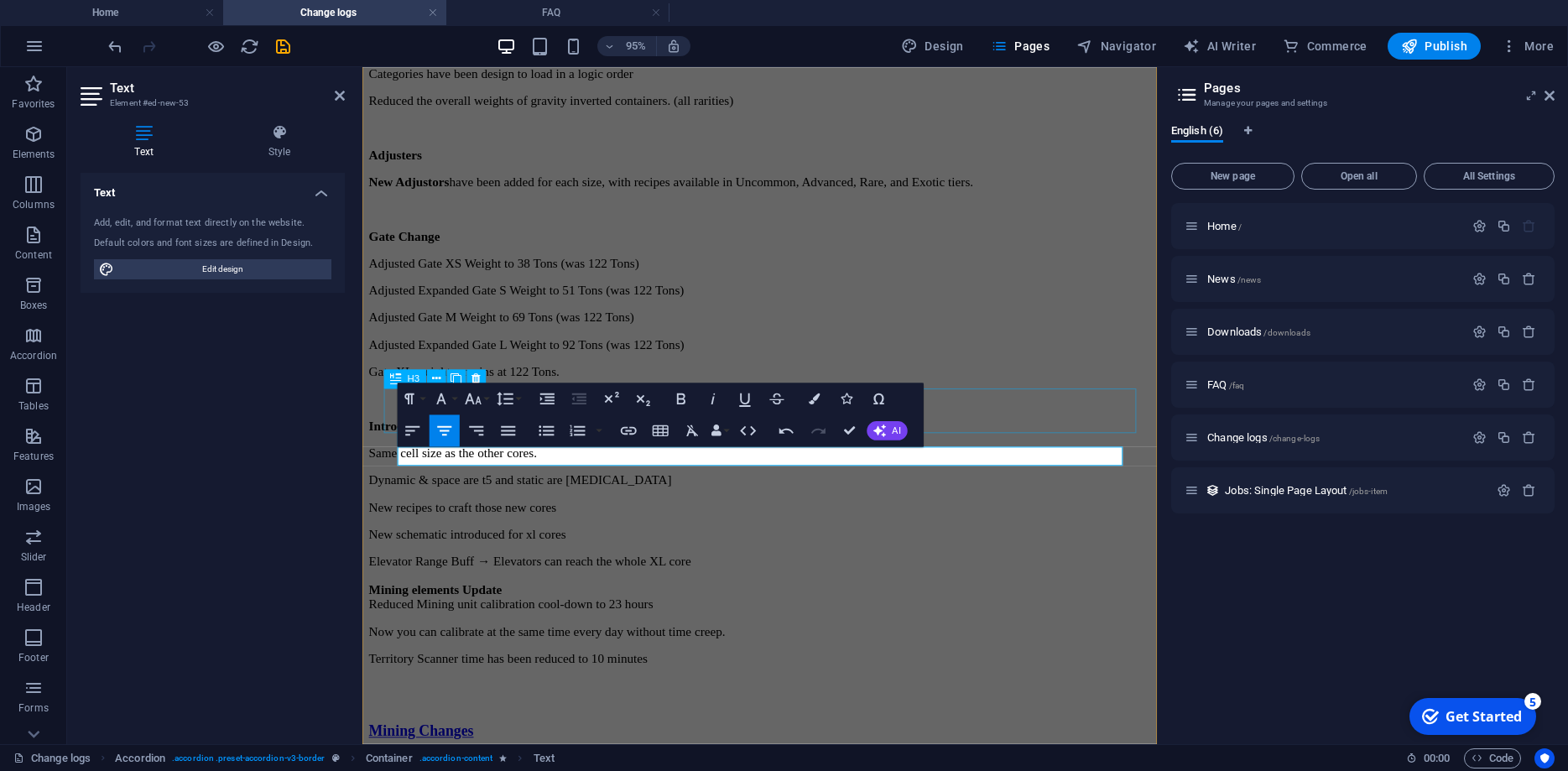
click at [1050, 756] on div "Mining Changes" at bounding box center [780, 765] width 823 height 19
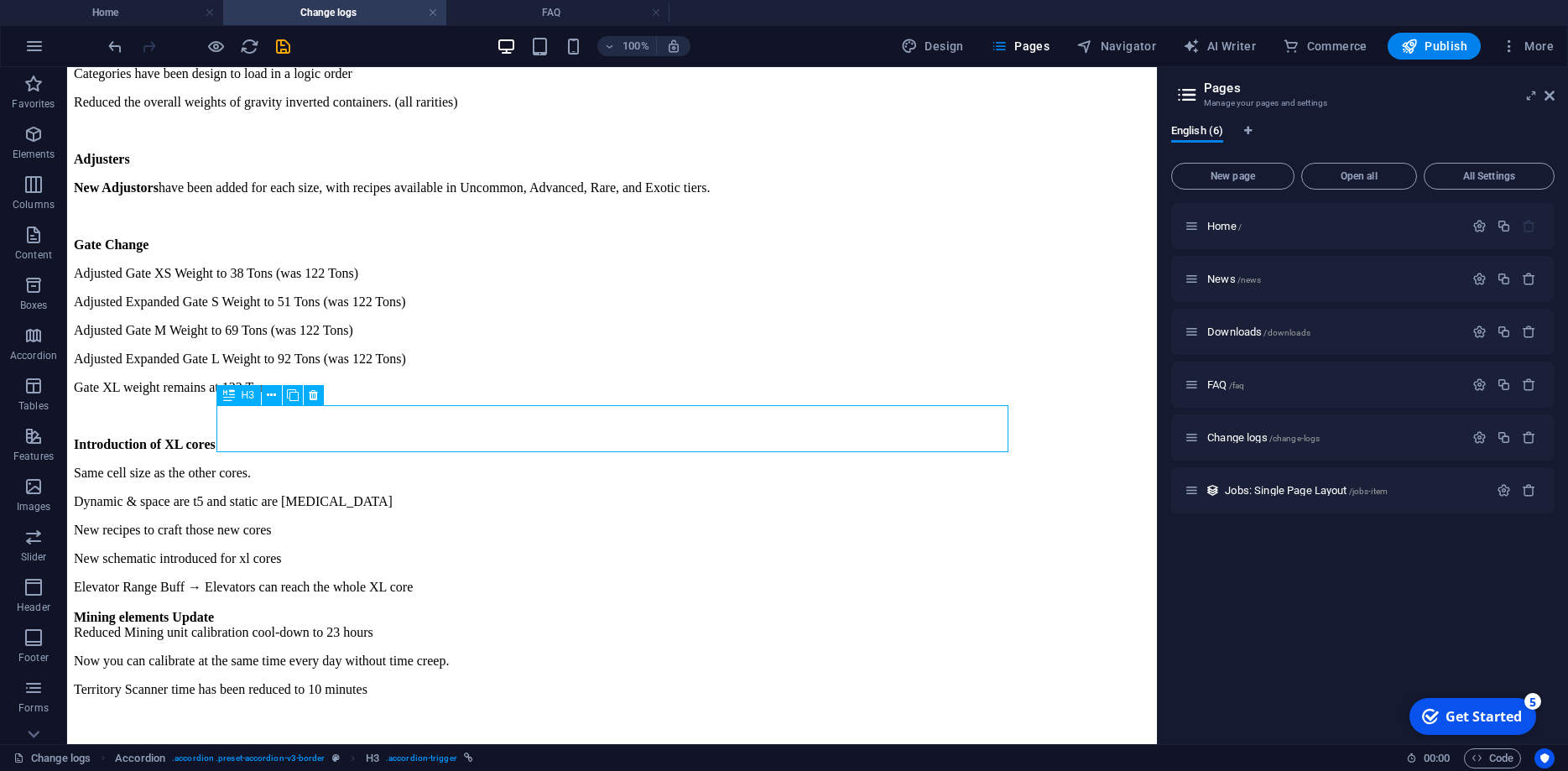
click at [608, 756] on div "Mining Changes" at bounding box center [612, 765] width 1076 height 19
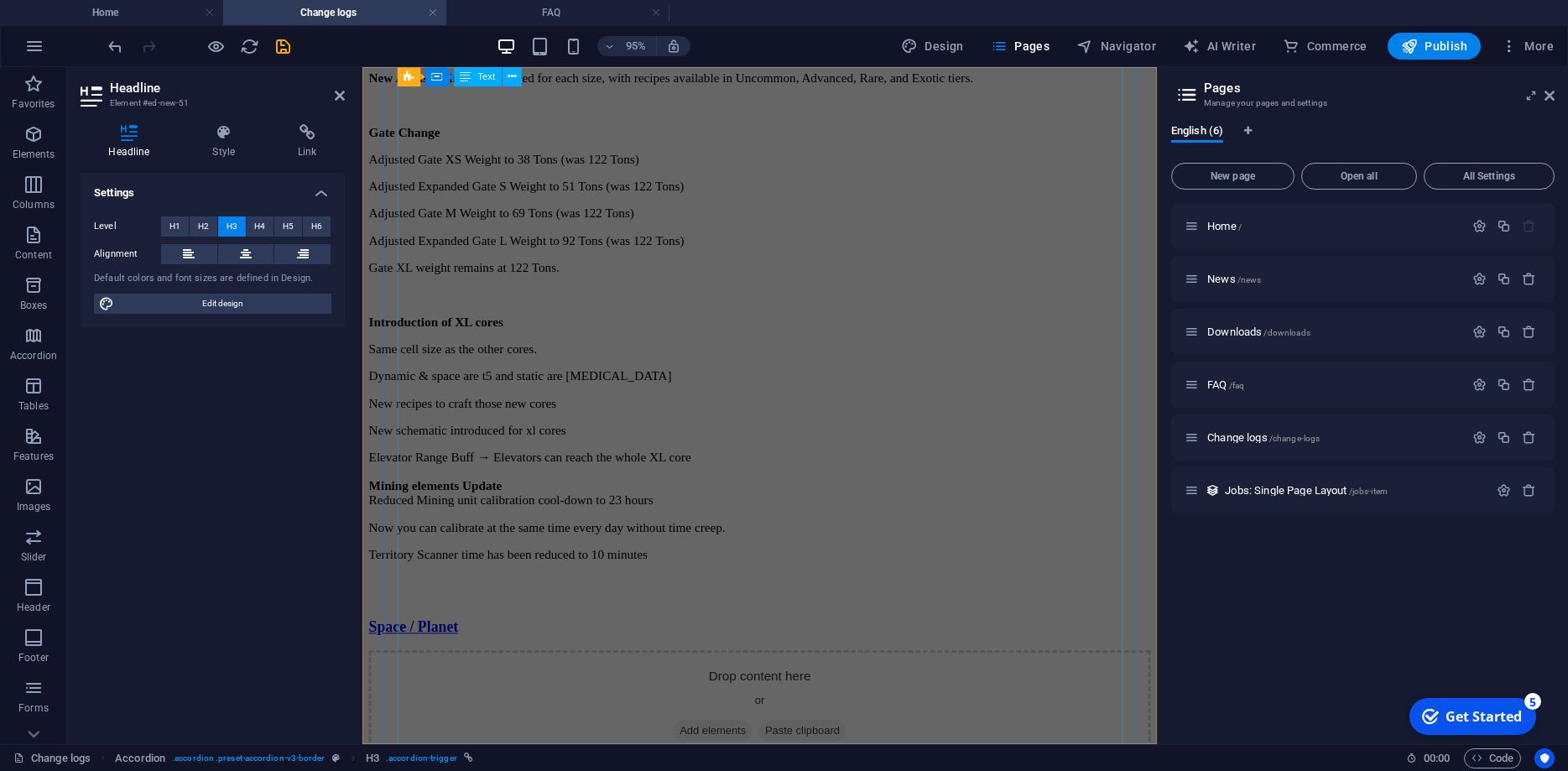
scroll to position [1422, 0]
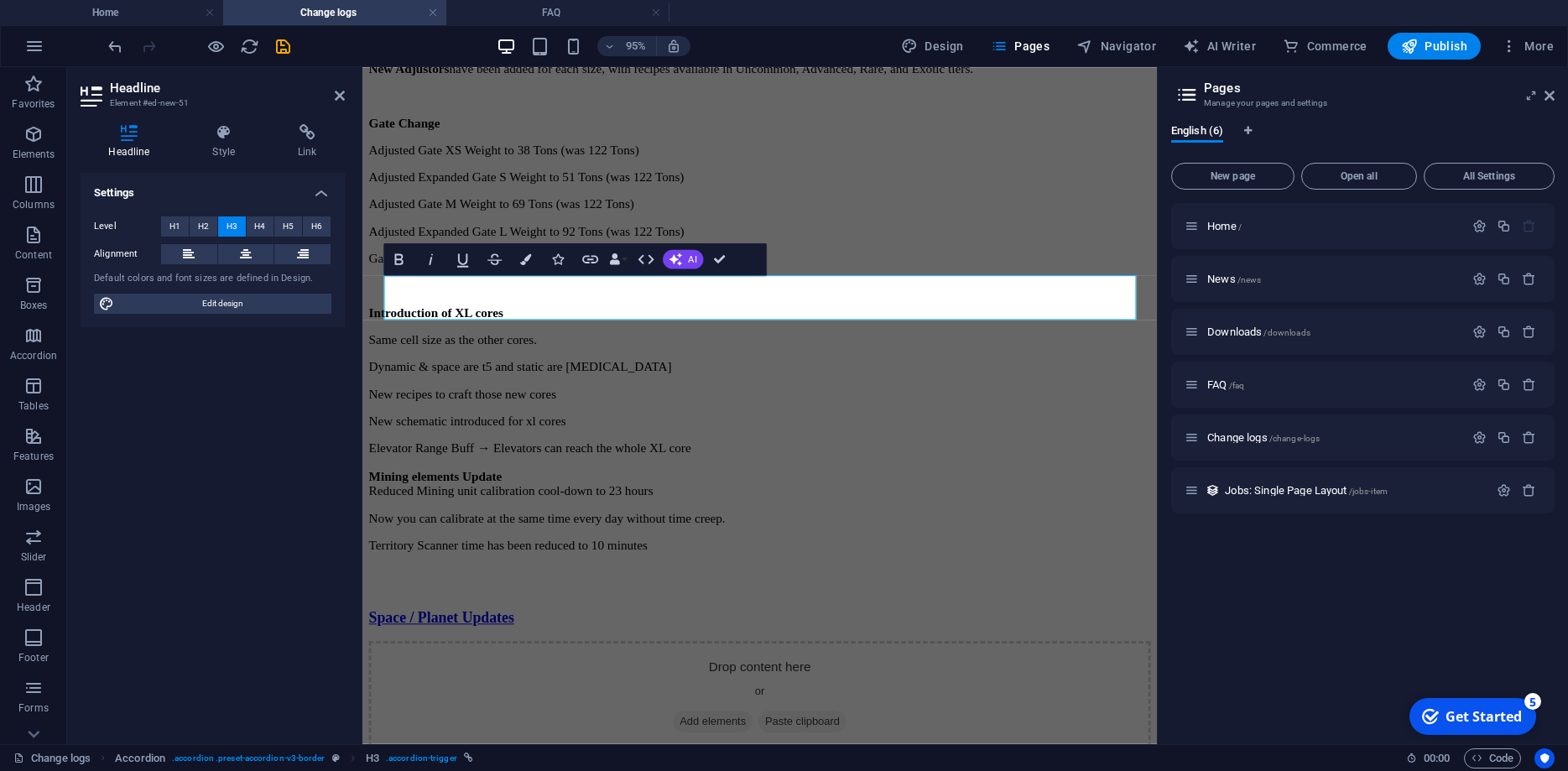
click at [282, 514] on div "Settings Level H1 H2 H3 H4 H5 H6 Alignment Default colors and font sizes are de…" at bounding box center [212, 451] width 265 height 558
click at [598, 671] on div "Drop content here or Add elements Paste clipboard" at bounding box center [780, 730] width 823 height 119
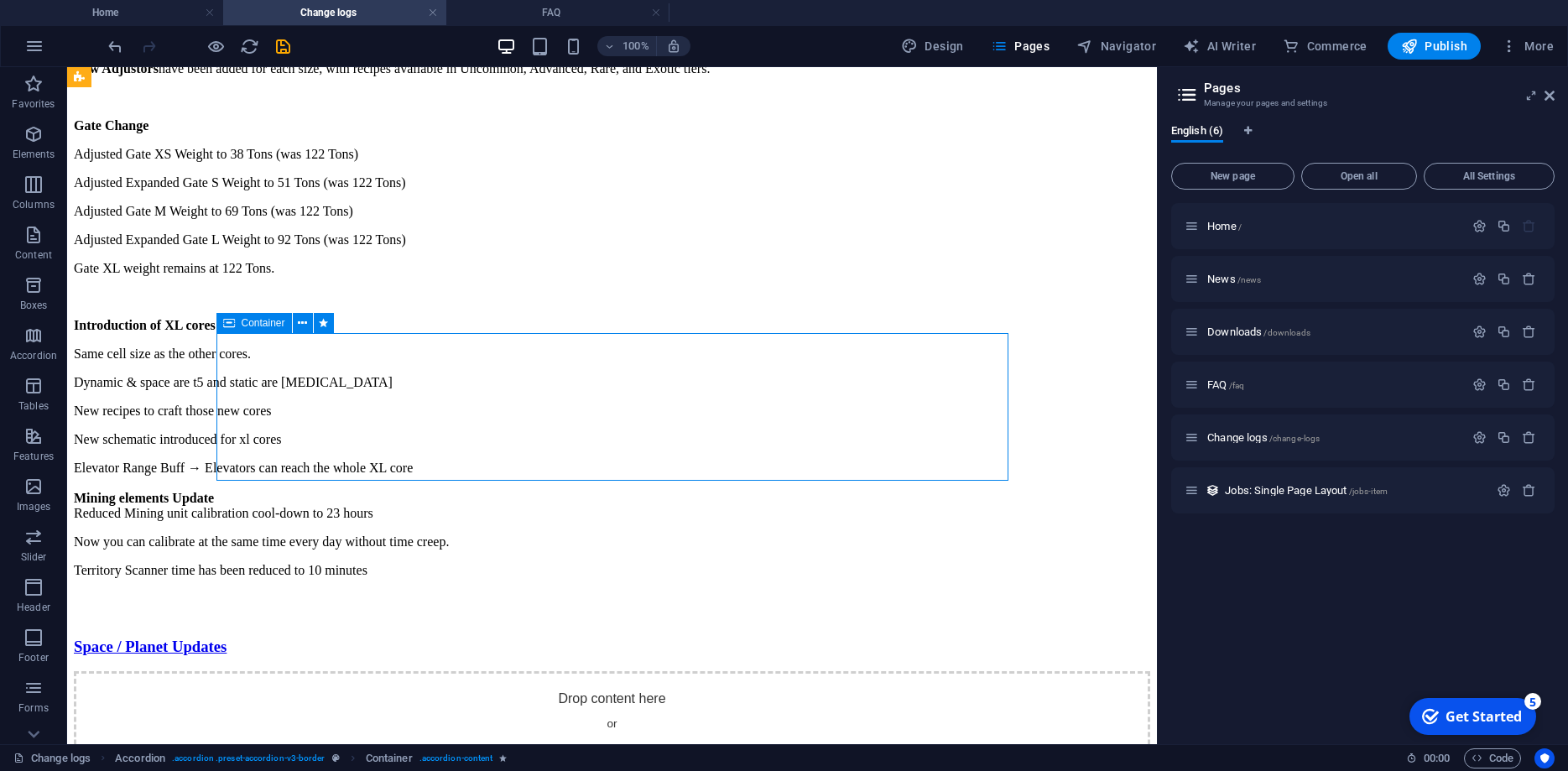
click at [560, 744] on span "Add elements" at bounding box center [563, 756] width 83 height 24
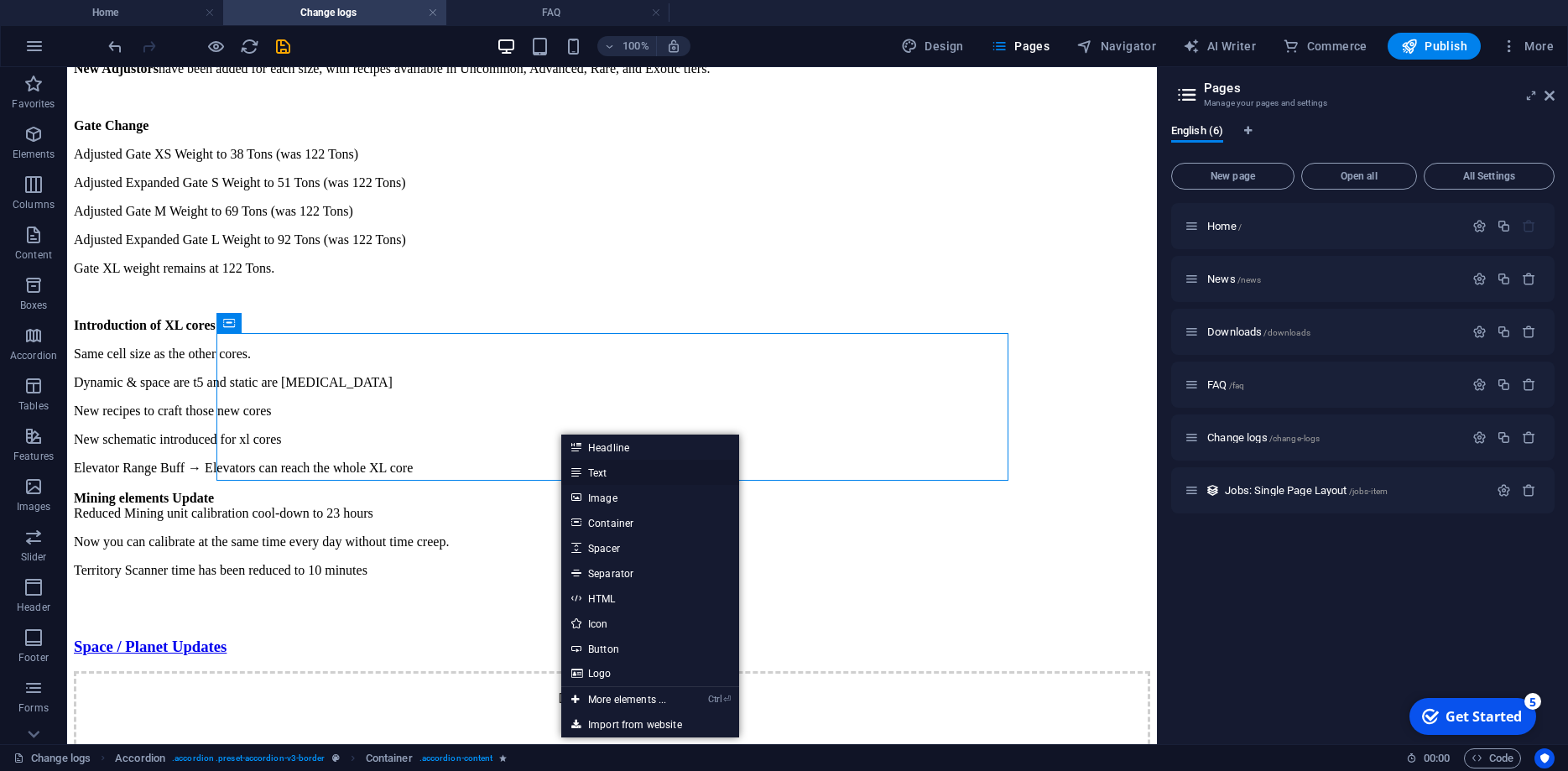
drag, startPoint x: 585, startPoint y: 468, endPoint x: 231, endPoint y: 425, distance: 356.6
click at [585, 468] on link "Text" at bounding box center [650, 472] width 178 height 26
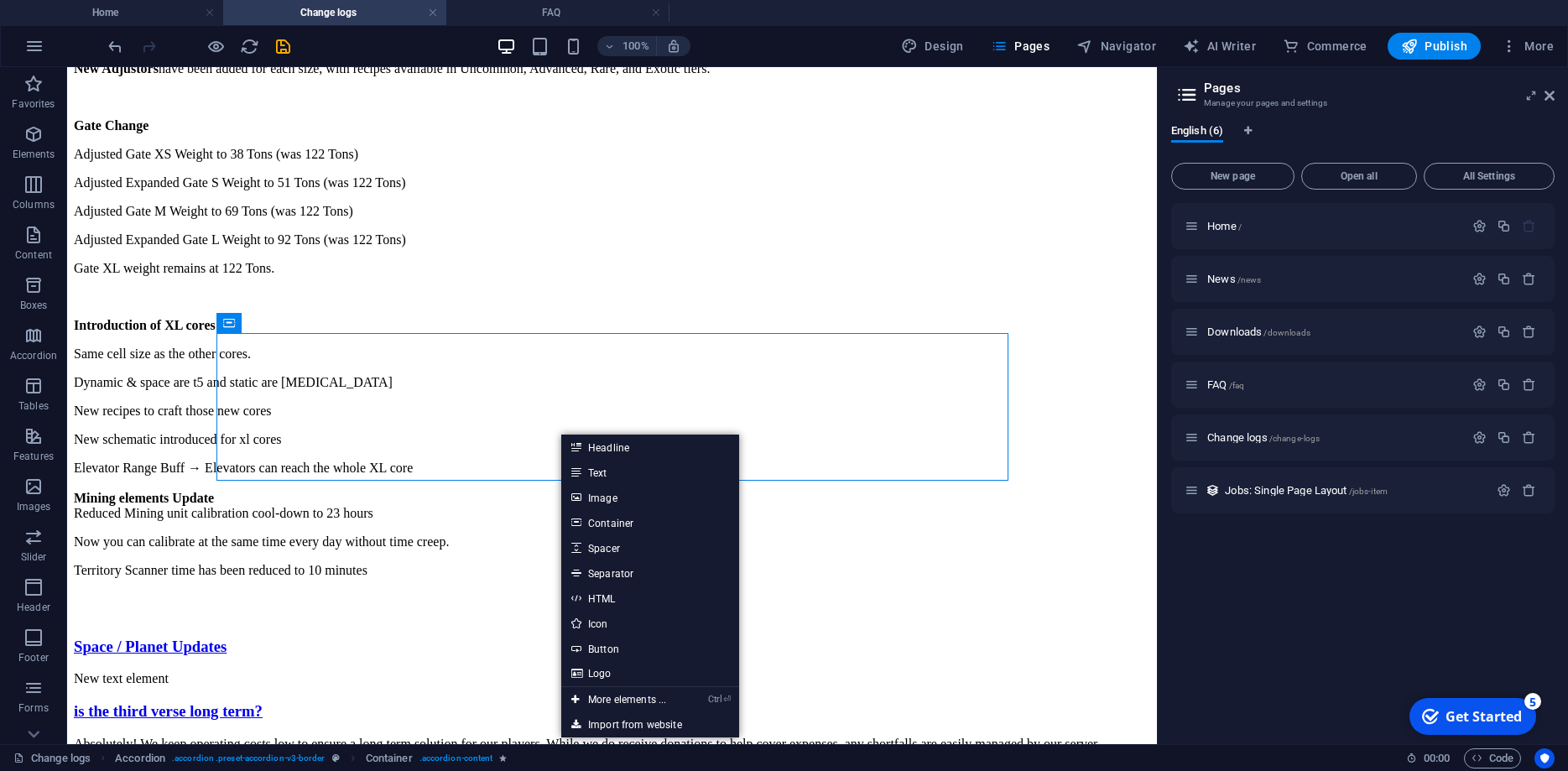
scroll to position [1303, 0]
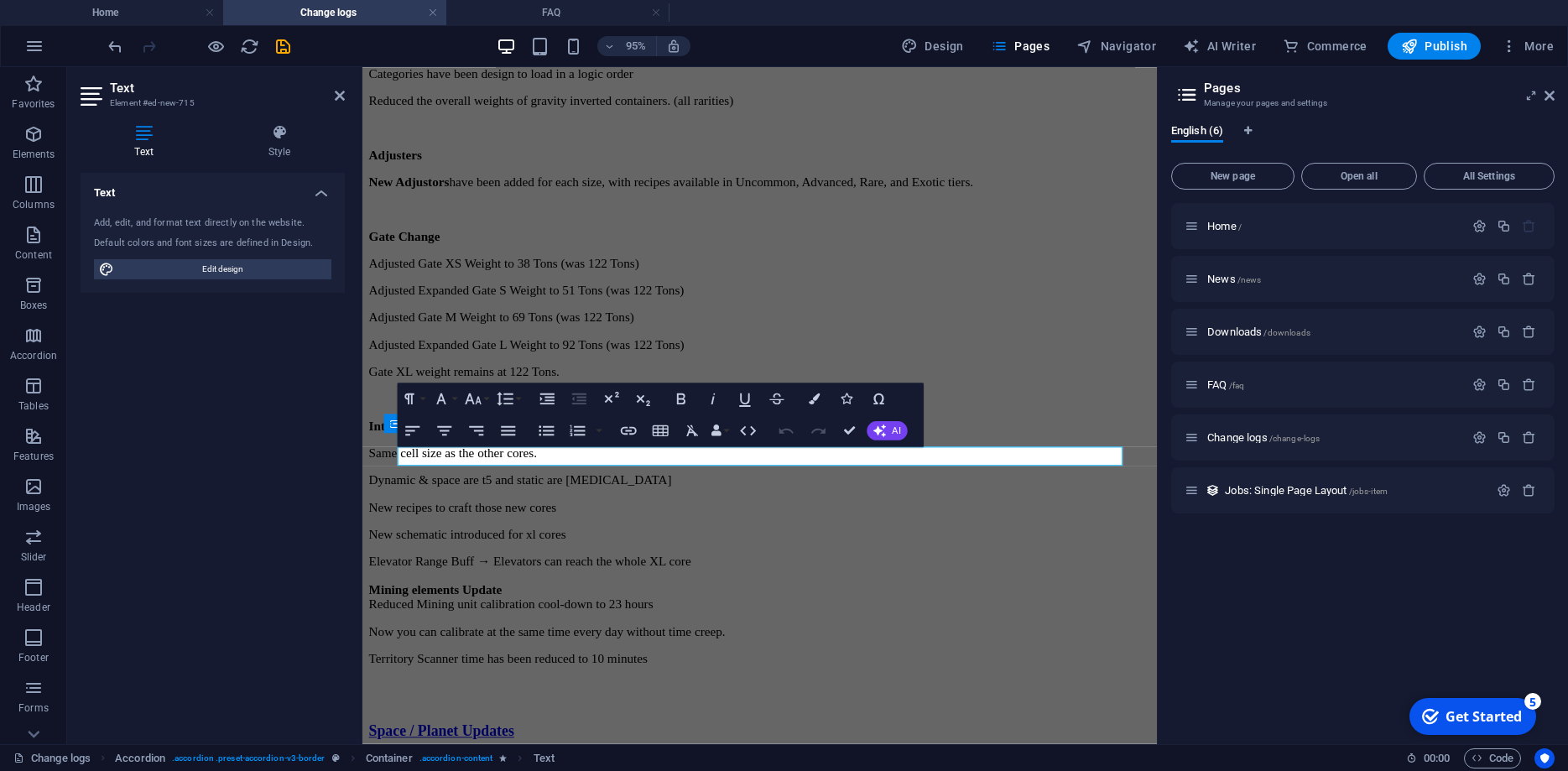
click at [249, 579] on div "Text Add, edit, and format text directly on the website. Default colors and fon…" at bounding box center [212, 451] width 265 height 558
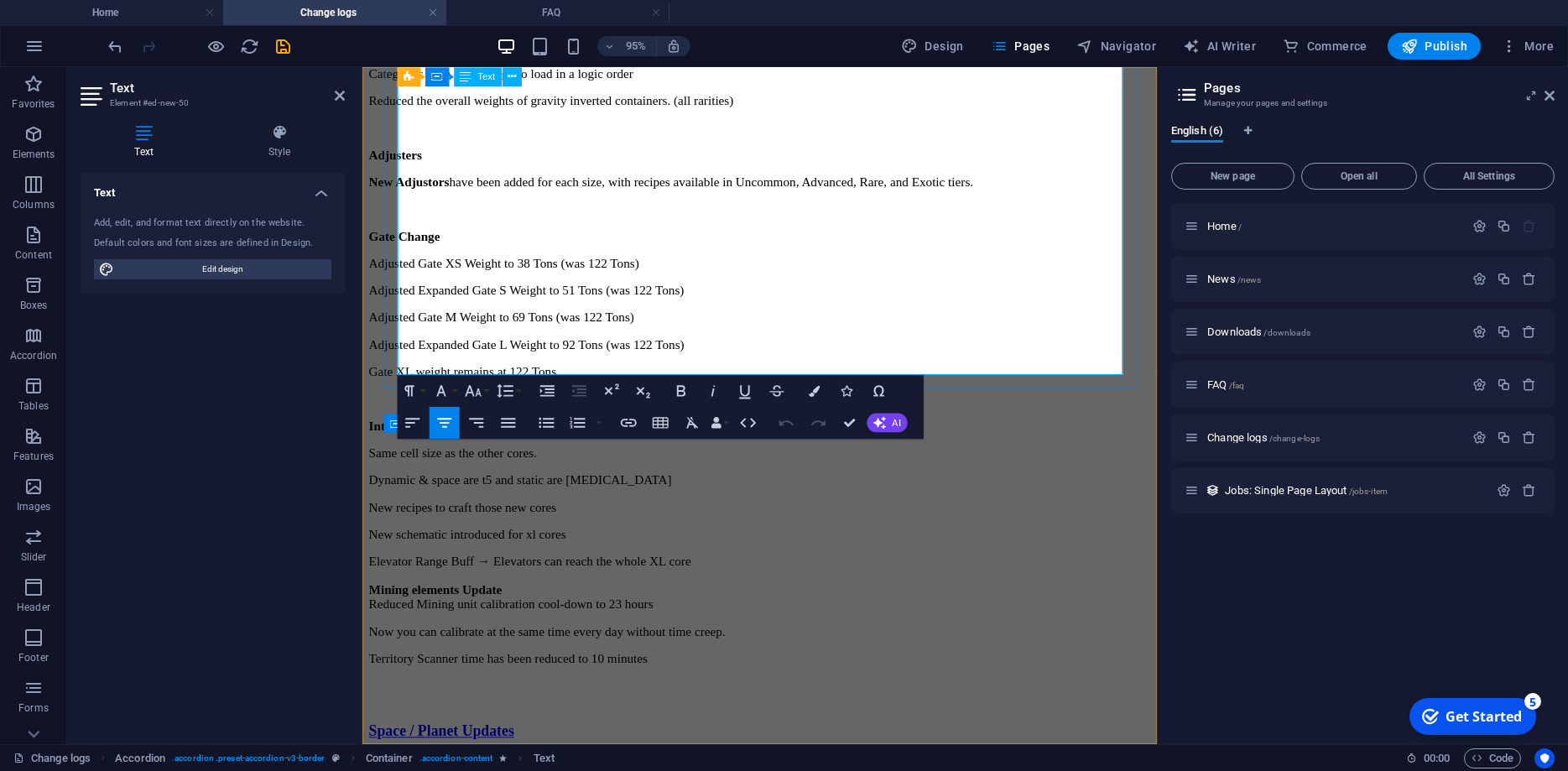
click at [968, 682] on p "Territory Scanner time has been reduced to 10 minutes" at bounding box center [780, 688] width 823 height 15
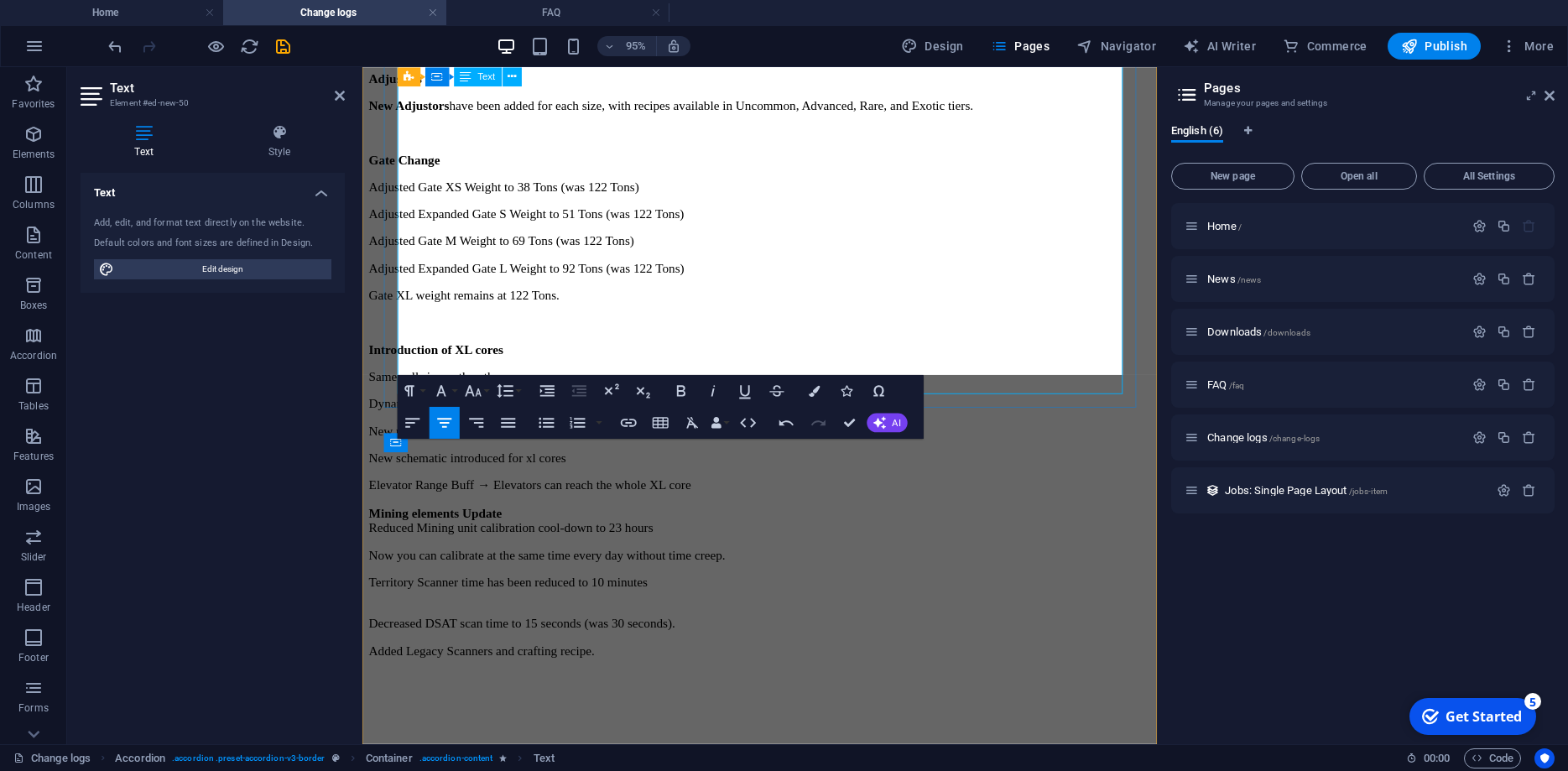
scroll to position [1363, 0]
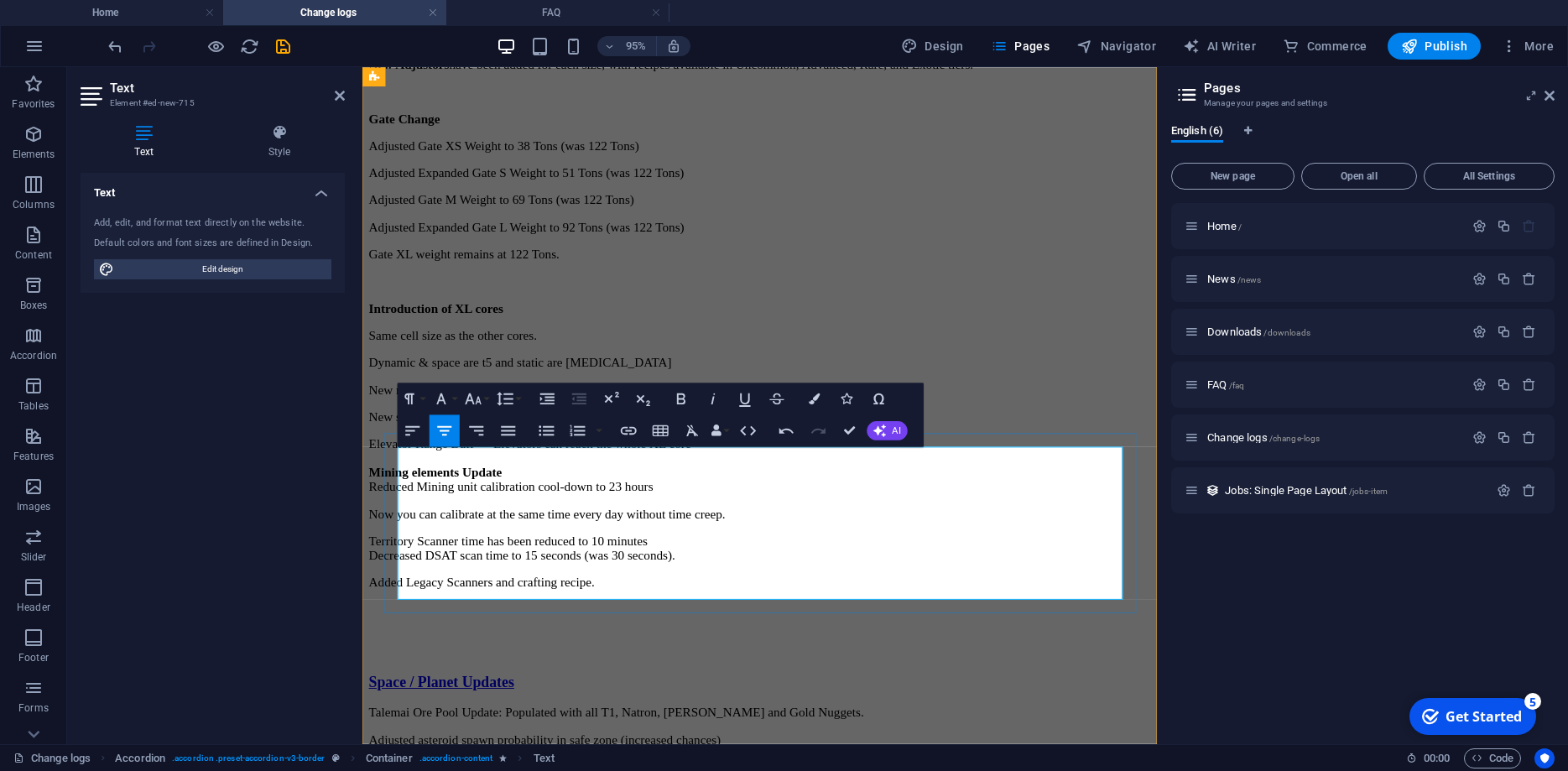
scroll to position [1524, 0]
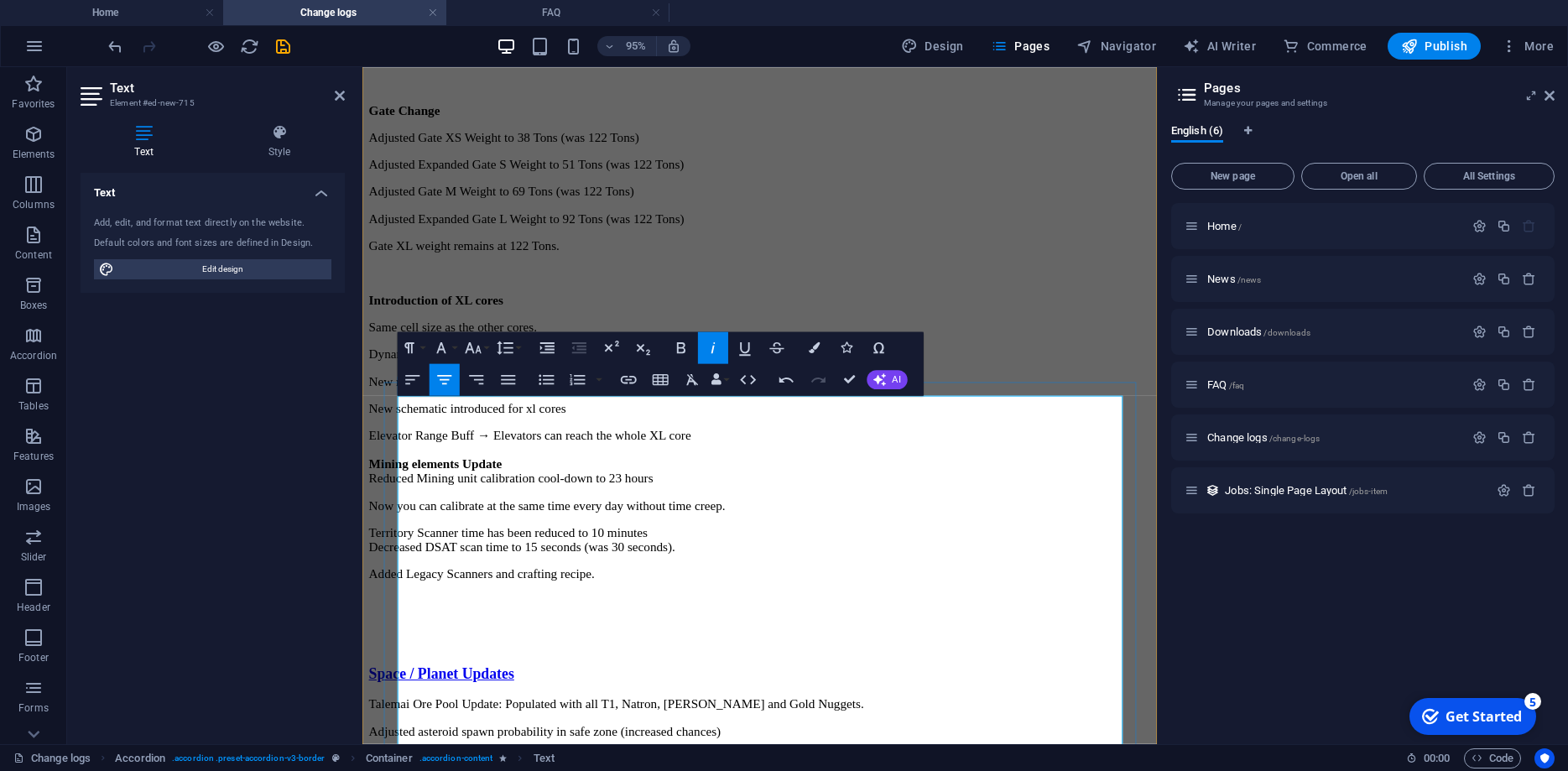
scroll to position [1438, 0]
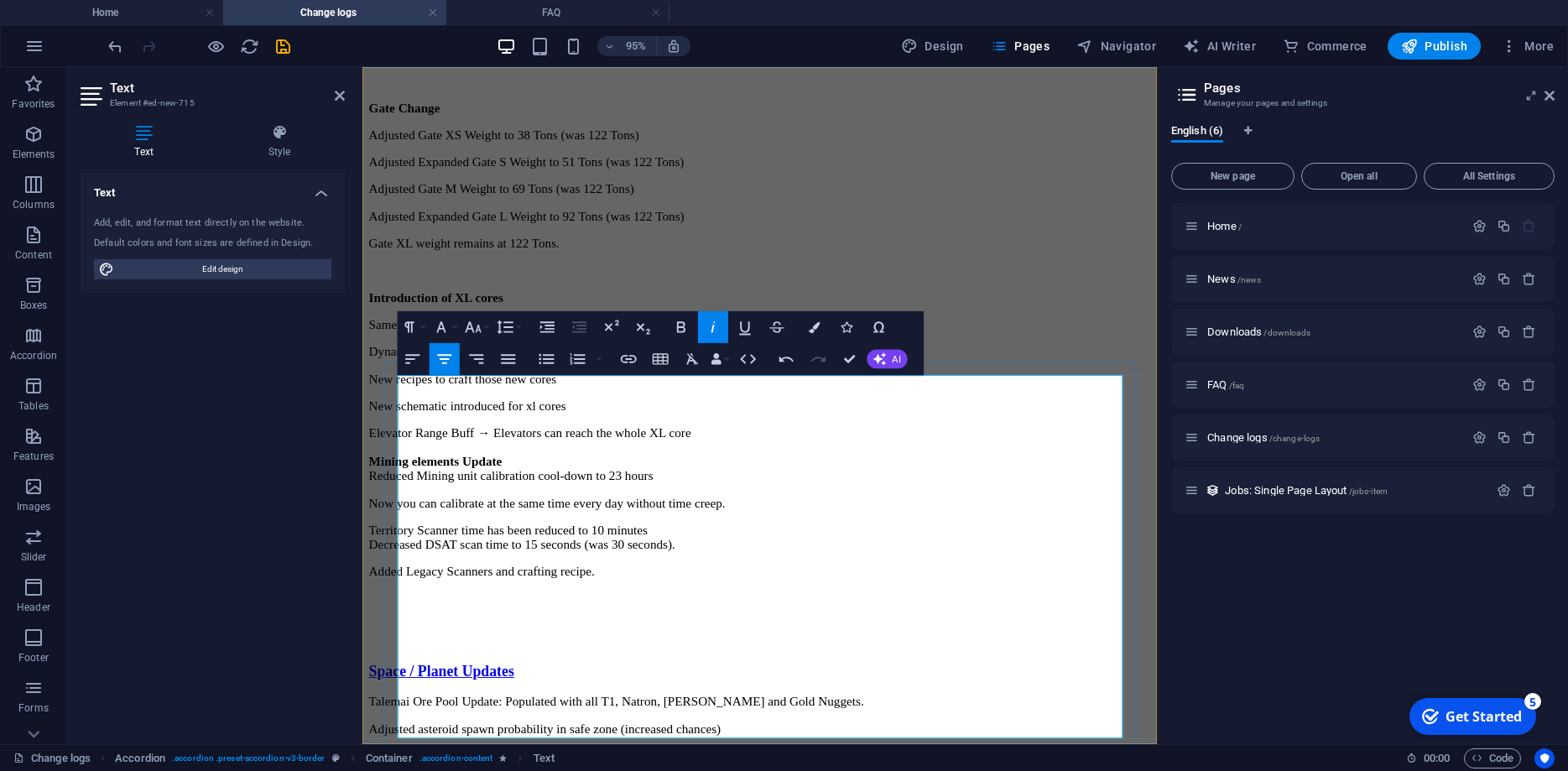
click at [523, 728] on p "Talemai Ore Pool Update: Populated with all T1, Natron, [PERSON_NAME] and Gold …" at bounding box center [780, 735] width 823 height 15
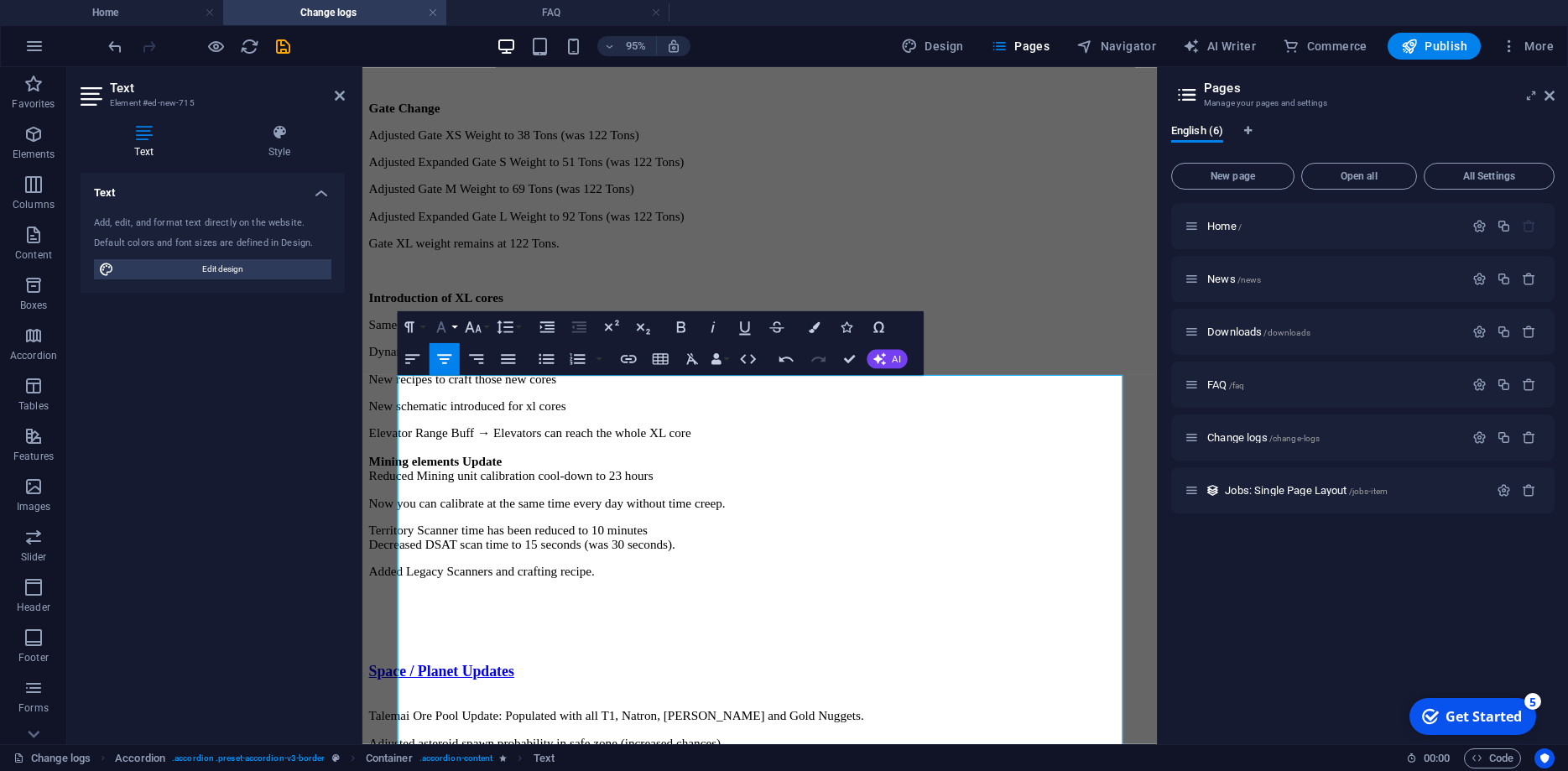
click at [440, 327] on icon "button" at bounding box center [441, 326] width 9 height 11
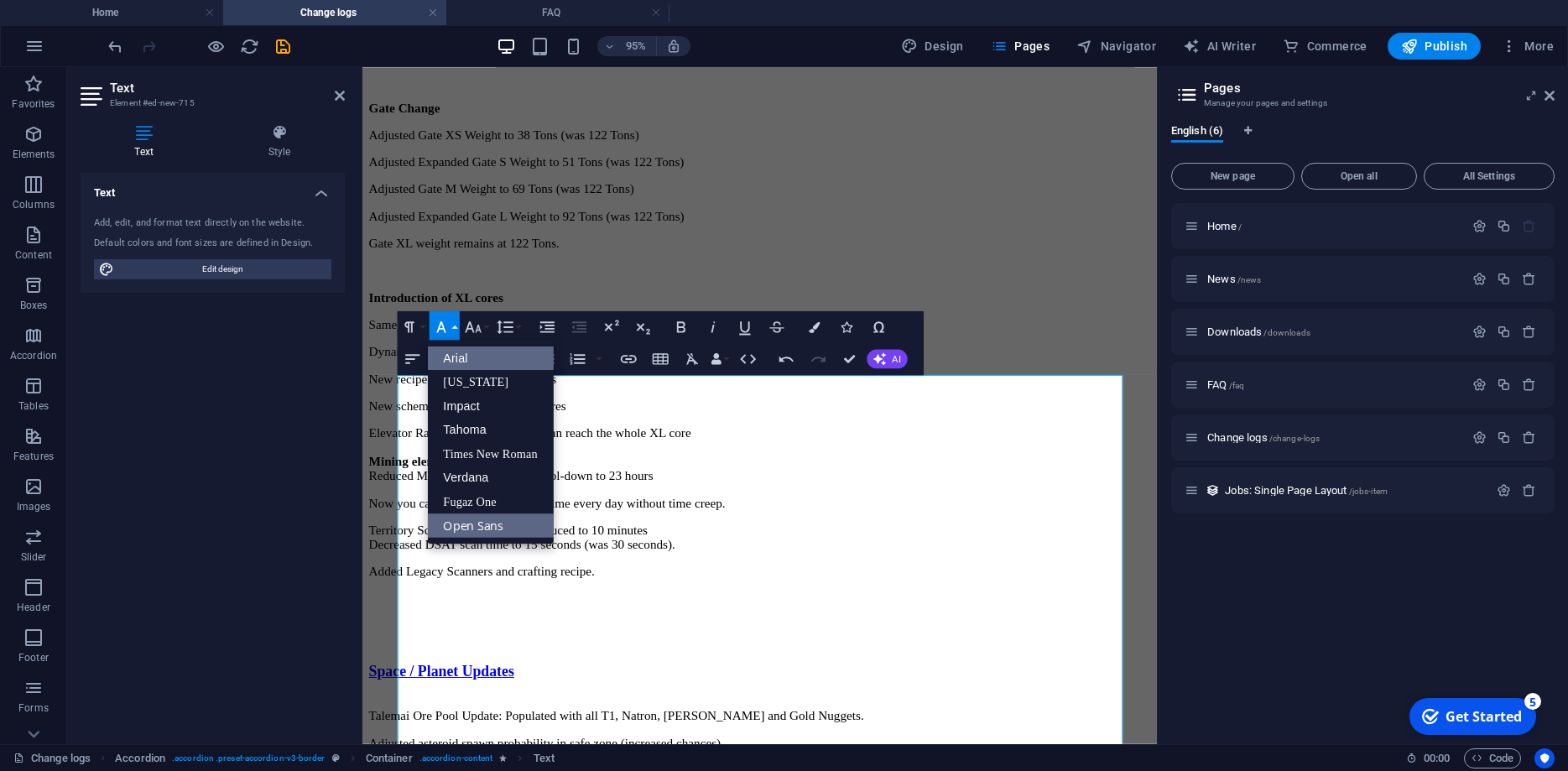
scroll to position [0, 0]
click at [440, 321] on icon "button" at bounding box center [441, 326] width 20 height 20
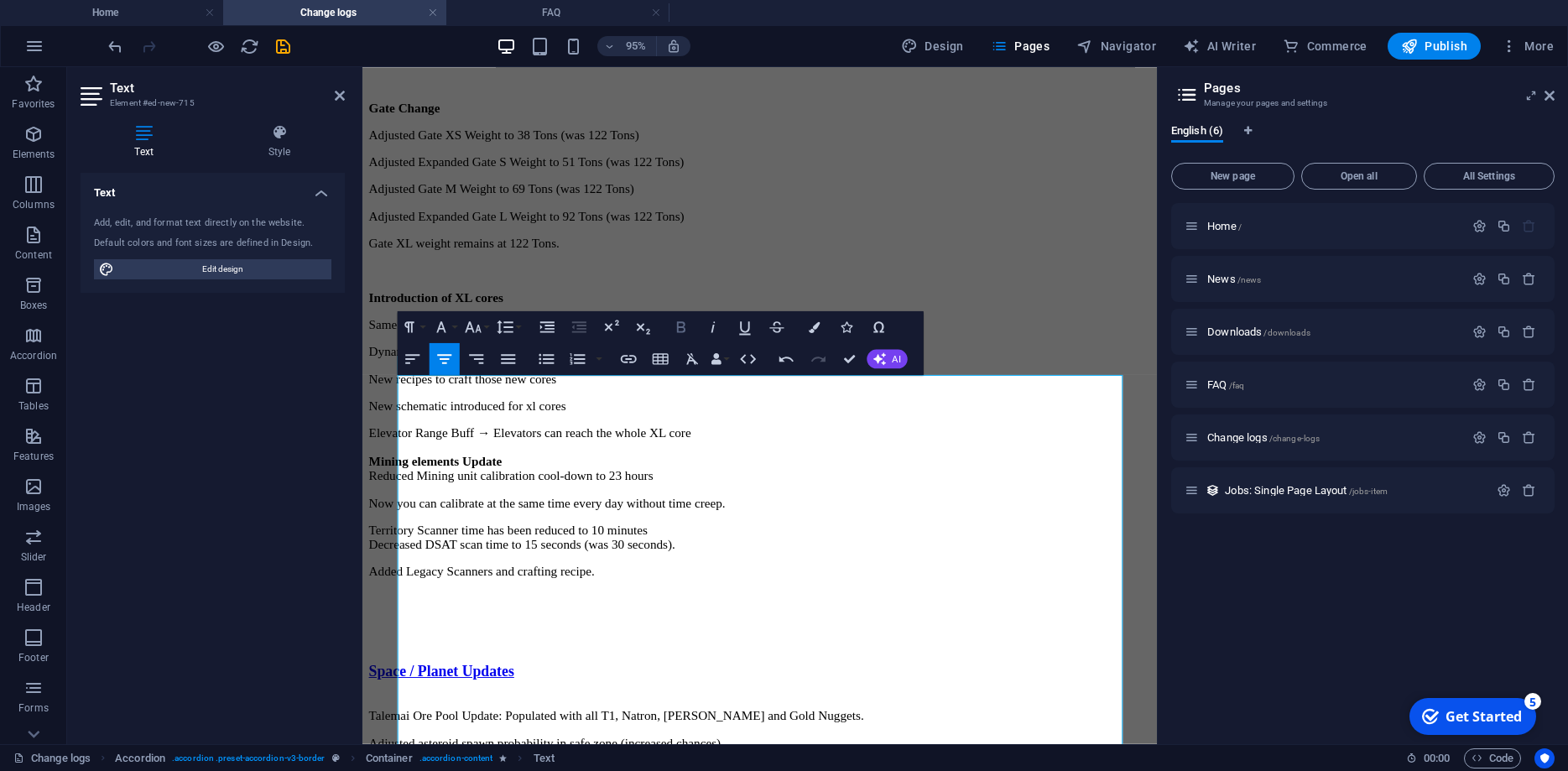
click at [688, 334] on icon "button" at bounding box center [681, 326] width 20 height 20
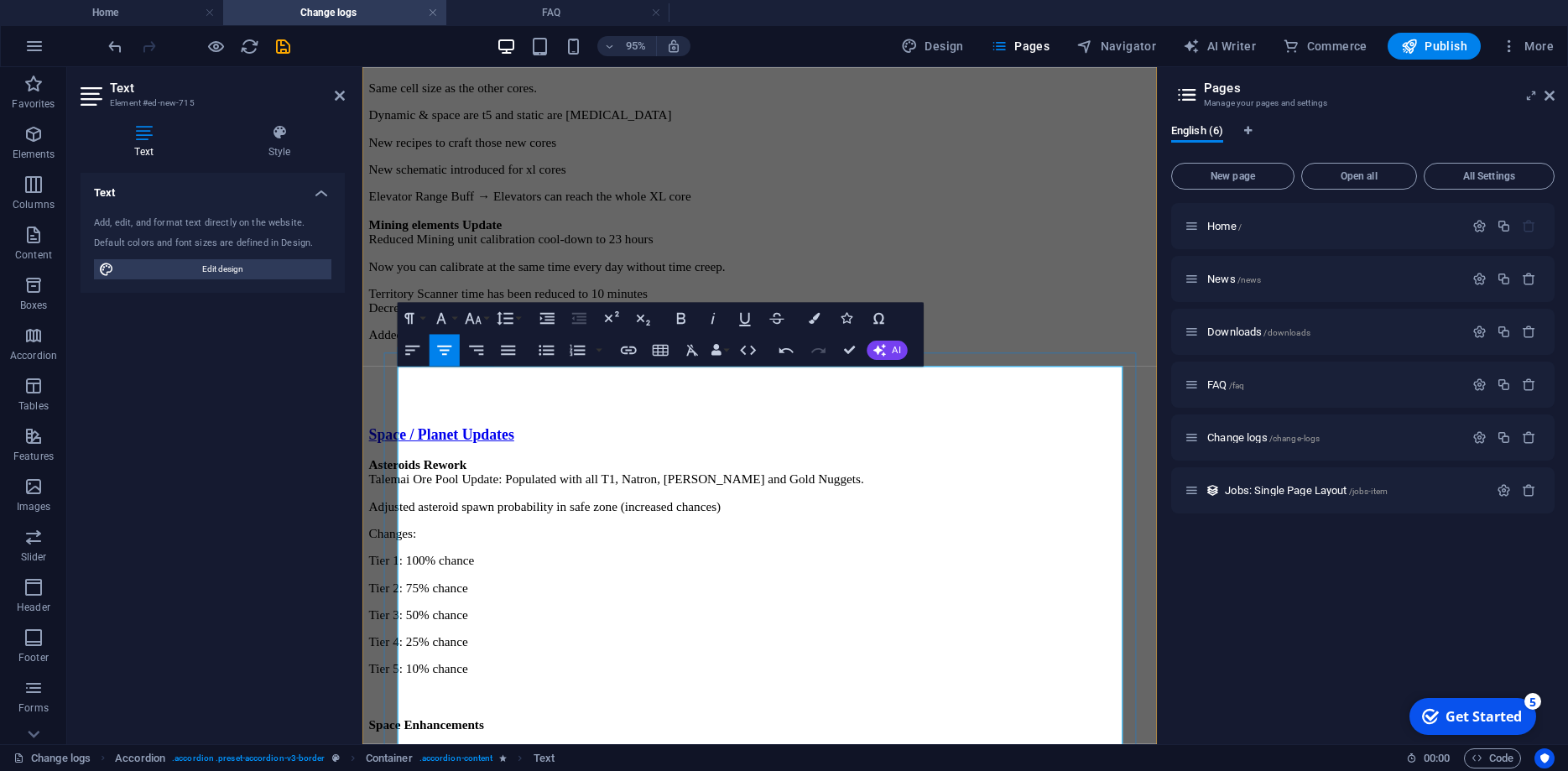
scroll to position [1766, 0]
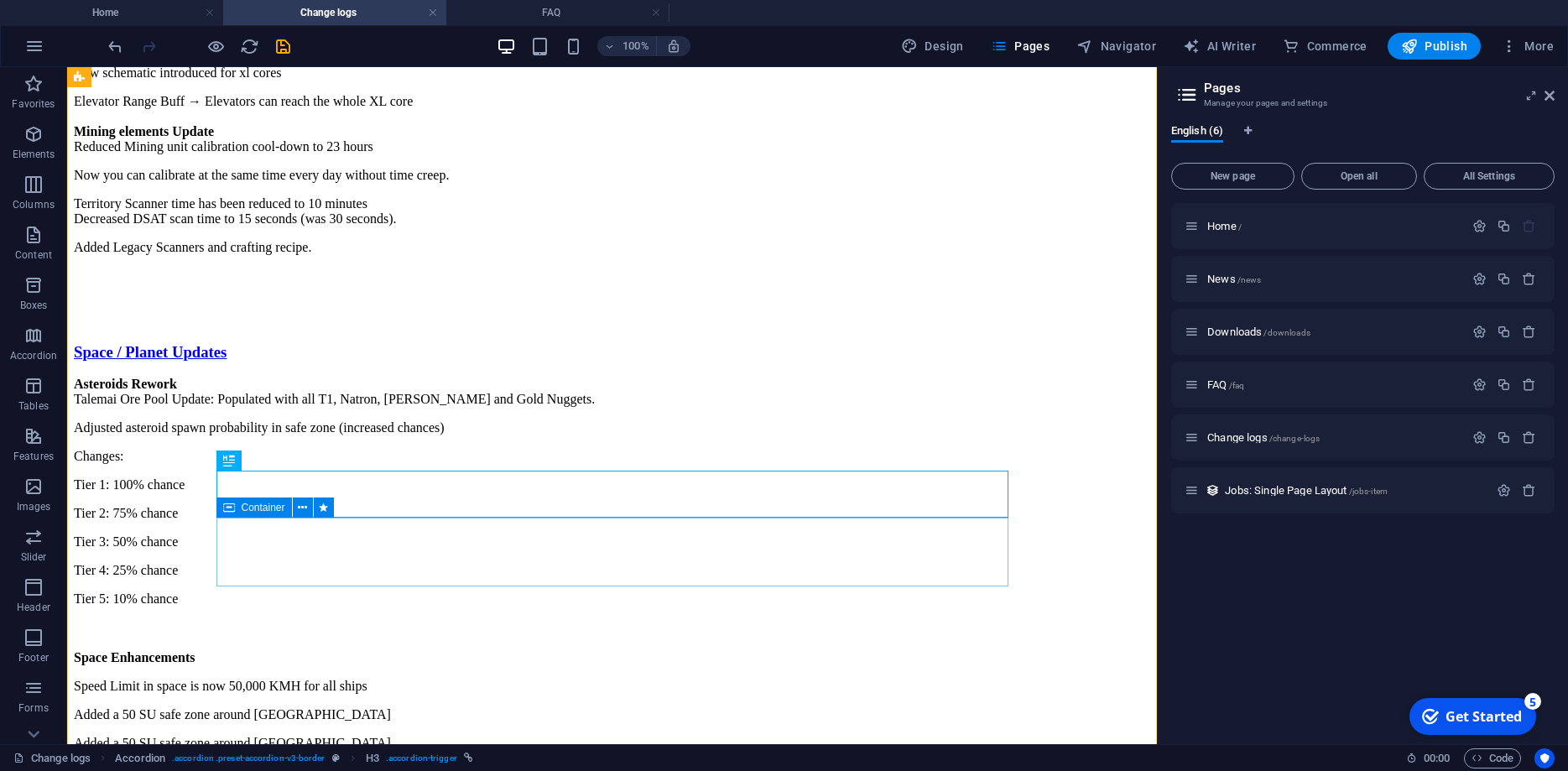
scroll to position [1801, 0]
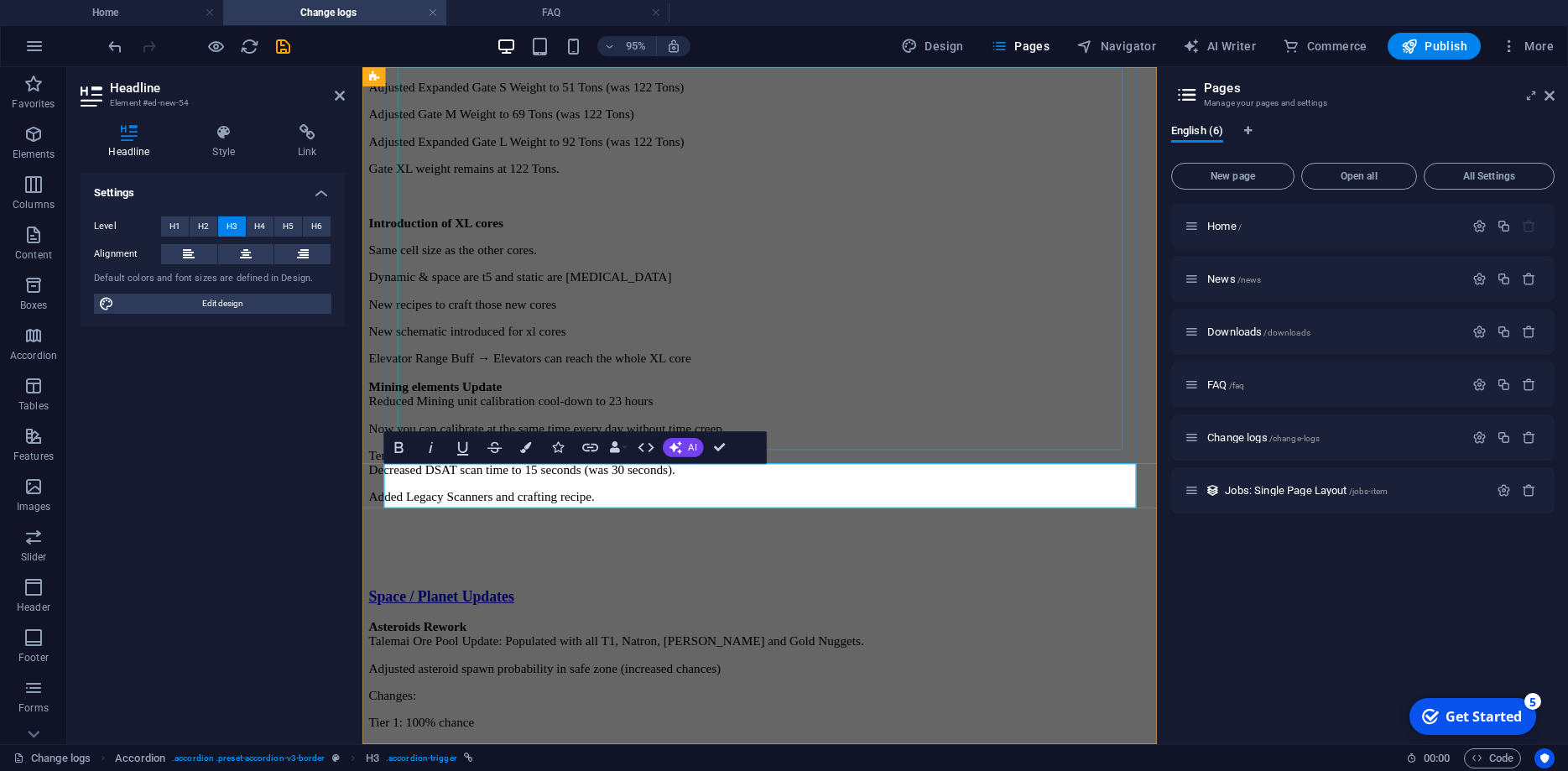
scroll to position [1766, 0]
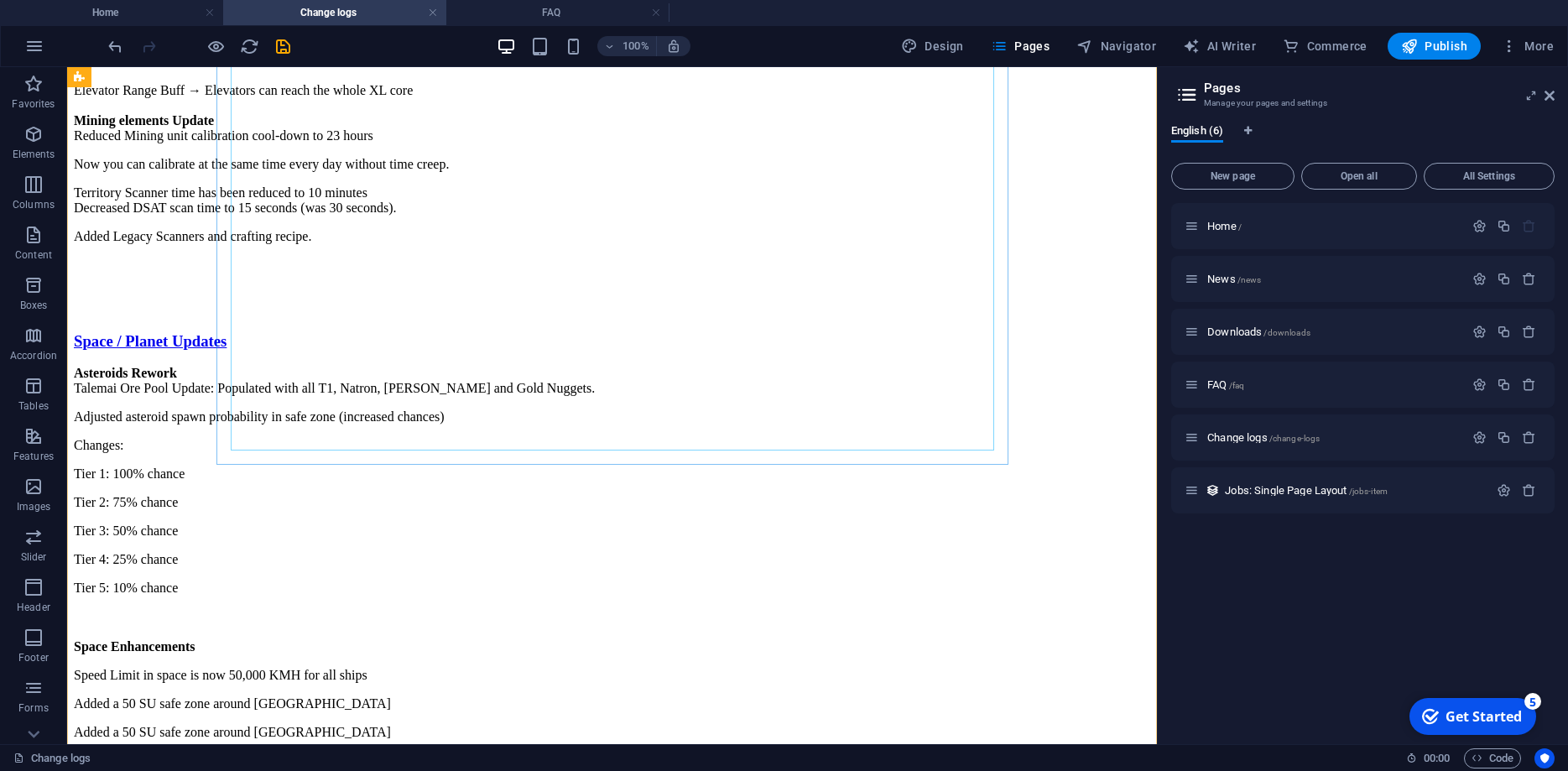
scroll to position [1801, 0]
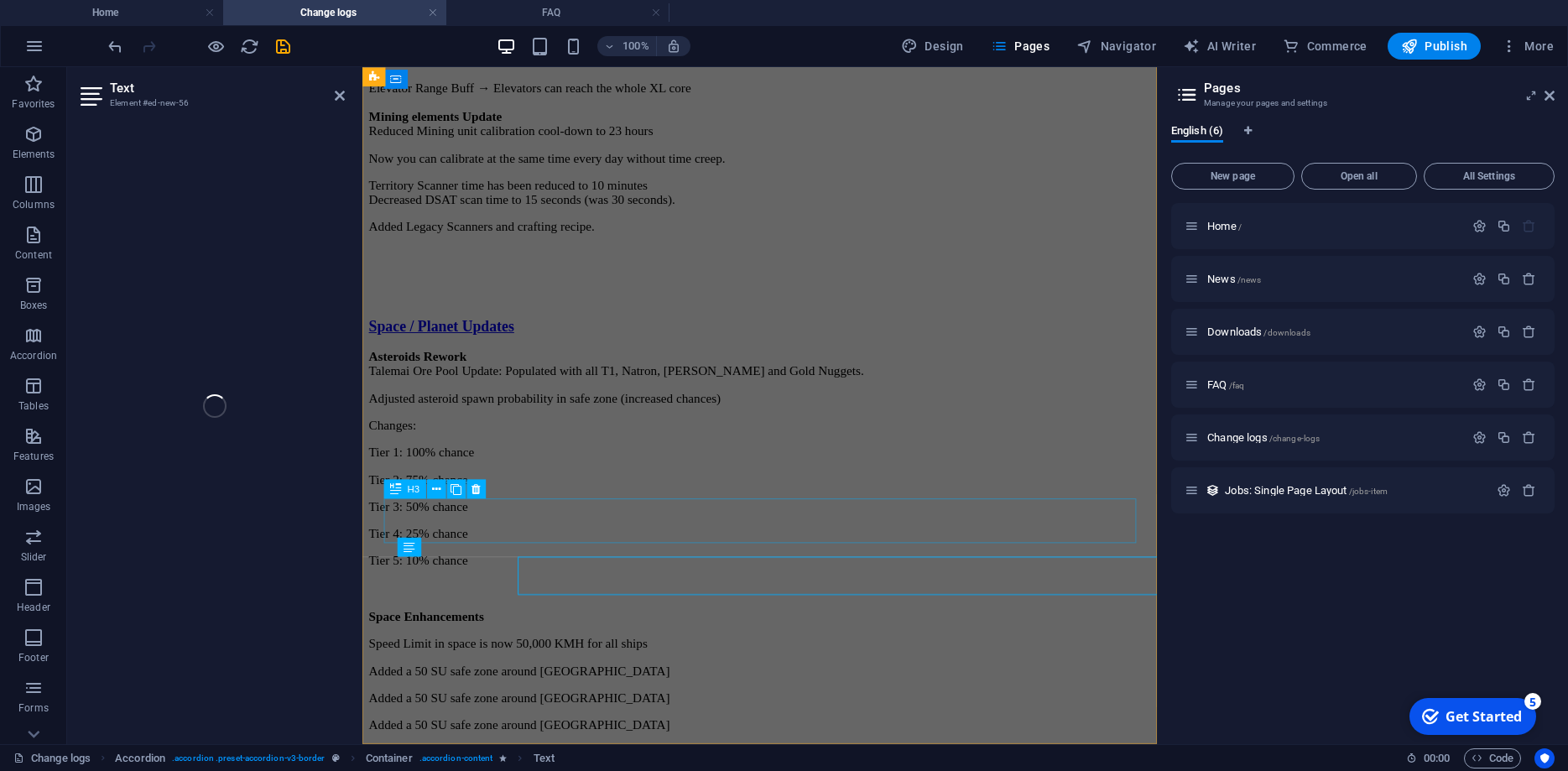
scroll to position [1726, 0]
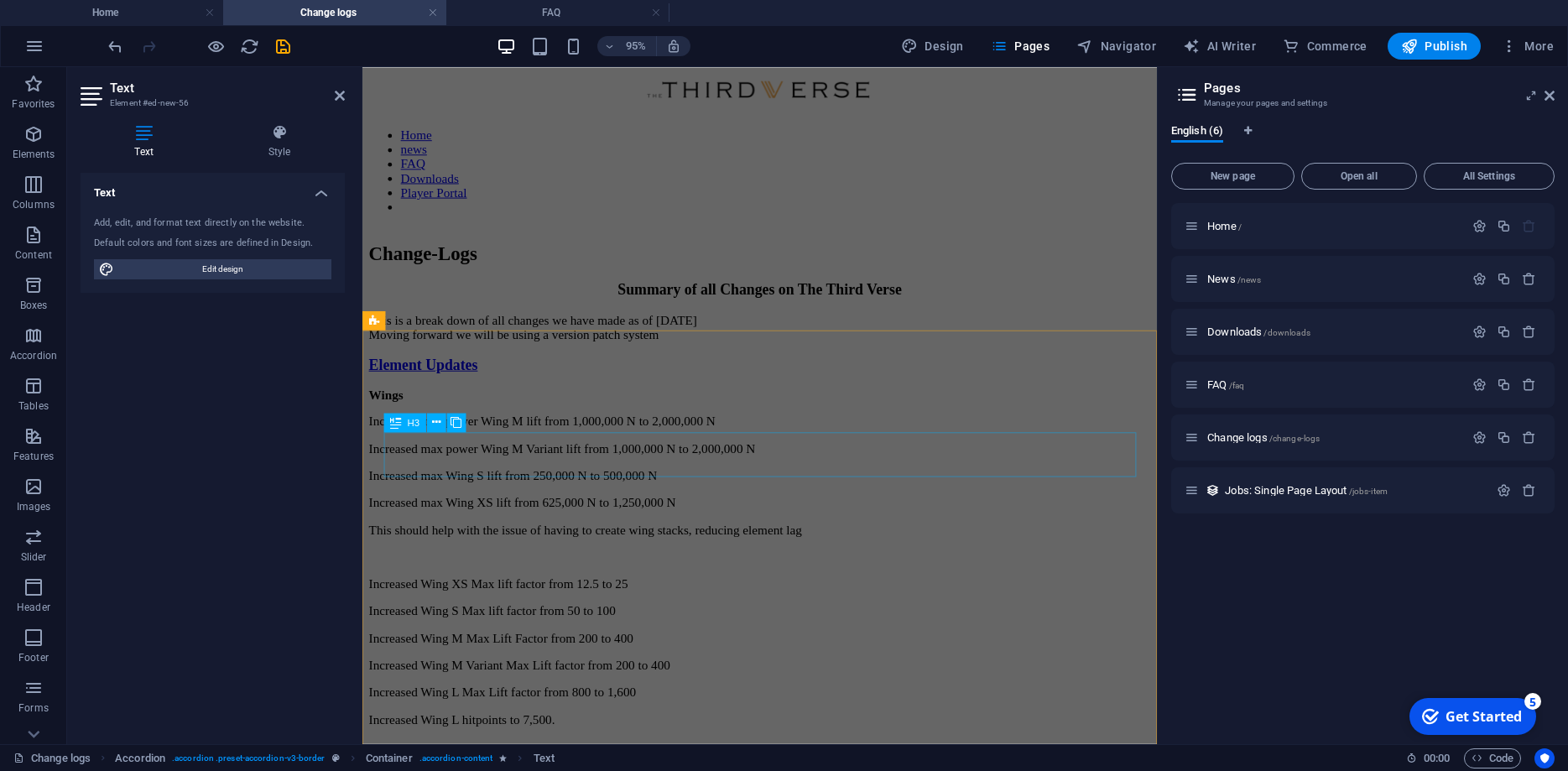
scroll to position [0, 0]
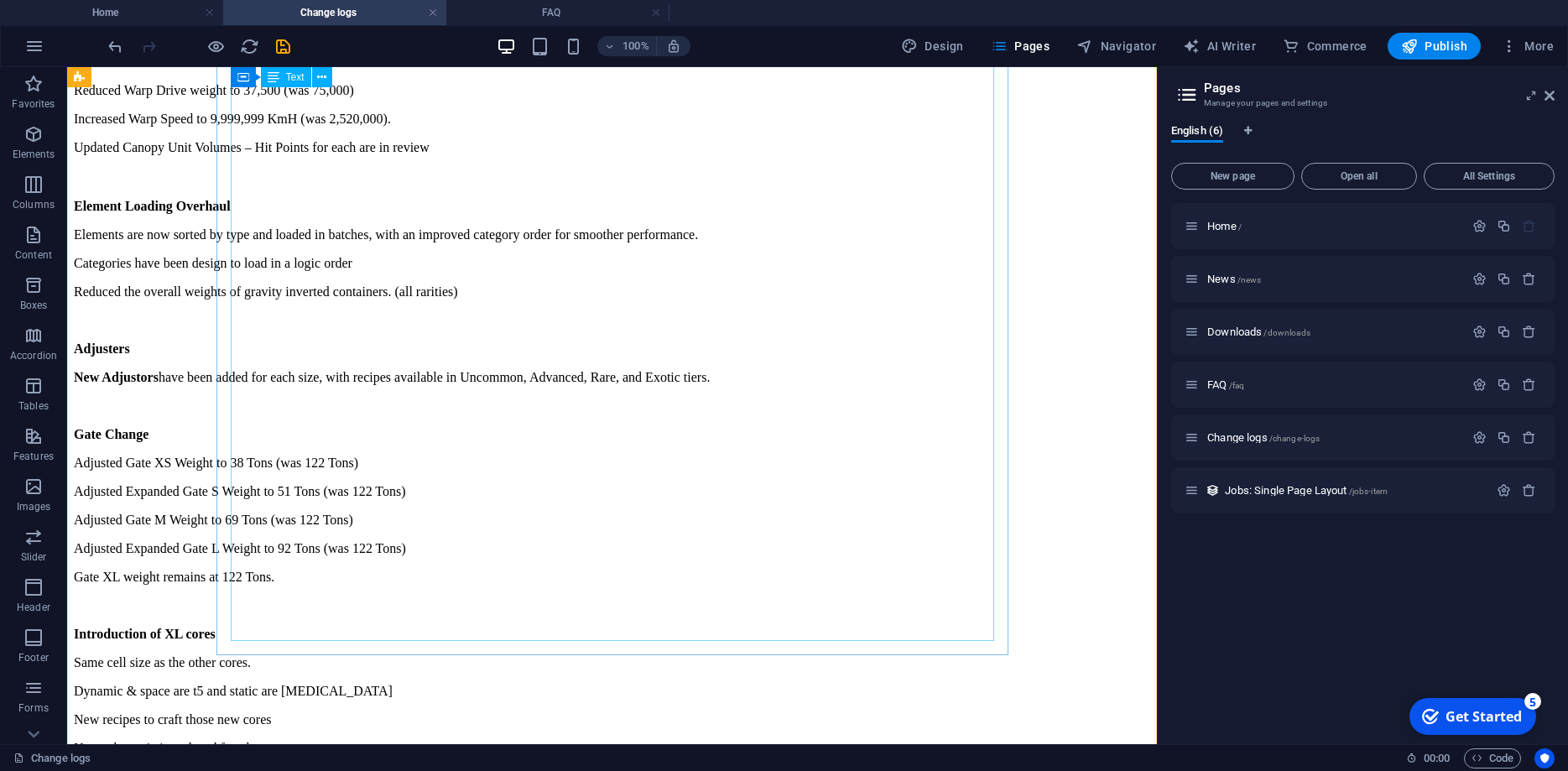
scroll to position [1284, 0]
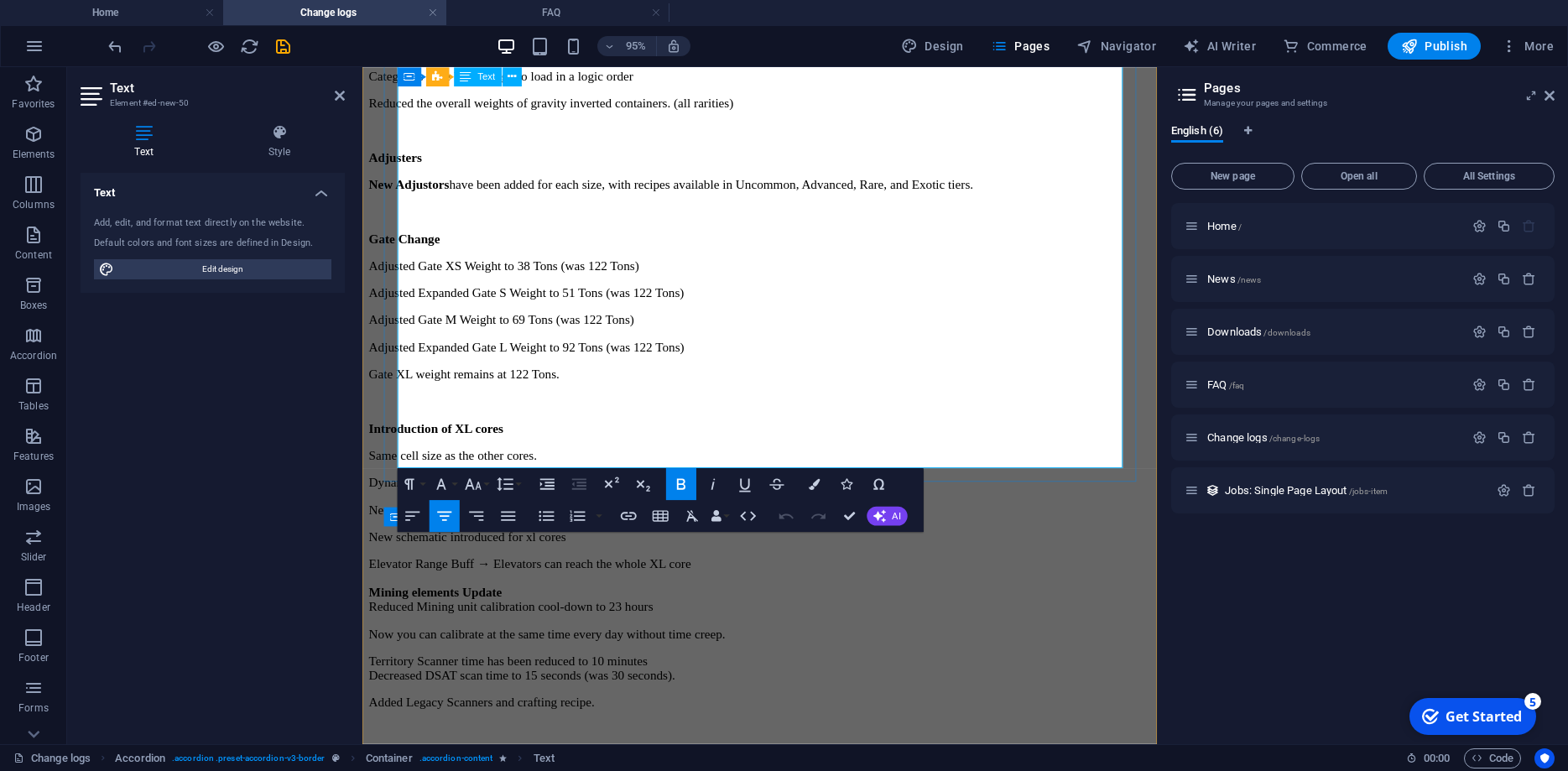
scroll to position [1373, 0]
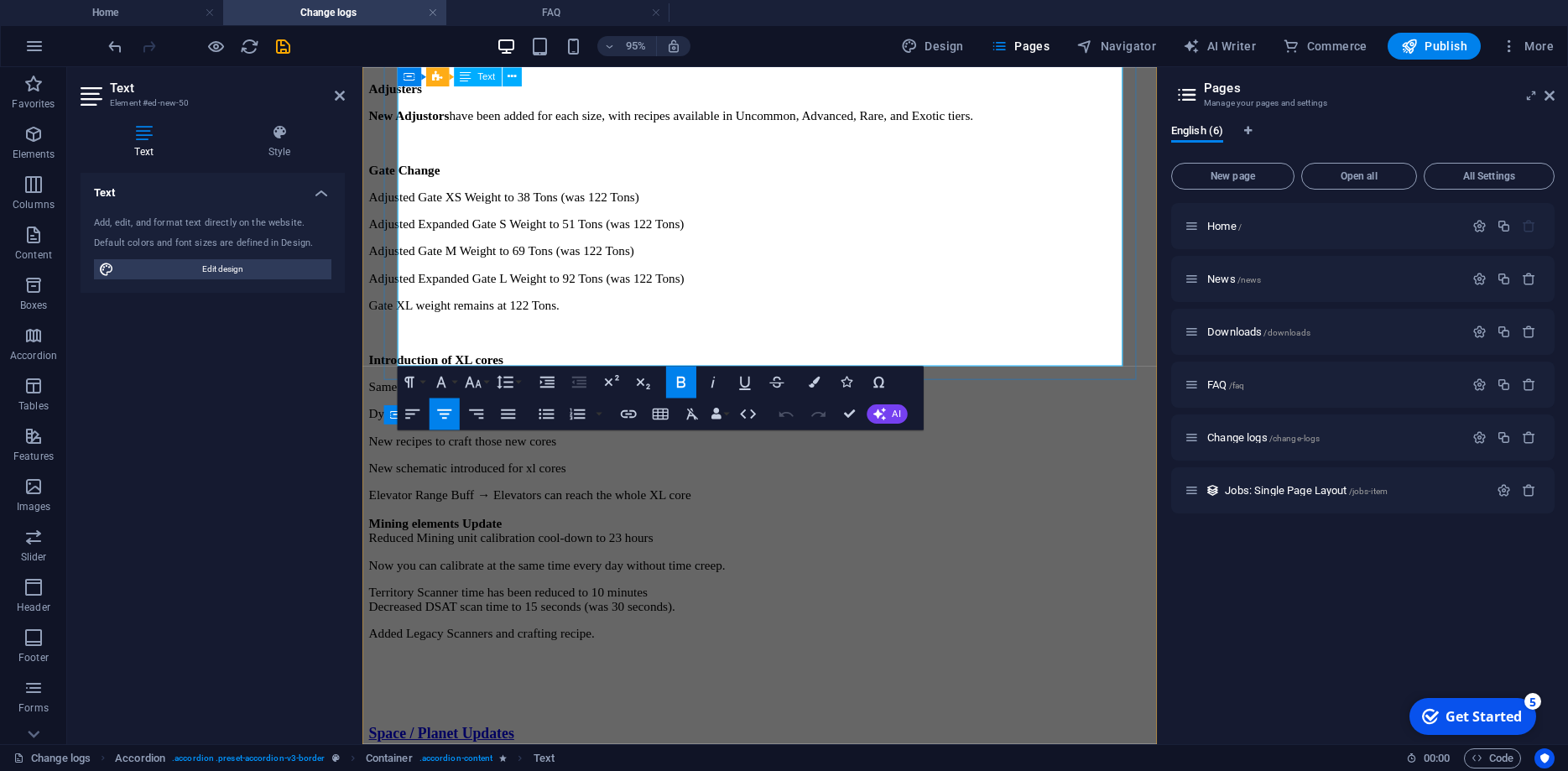
click at [917, 656] on p "Added Legacy Scanners and crafting recipe." at bounding box center [780, 663] width 823 height 15
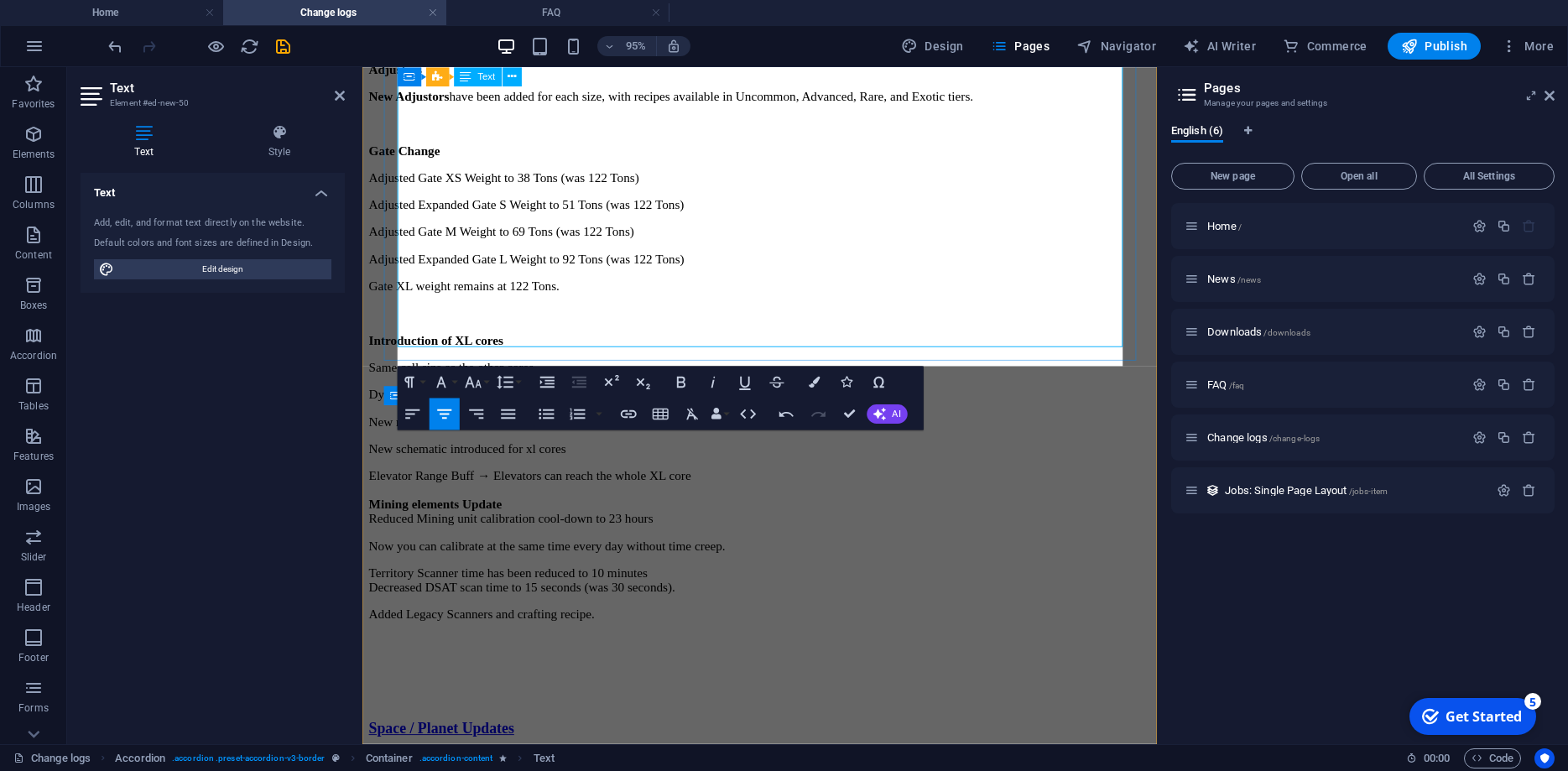
scroll to position [1412, 0]
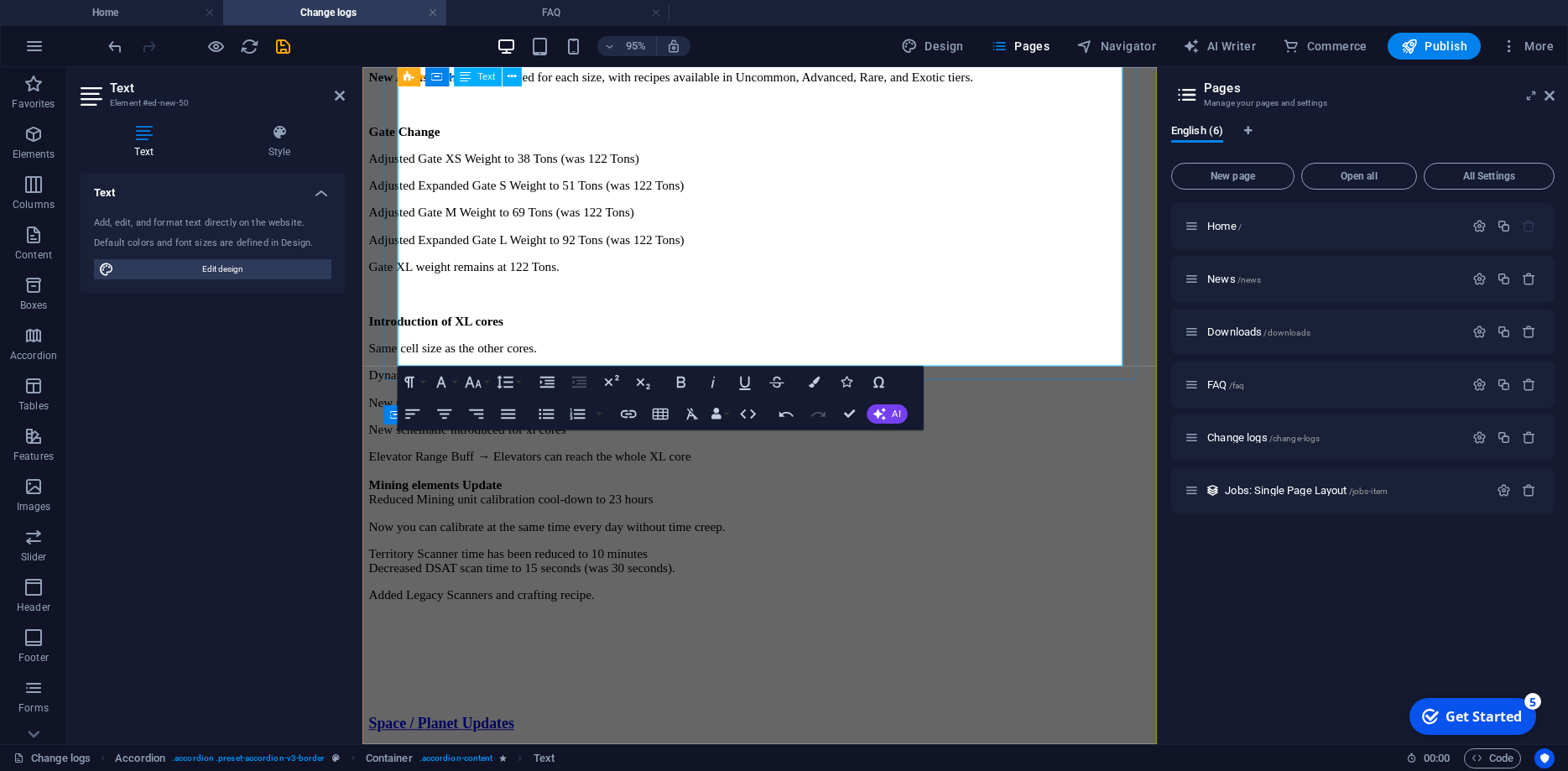
click at [778, 675] on p at bounding box center [780, 682] width 823 height 15
click at [783, 616] on p "Added Legacy Scanners and crafting recipe." at bounding box center [780, 638] width 823 height 45
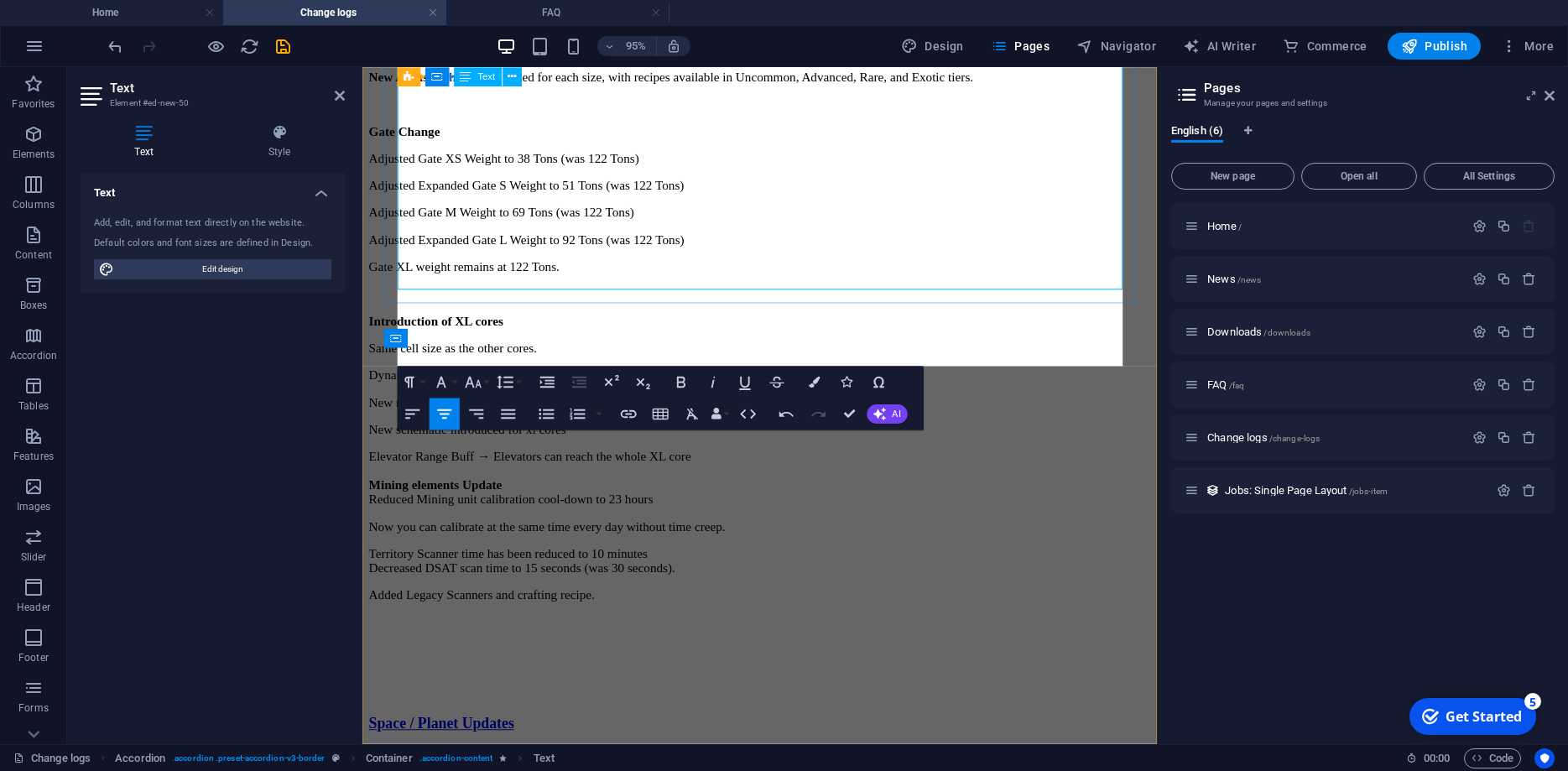
scroll to position [1493, 0]
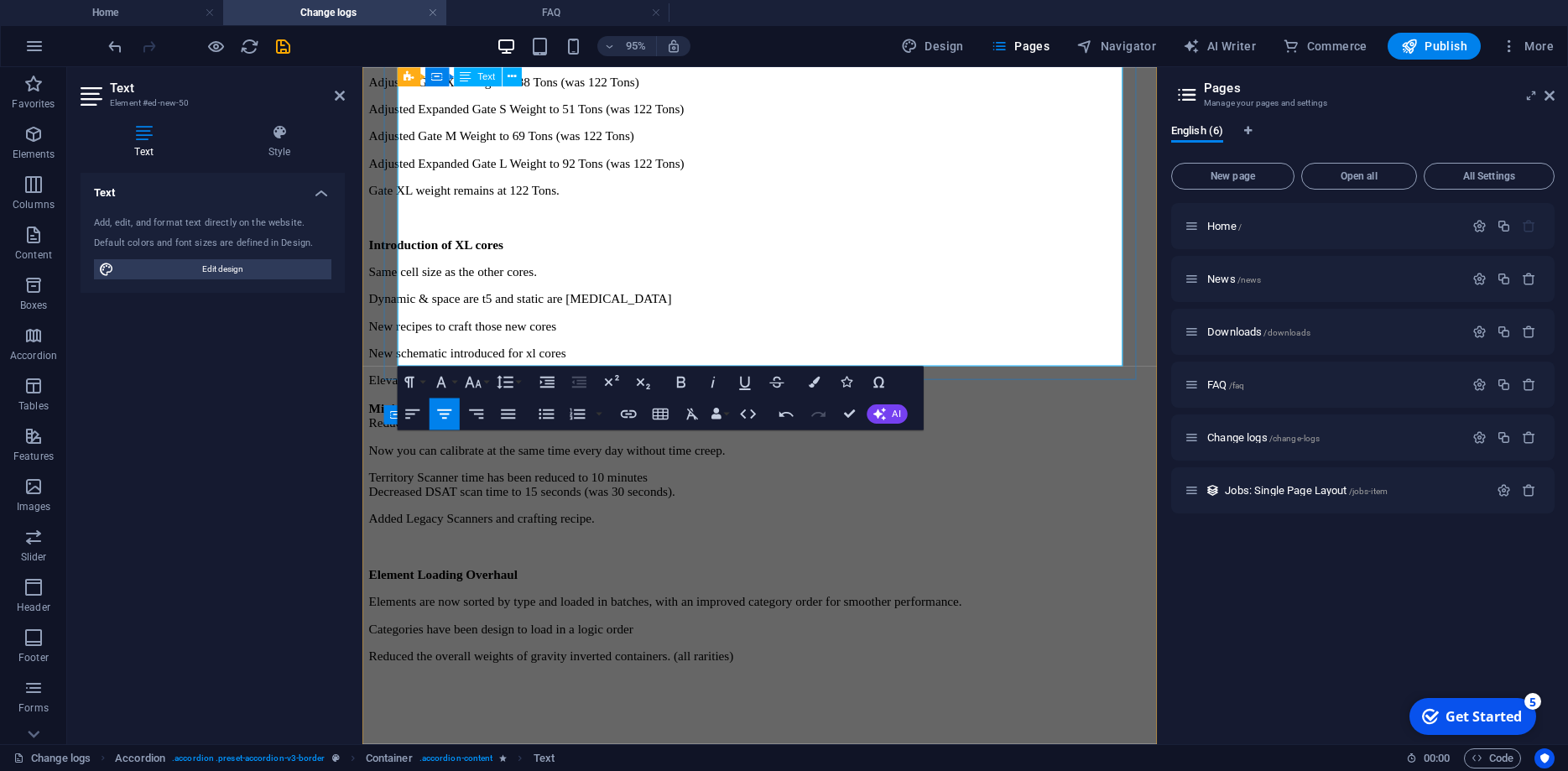
click at [944, 737] on p at bounding box center [780, 751] width 823 height 30
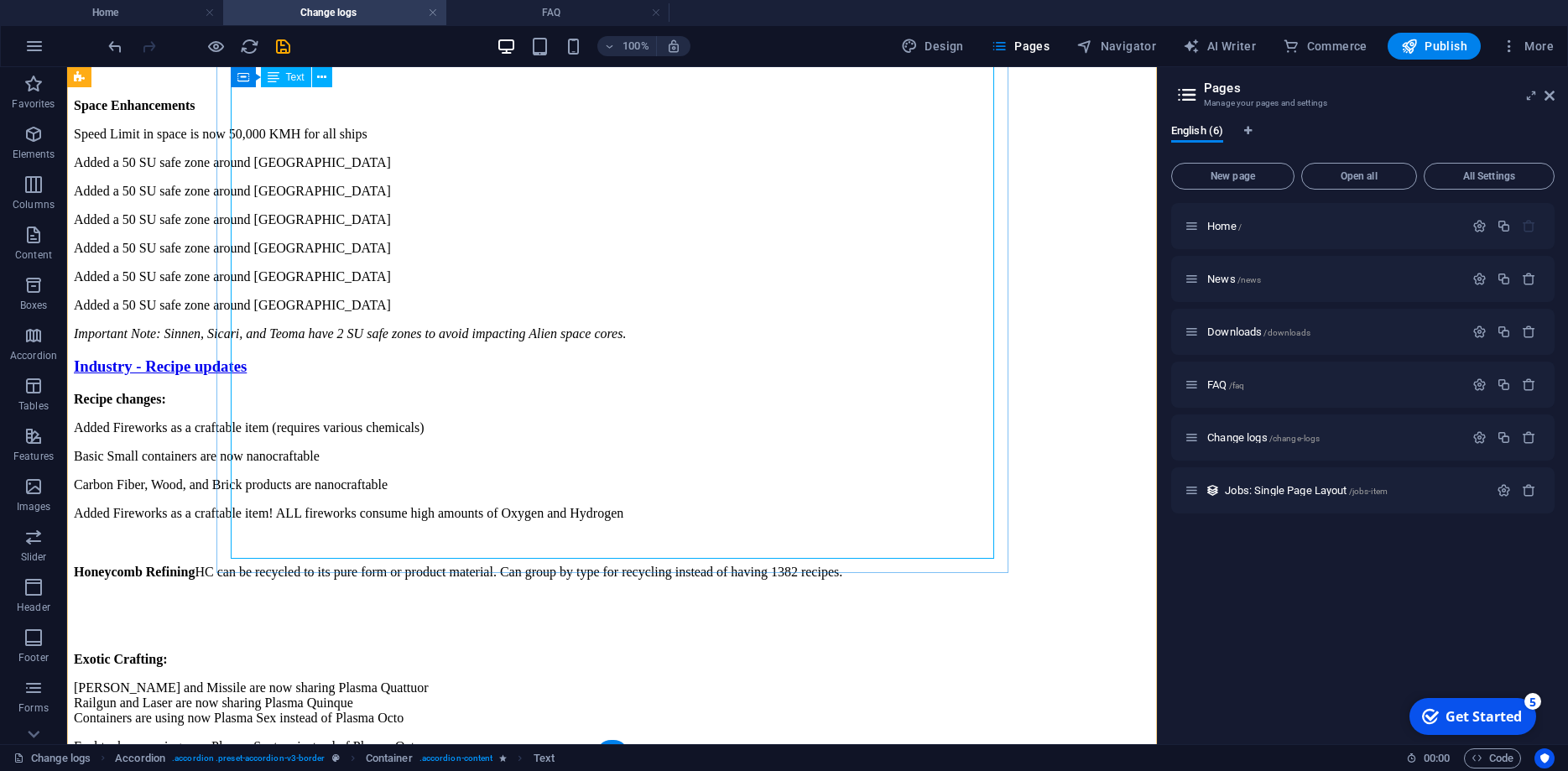
scroll to position [2582, 0]
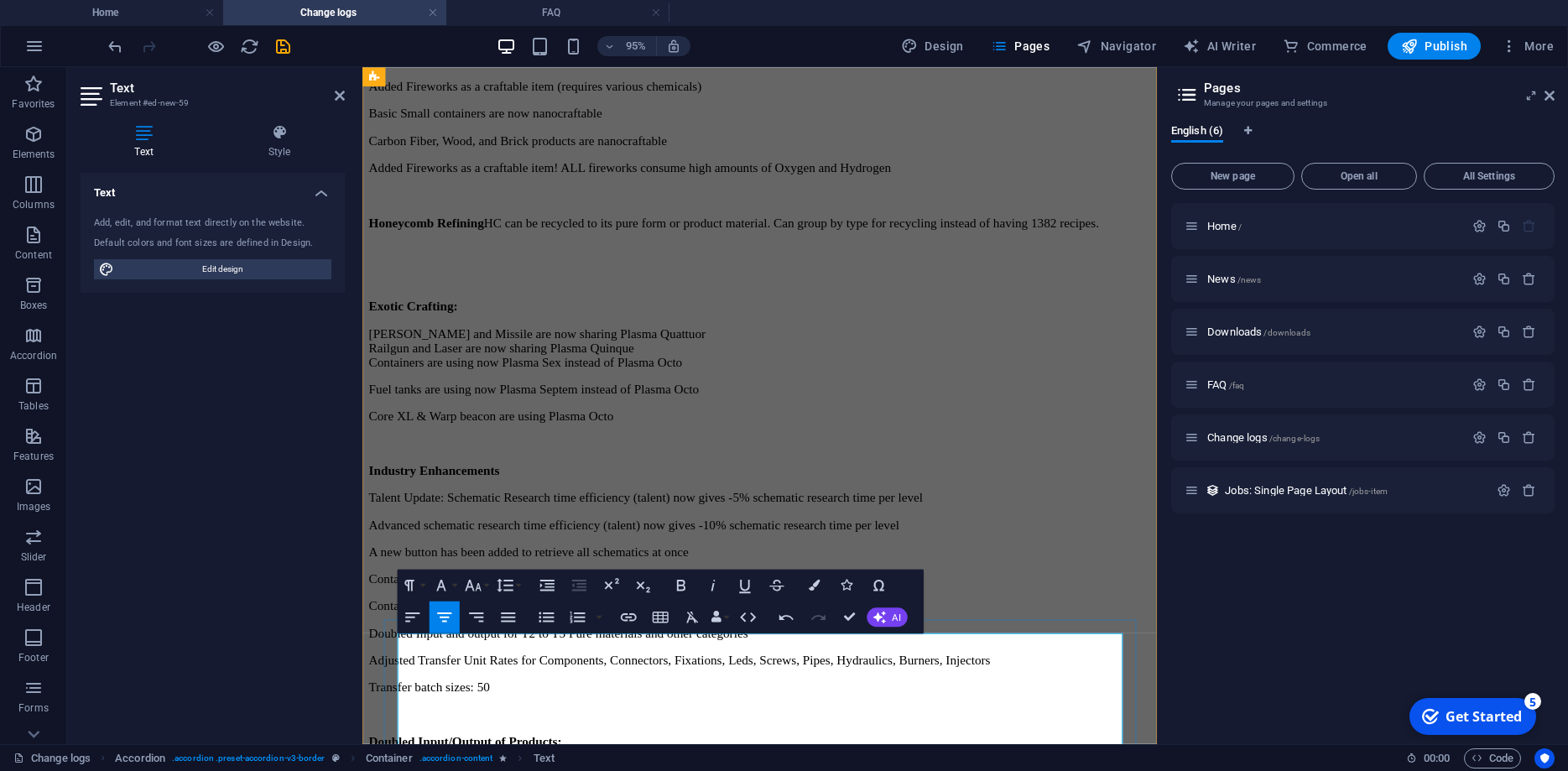
scroll to position [2849, 0]
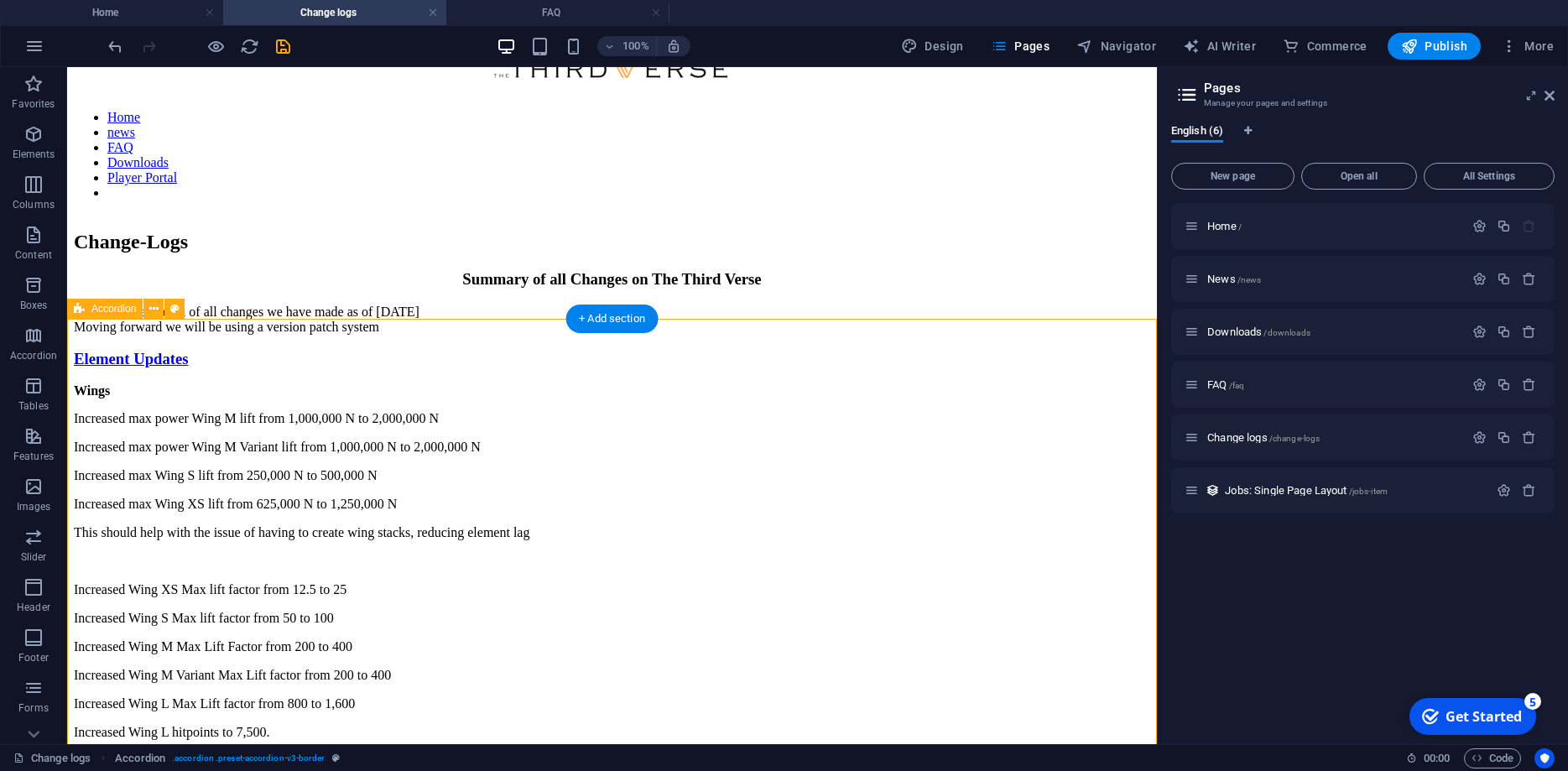
scroll to position [0, 0]
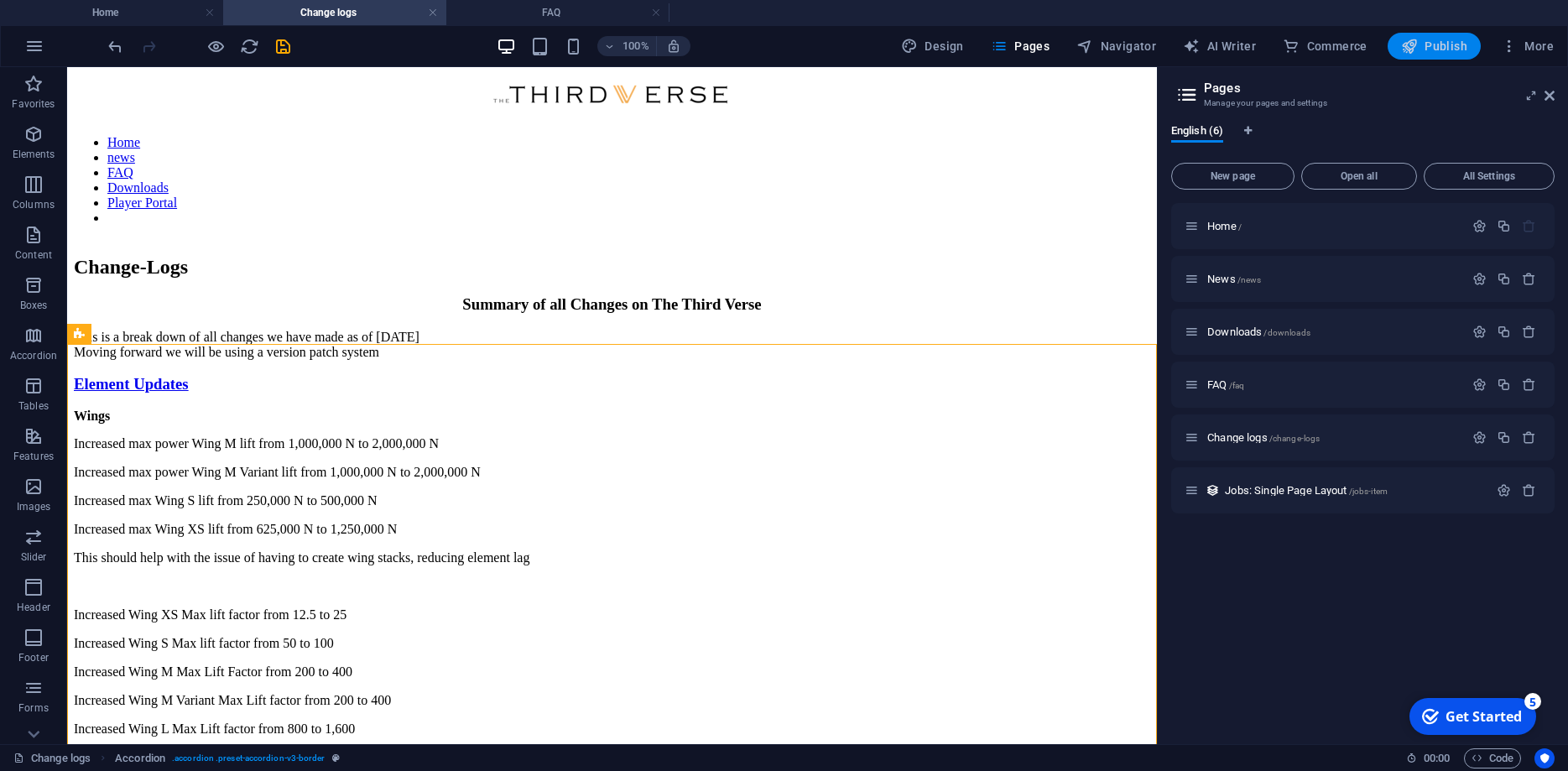
click at [1414, 48] on icon "button" at bounding box center [1410, 45] width 17 height 17
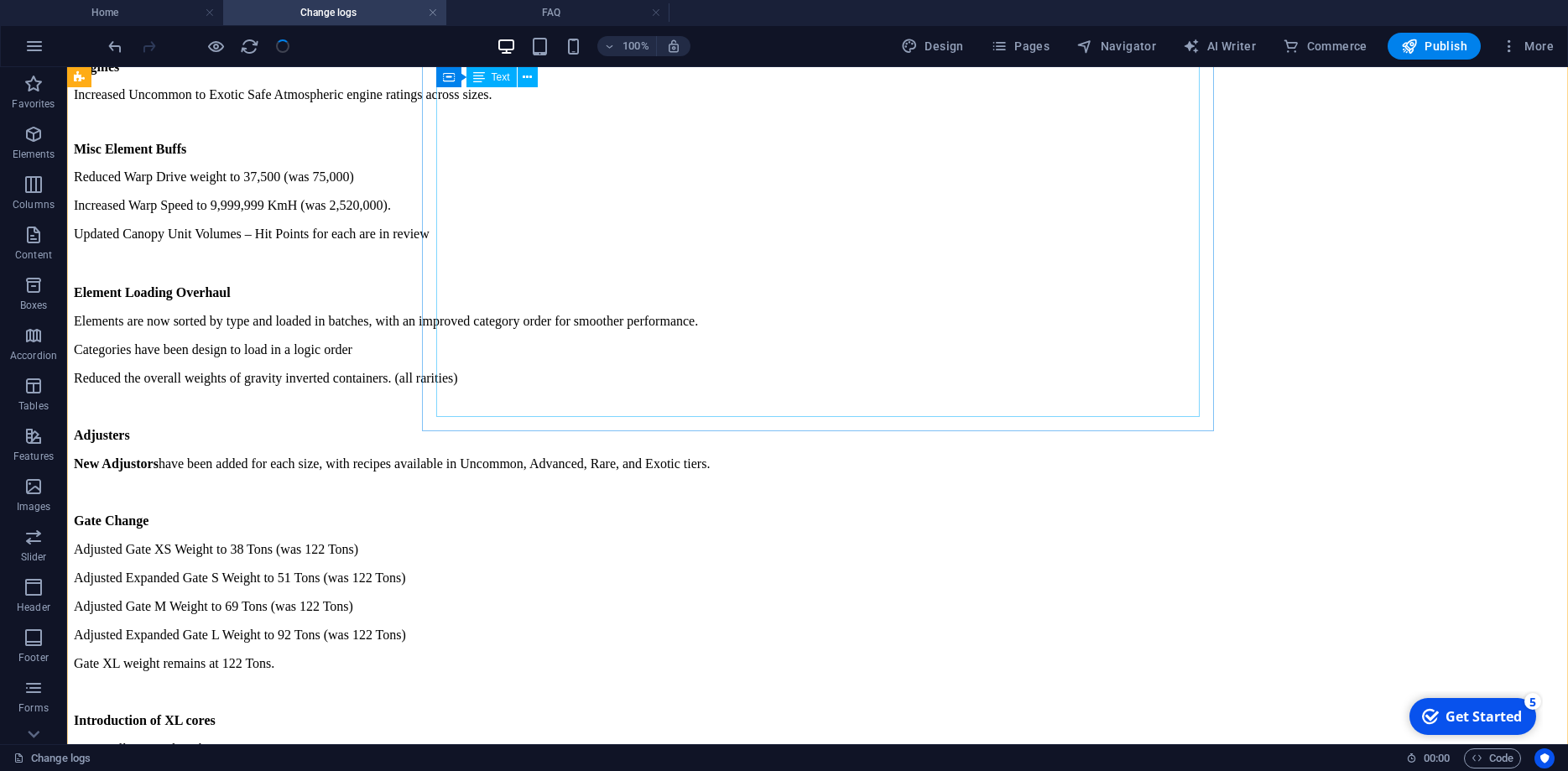
scroll to position [1540, 0]
